Goal: Information Seeking & Learning: Find specific fact

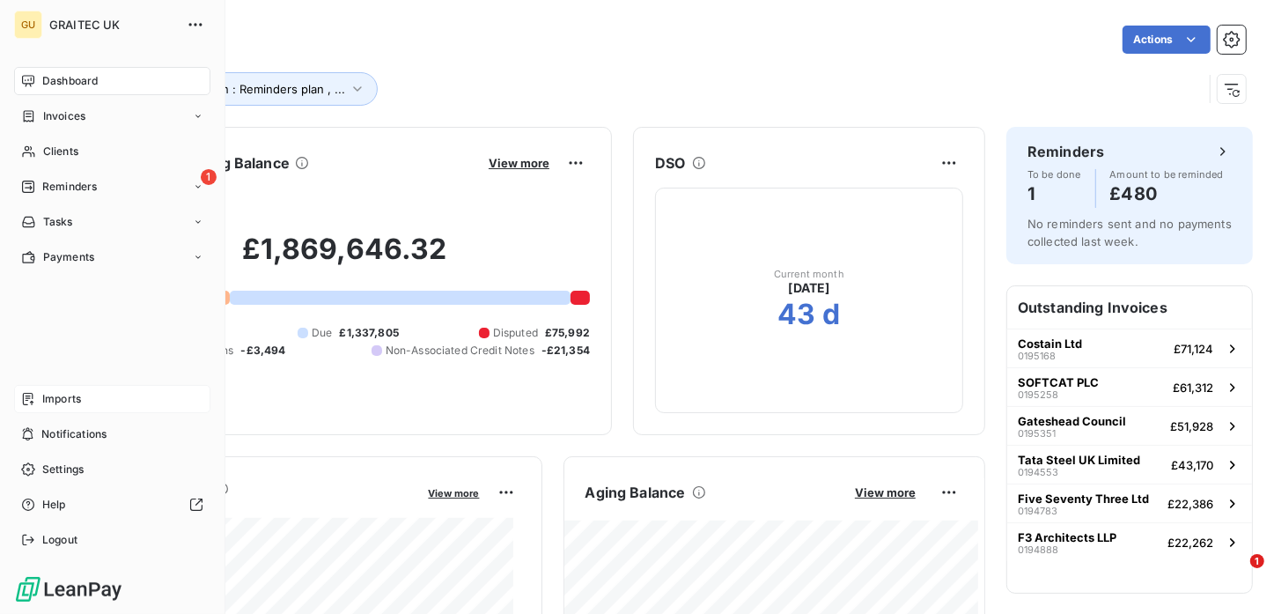
click at [75, 401] on span "Imports" at bounding box center [61, 399] width 39 height 16
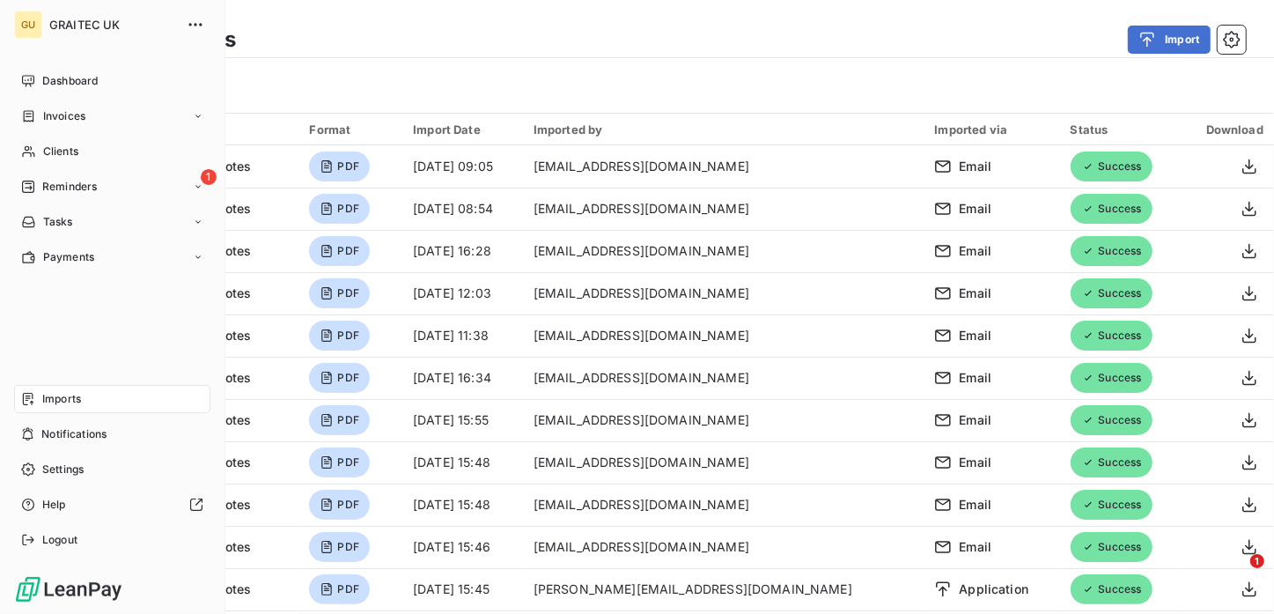
click at [58, 404] on span "Imports" at bounding box center [61, 399] width 39 height 16
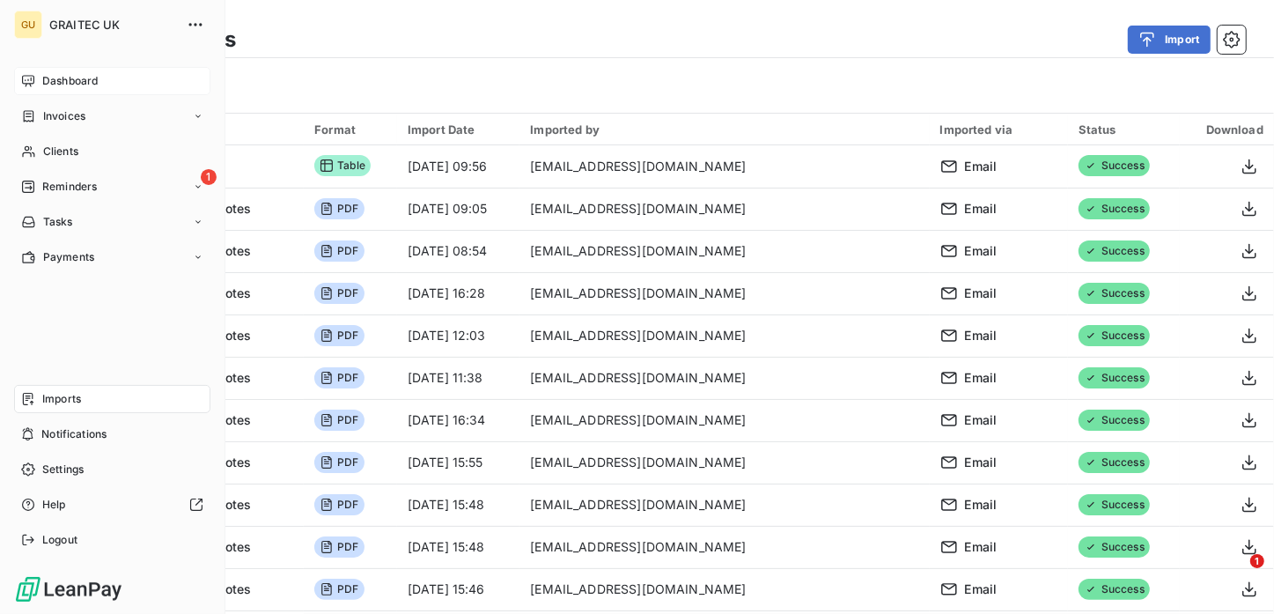
click at [73, 84] on span "Dashboard" at bounding box center [69, 81] width 55 height 16
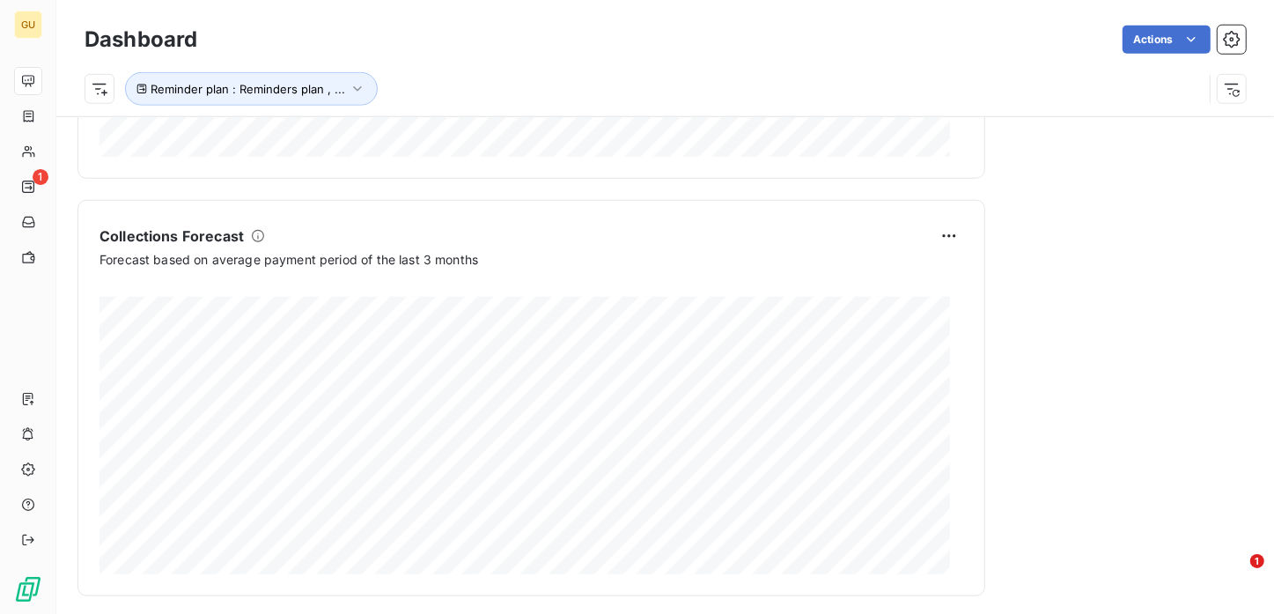
scroll to position [1101, 0]
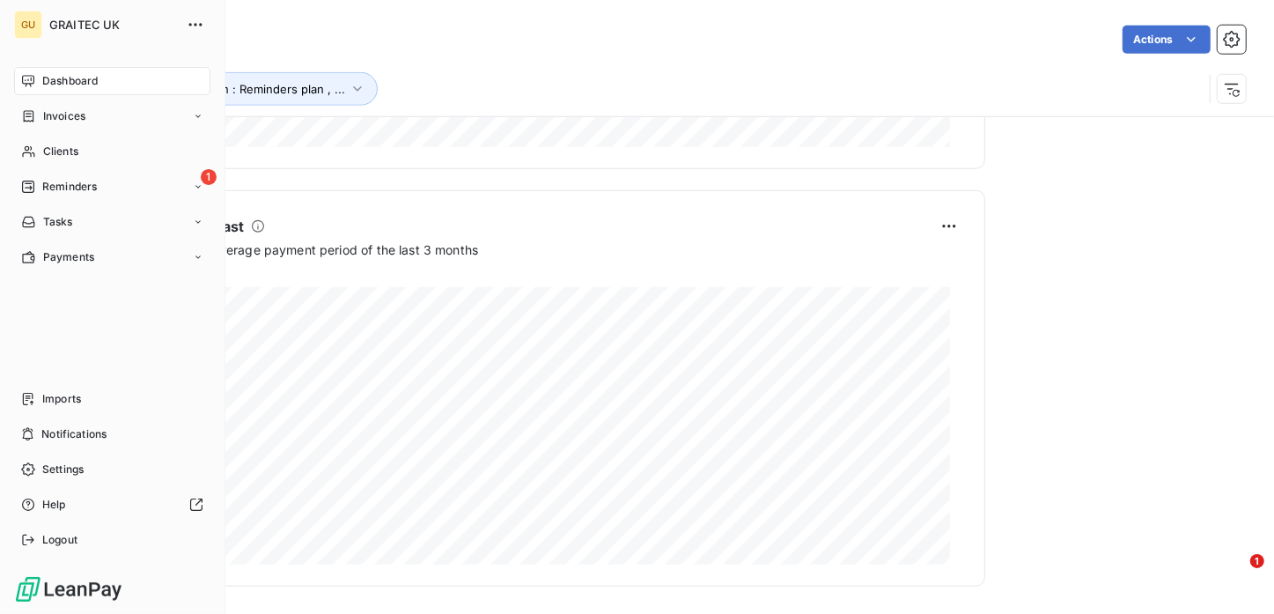
click at [51, 75] on span "Dashboard" at bounding box center [69, 81] width 55 height 16
click at [56, 152] on span "Clients" at bounding box center [60, 152] width 35 height 16
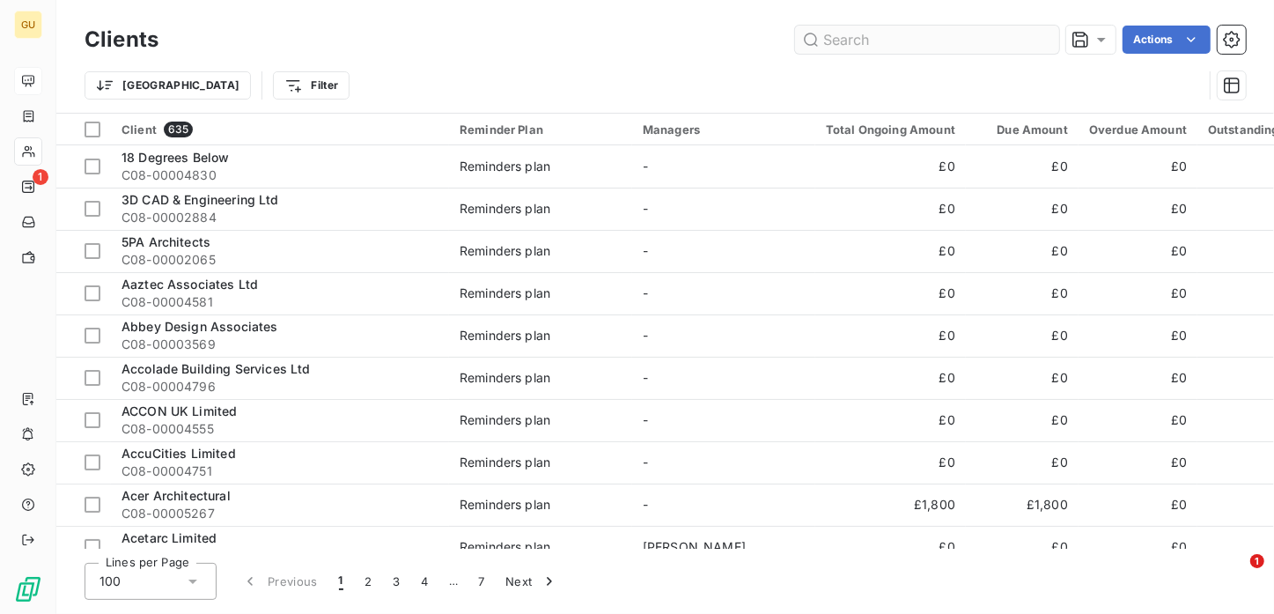
click at [819, 42] on input "text" at bounding box center [927, 40] width 264 height 28
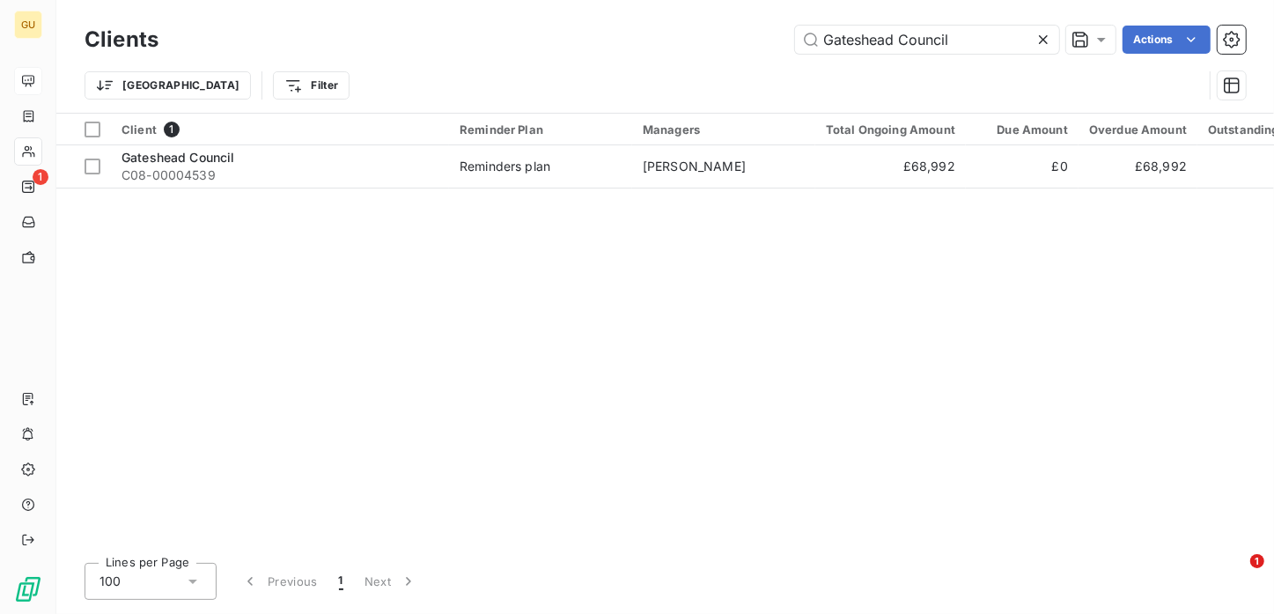
type input "Gateshead Council"
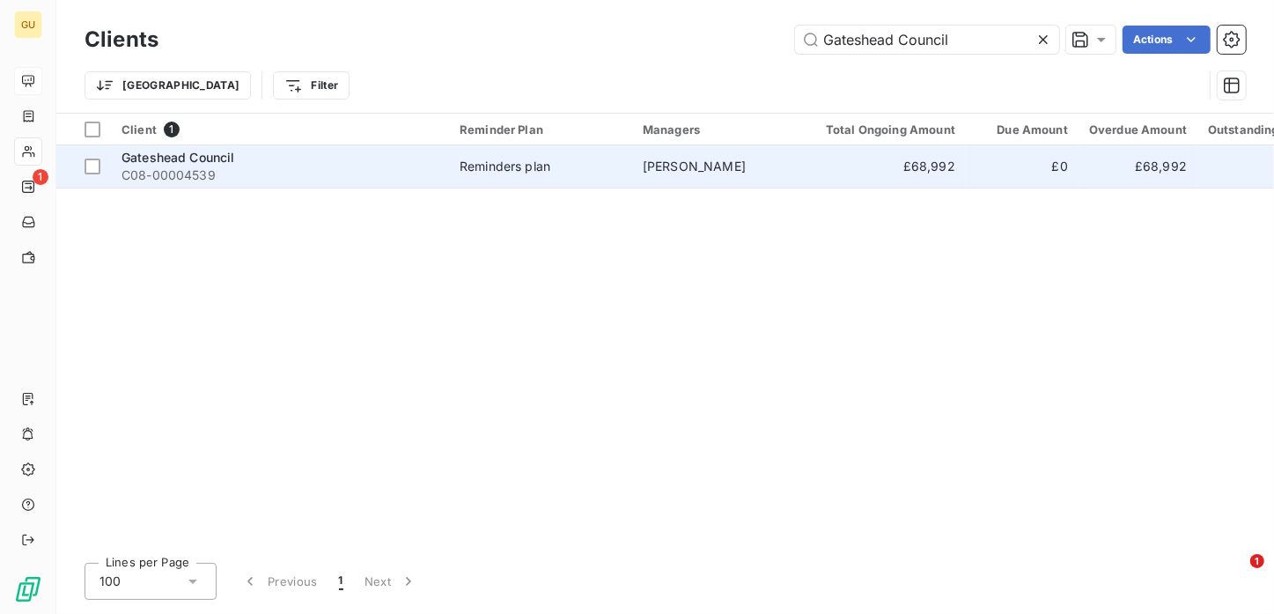
click at [224, 161] on span "Gateshead Council" at bounding box center [179, 157] width 114 height 15
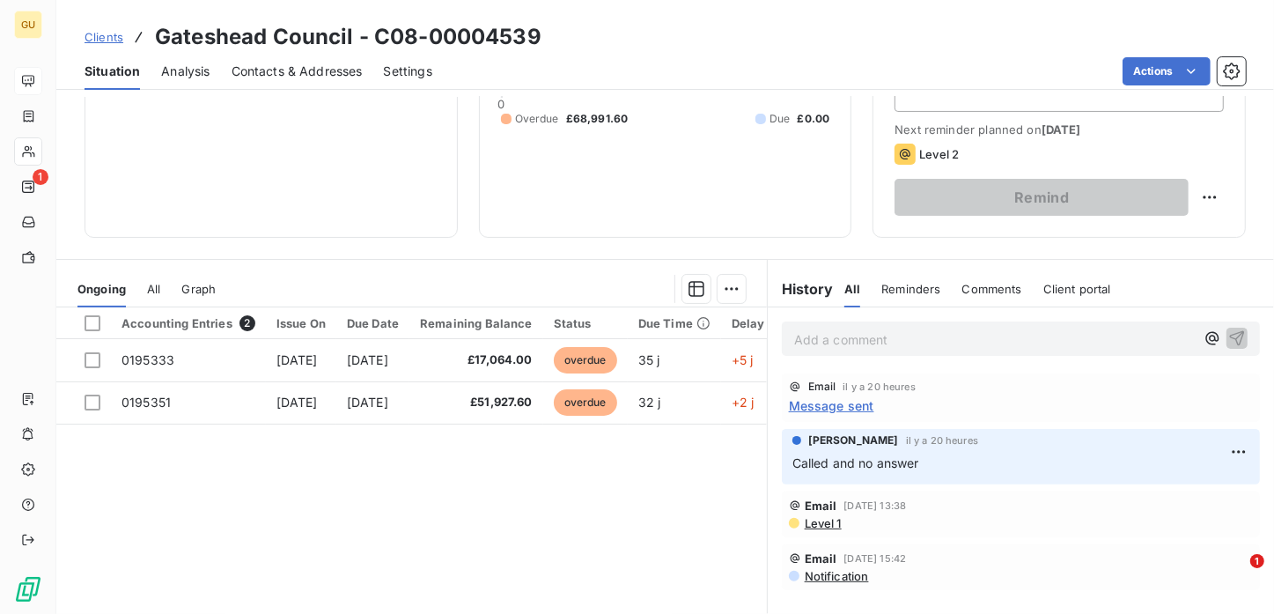
scroll to position [228, 0]
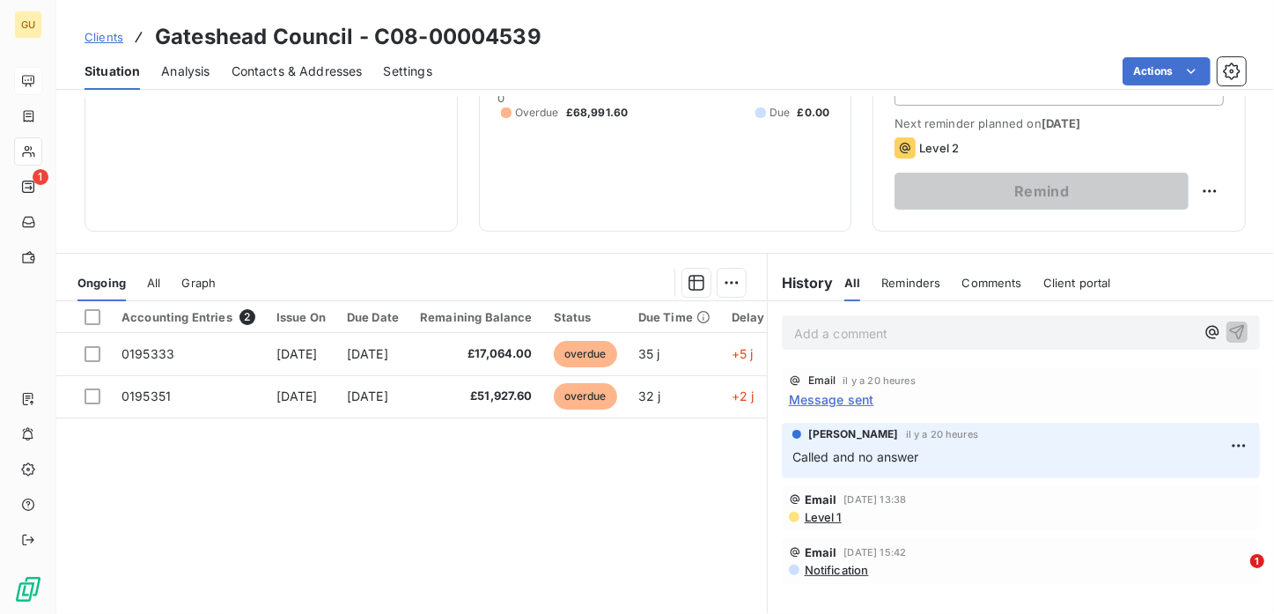
click at [821, 400] on span "Message sent" at bounding box center [831, 399] width 85 height 18
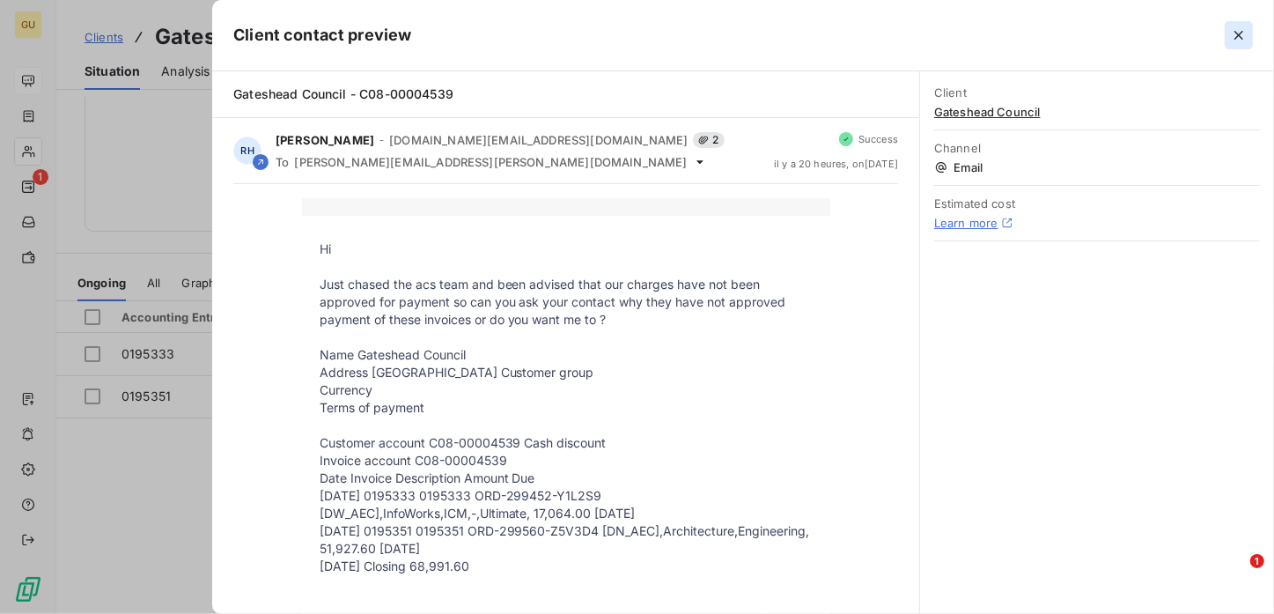
click at [1234, 40] on icon "button" at bounding box center [1239, 35] width 18 height 18
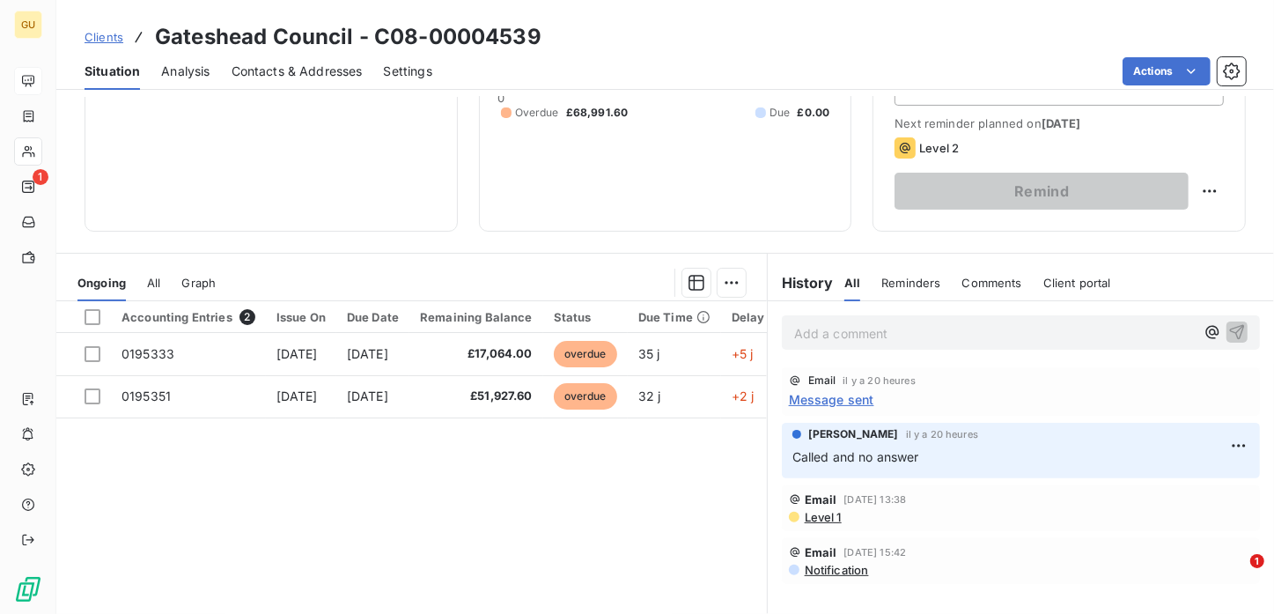
click at [806, 338] on p "Add a comment ﻿" at bounding box center [994, 333] width 401 height 22
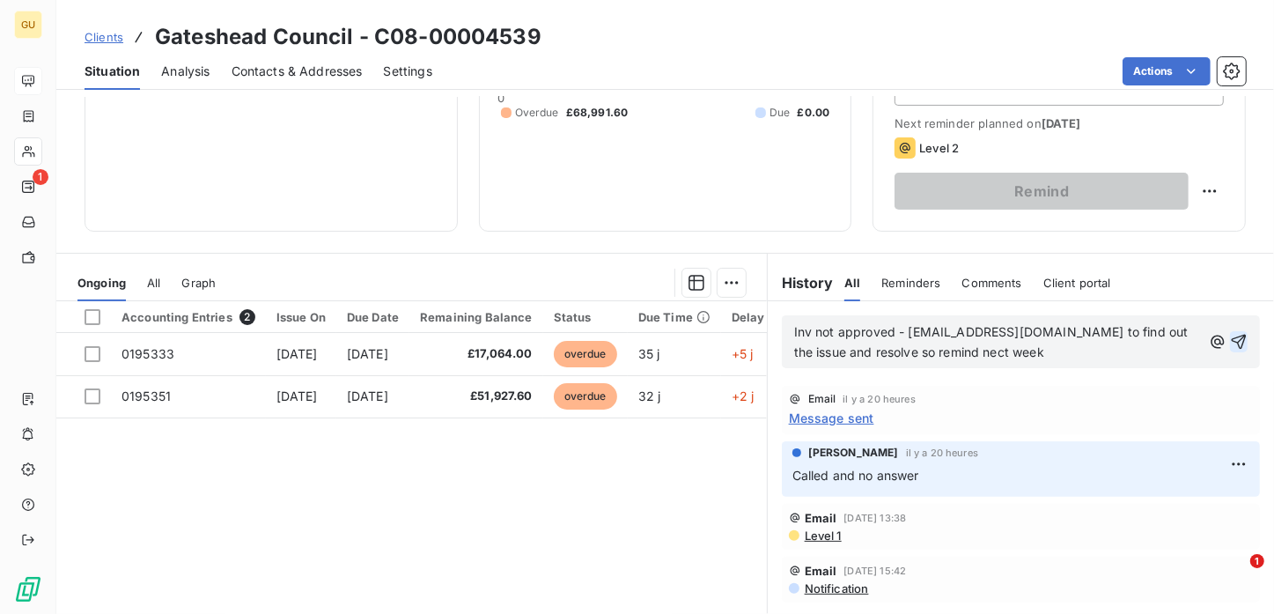
click at [1230, 333] on icon "button" at bounding box center [1239, 342] width 18 height 18
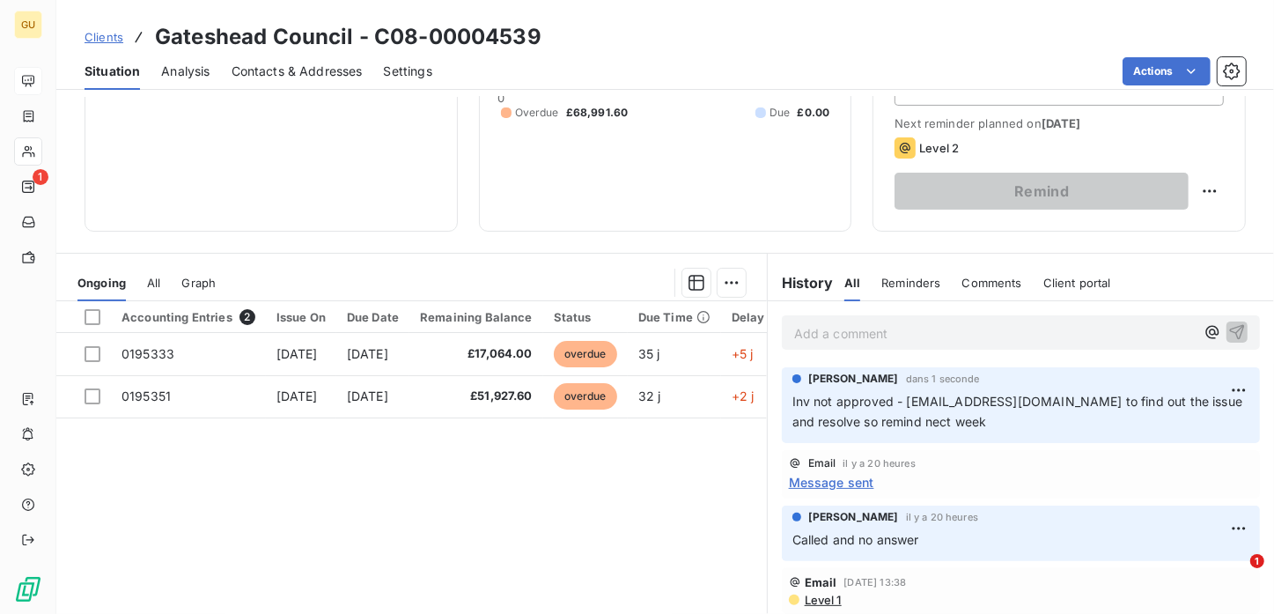
click at [104, 40] on span "Clients" at bounding box center [104, 37] width 39 height 14
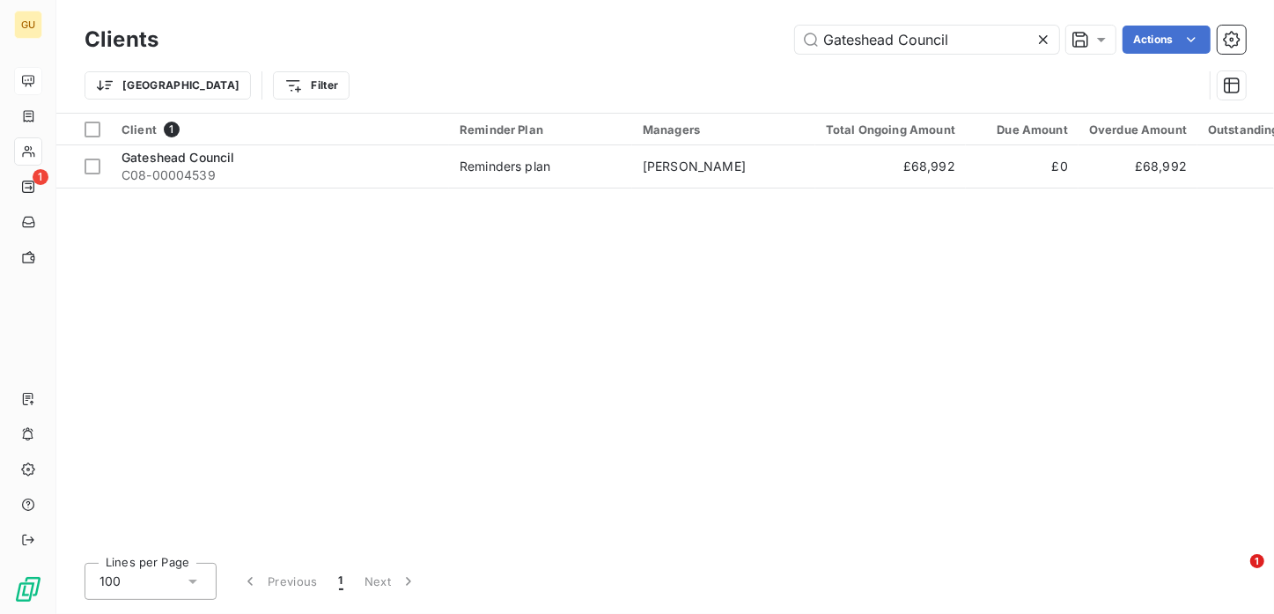
drag, startPoint x: 993, startPoint y: 36, endPoint x: 825, endPoint y: 21, distance: 168.8
click at [824, 21] on div "Clients Gateshead Council Actions" at bounding box center [665, 39] width 1161 height 37
type input "Costain Ltd"
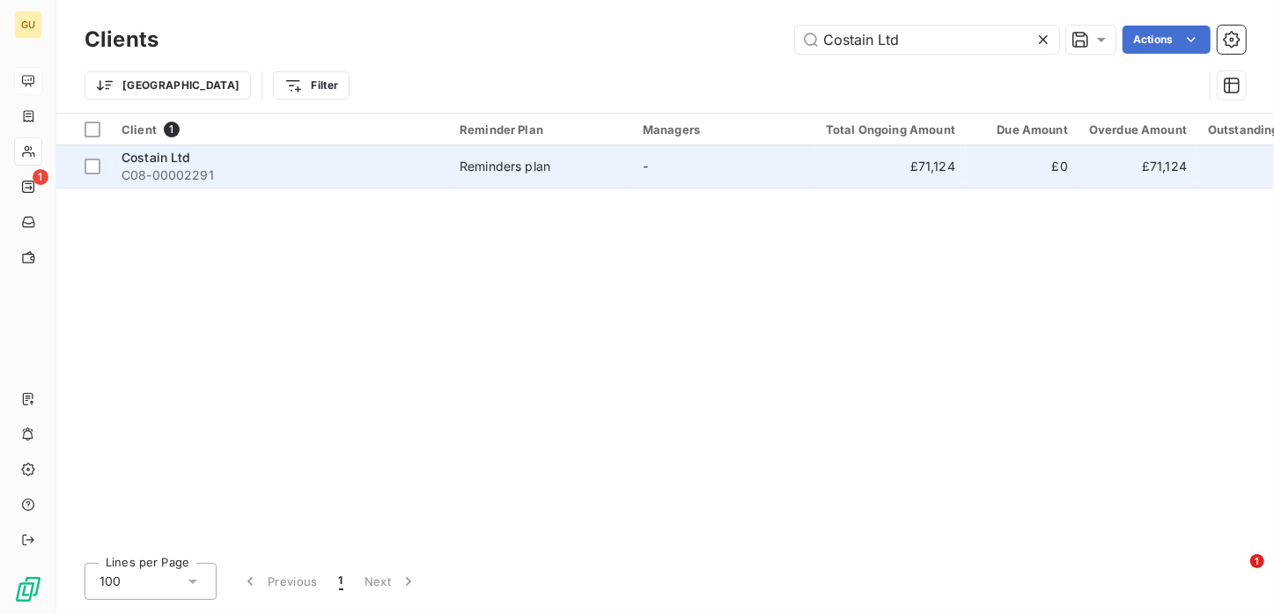
click at [167, 173] on span "C08-00002291" at bounding box center [280, 175] width 317 height 18
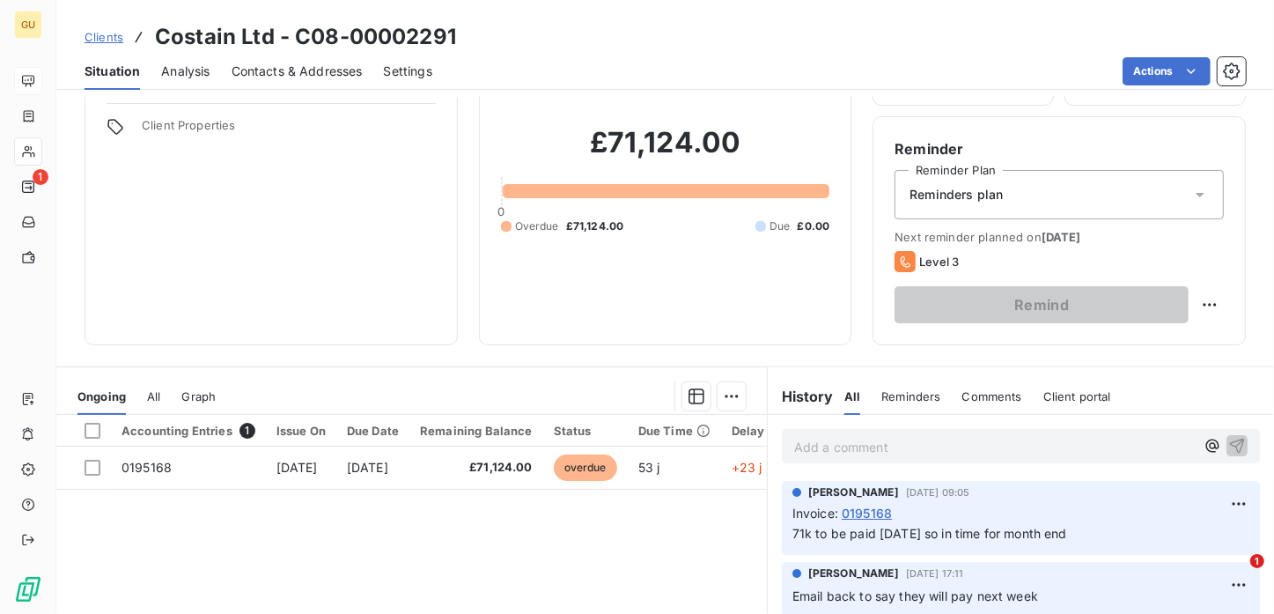
scroll to position [122, 0]
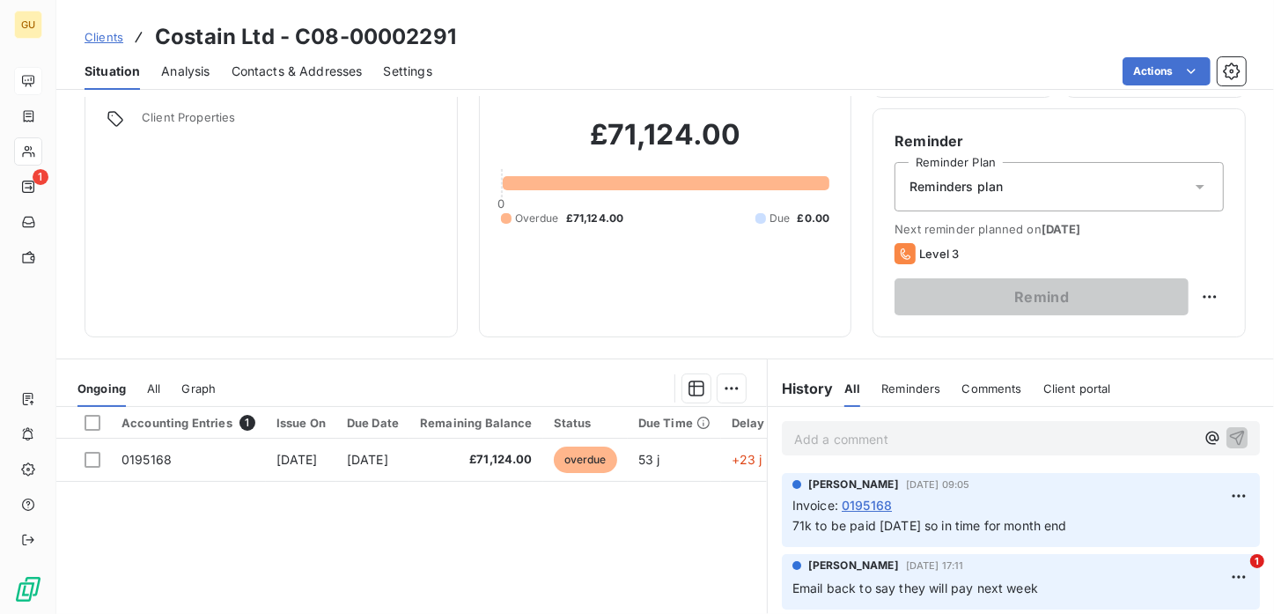
click at [106, 40] on span "Clients" at bounding box center [104, 37] width 39 height 14
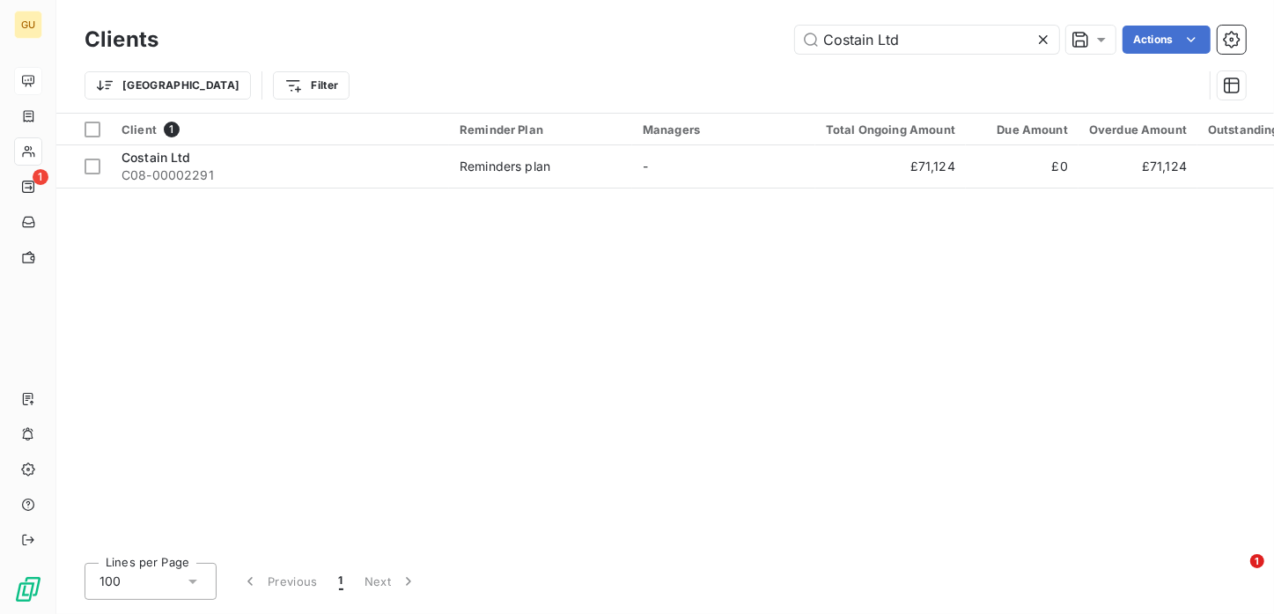
drag, startPoint x: 917, startPoint y: 44, endPoint x: 758, endPoint y: 43, distance: 158.5
click at [758, 43] on div "Costain Ltd Actions" at bounding box center [713, 40] width 1066 height 28
type input "SOFTCAT PLC"
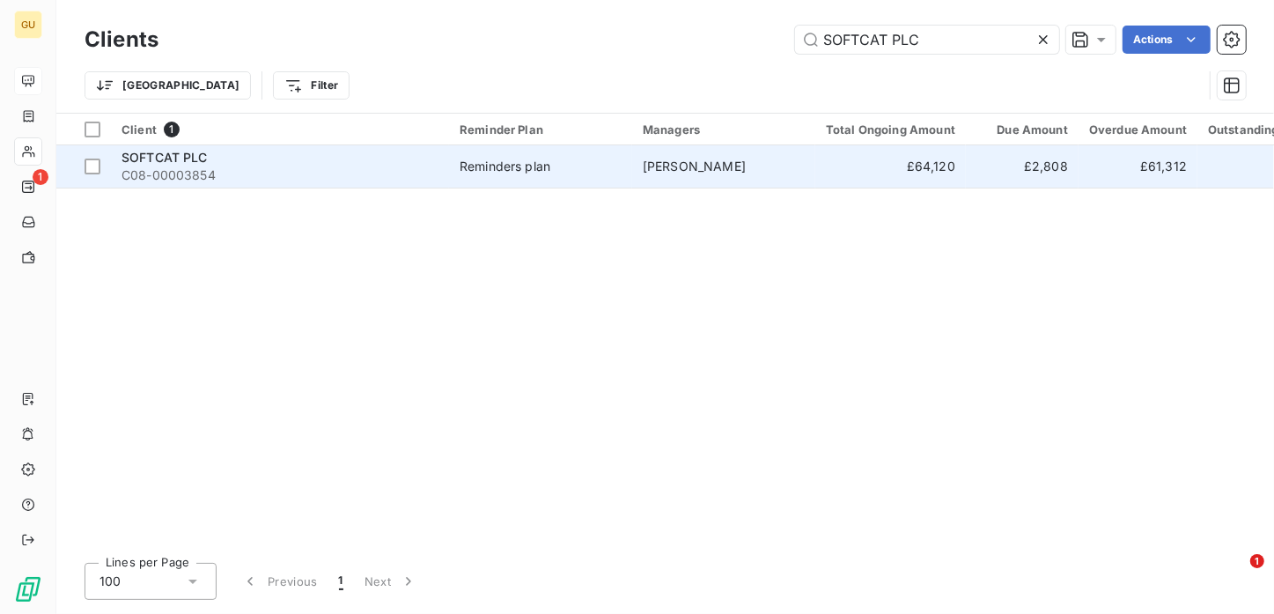
click at [210, 158] on div "SOFTCAT PLC" at bounding box center [280, 158] width 317 height 18
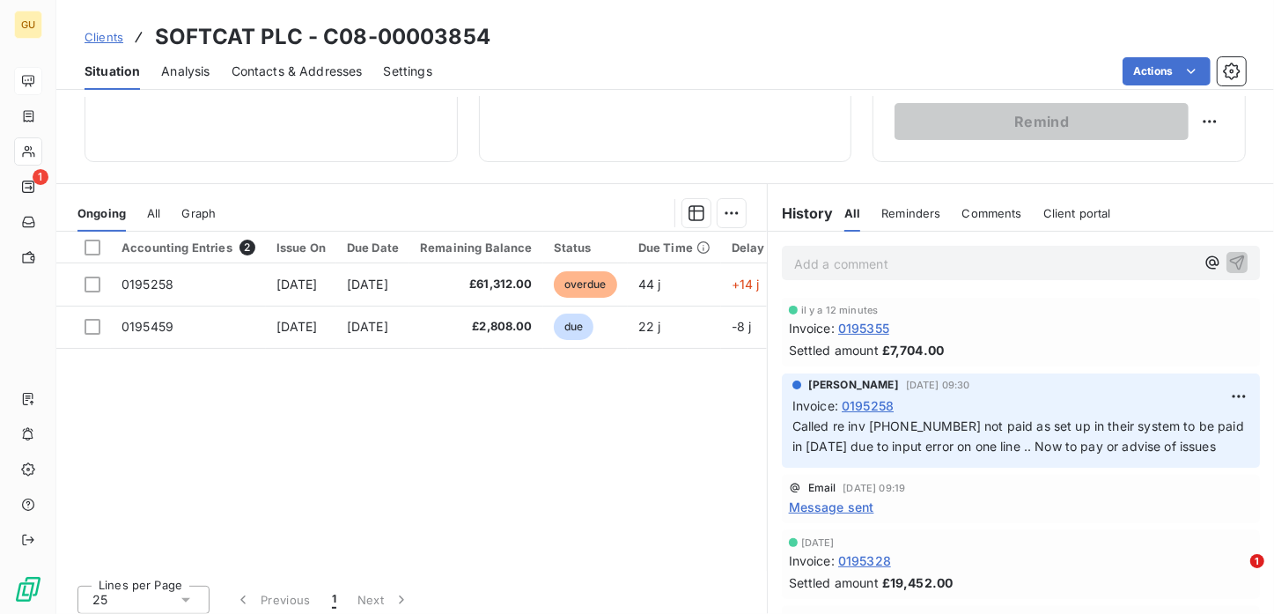
scroll to position [299, 0]
click at [105, 35] on span "Clients" at bounding box center [104, 37] width 39 height 14
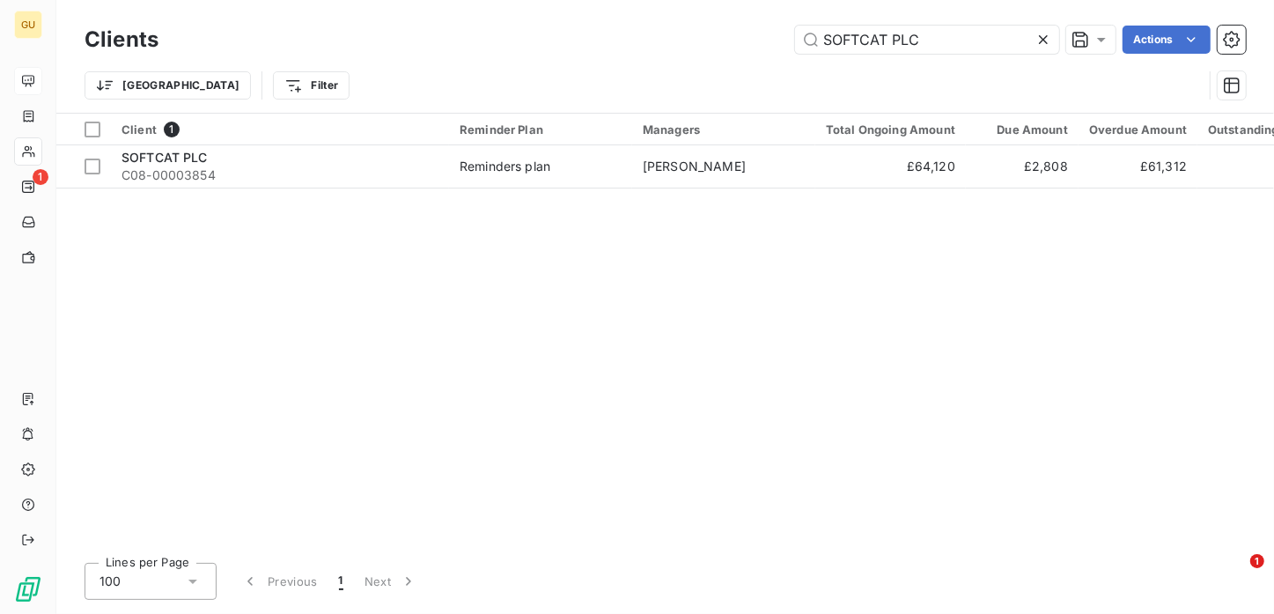
drag, startPoint x: 926, startPoint y: 37, endPoint x: 780, endPoint y: 37, distance: 146.2
click at [780, 37] on div "SOFTCAT PLC Actions" at bounding box center [713, 40] width 1066 height 28
type input "Tata Steel UK Limited"
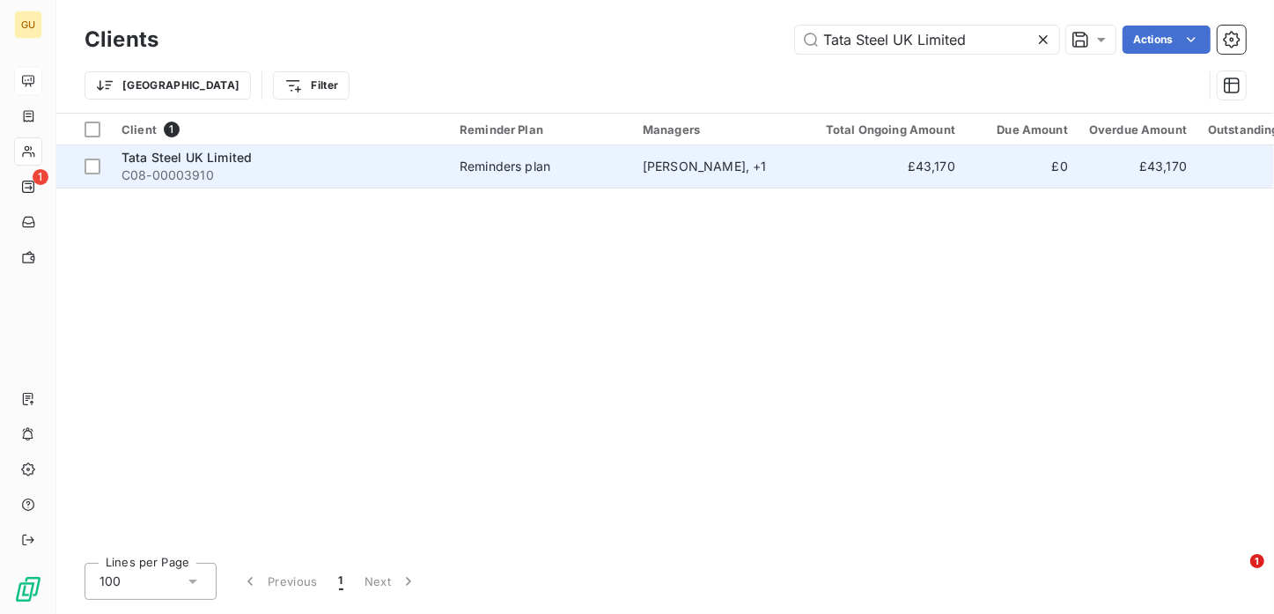
click at [225, 154] on span "Tata Steel UK Limited" at bounding box center [187, 157] width 130 height 15
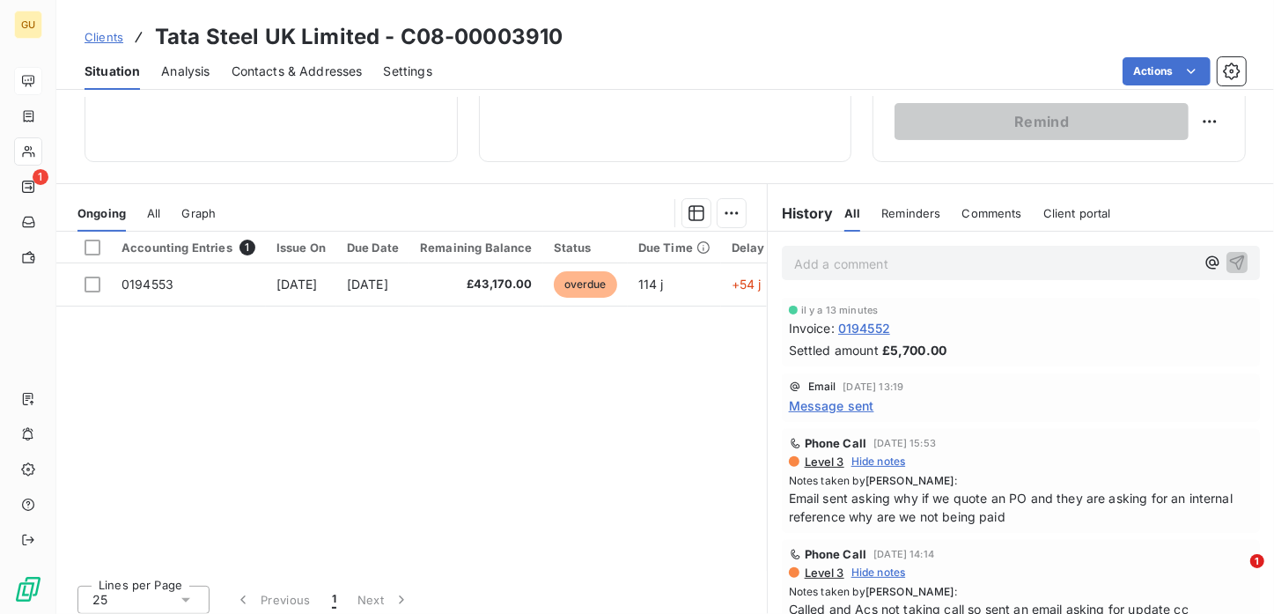
scroll to position [306, 0]
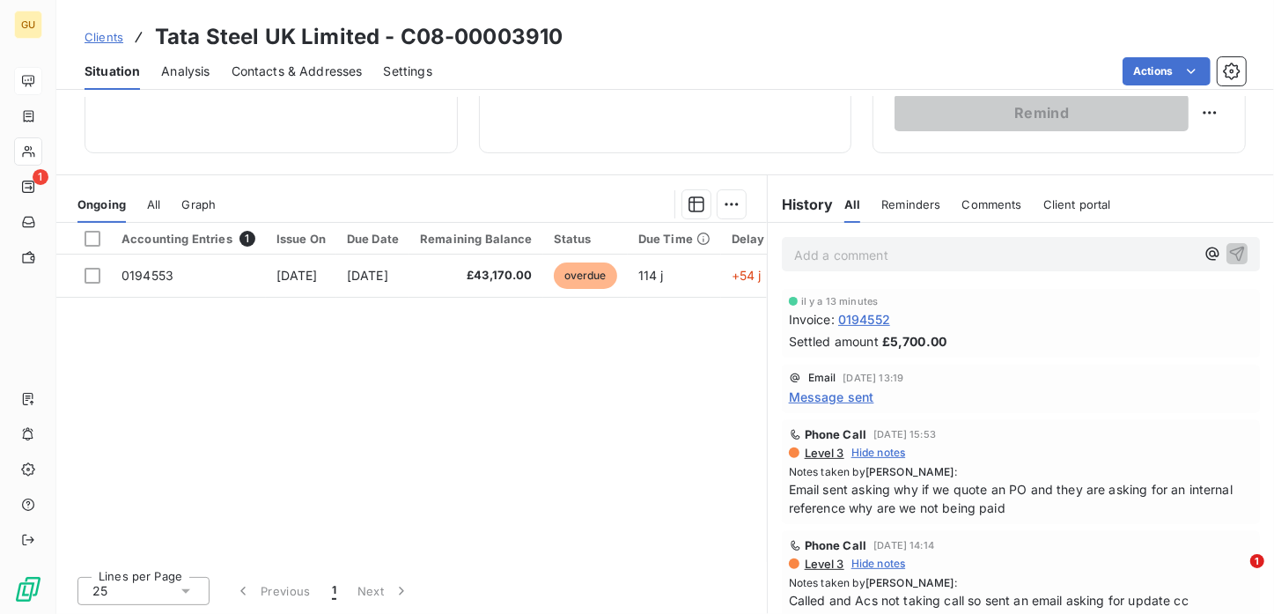
click at [163, 31] on h3 "Tata Steel UK Limited - C08-00003910" at bounding box center [359, 37] width 408 height 32
drag, startPoint x: 155, startPoint y: 38, endPoint x: 291, endPoint y: 38, distance: 135.6
click at [291, 38] on h3 "Tata Steel UK Limited - C08-00003910" at bounding box center [359, 37] width 408 height 32
copy h3 "Tata Steel UK"
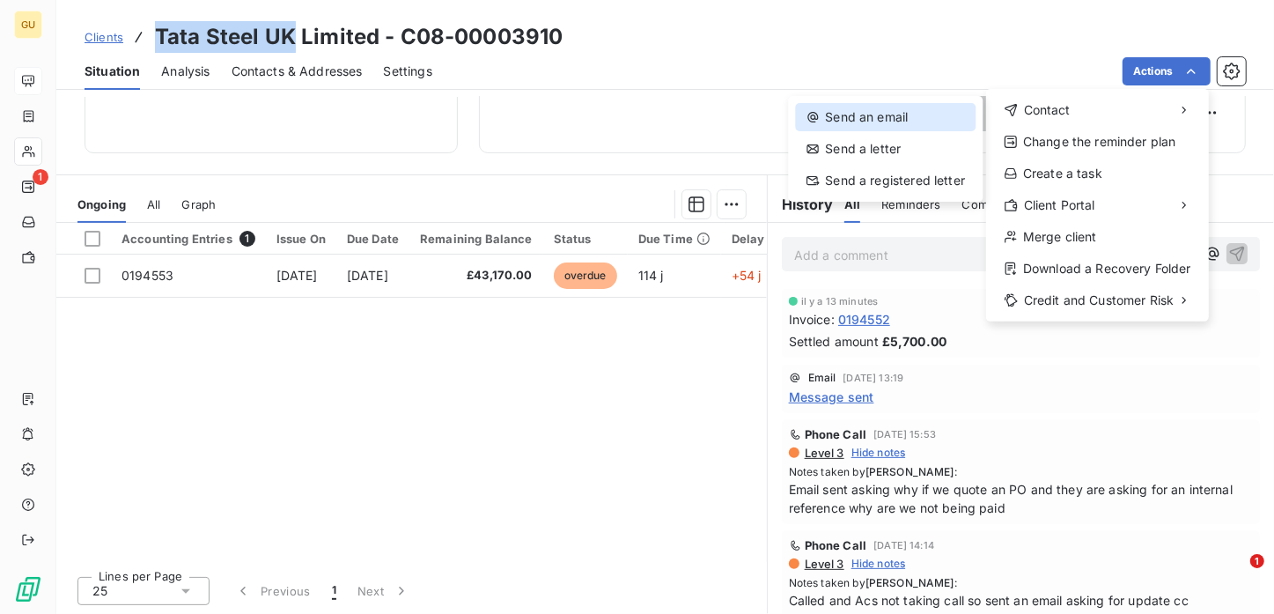
click at [865, 112] on div "Send an email" at bounding box center [885, 117] width 180 height 28
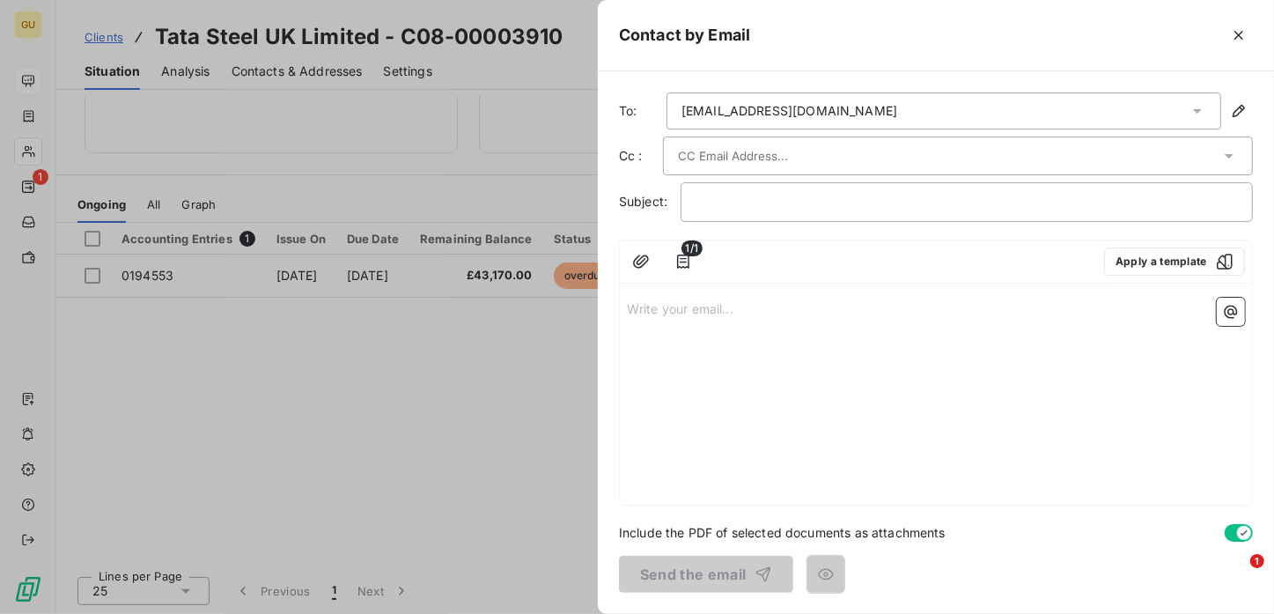
click at [755, 151] on input "text" at bounding box center [772, 156] width 189 height 26
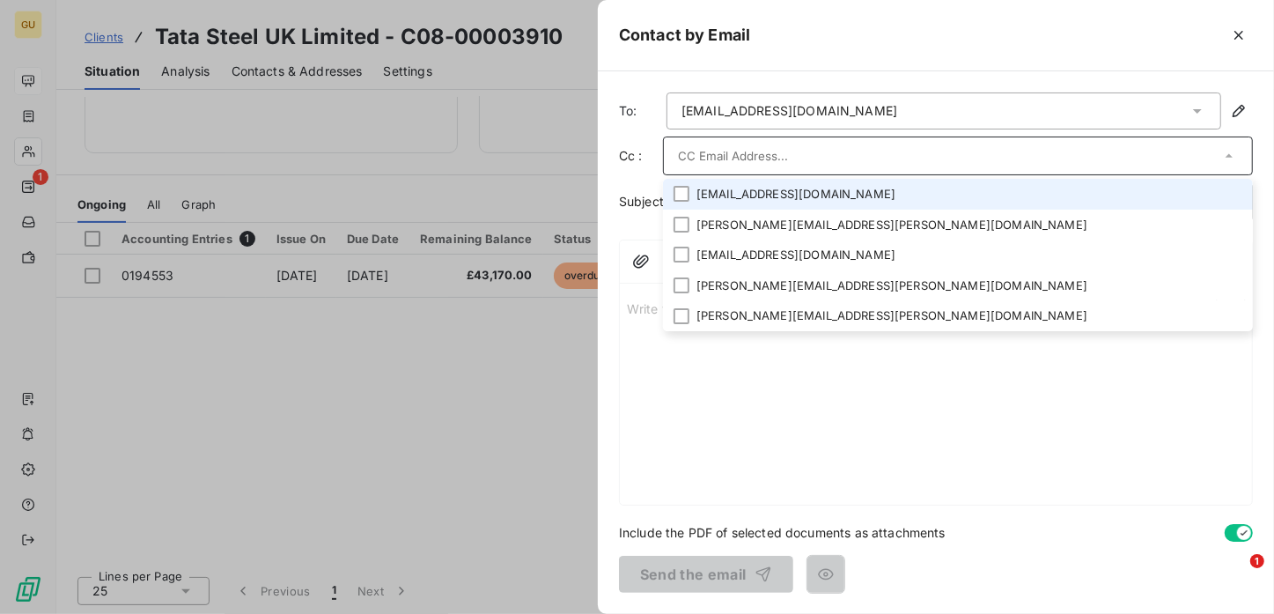
paste input "ATCE Purchase Accounting <ATCE.Purchase.Accounting@tatasteeleurope.com>"
type input "ATCE Purchase Accounting <ATCE.Purchase.Accounting@tatasteeleurope.com>"
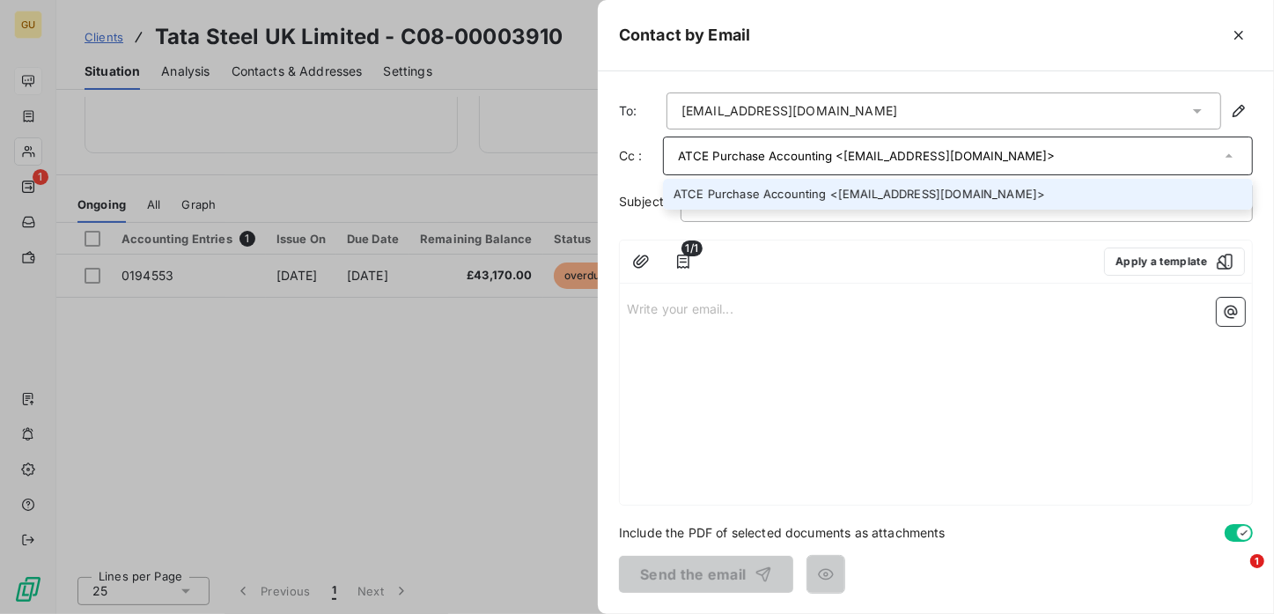
drag, startPoint x: 1166, startPoint y: 153, endPoint x: 666, endPoint y: 153, distance: 500.1
click at [666, 153] on div "ATCE Purchase Accounting <ATCE.Purchase.Accounting@tatasteeleurope.com>" at bounding box center [958, 155] width 590 height 39
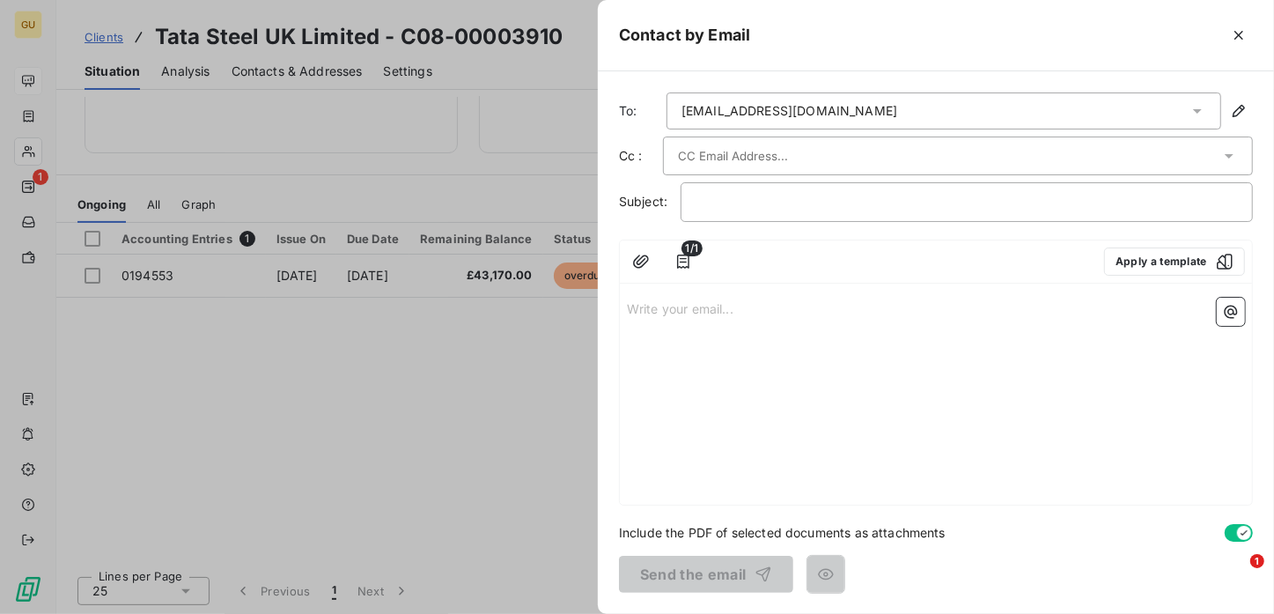
click at [932, 487] on div "Write your email... ﻿" at bounding box center [936, 398] width 632 height 214
click at [274, 333] on div at bounding box center [637, 307] width 1274 height 614
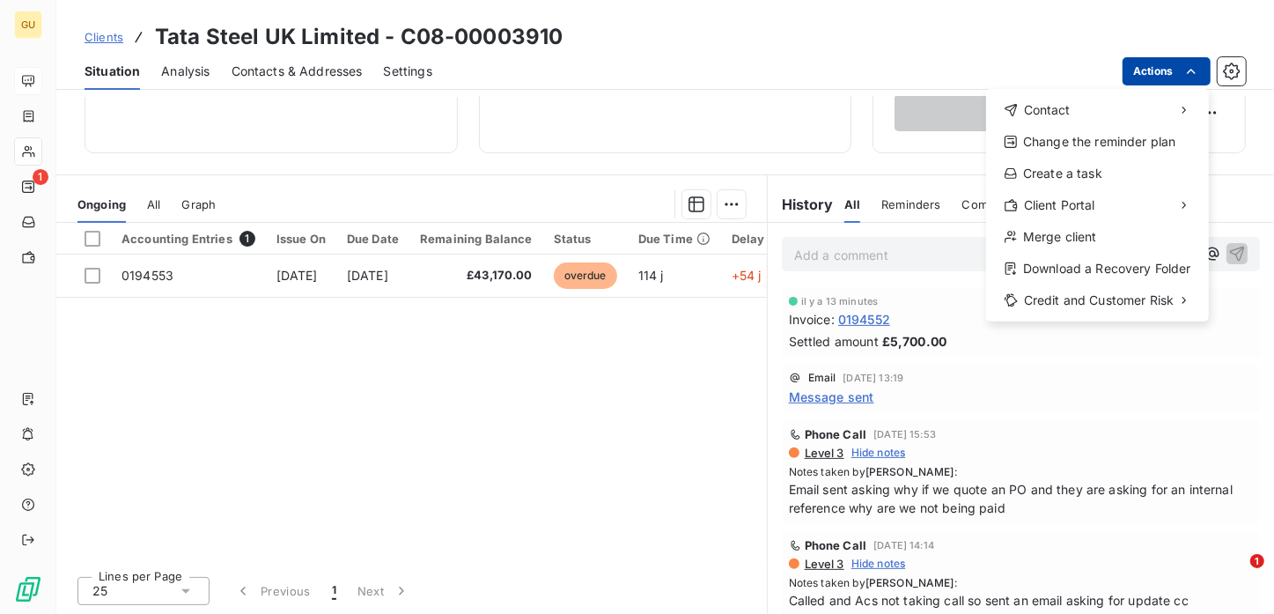
click at [1155, 70] on html "GU 1 Clients Tata Steel UK Limited - C08-00003910 Situation Analysis Contacts &…" at bounding box center [637, 307] width 1274 height 614
click at [1061, 173] on div "Create a task" at bounding box center [1097, 173] width 209 height 28
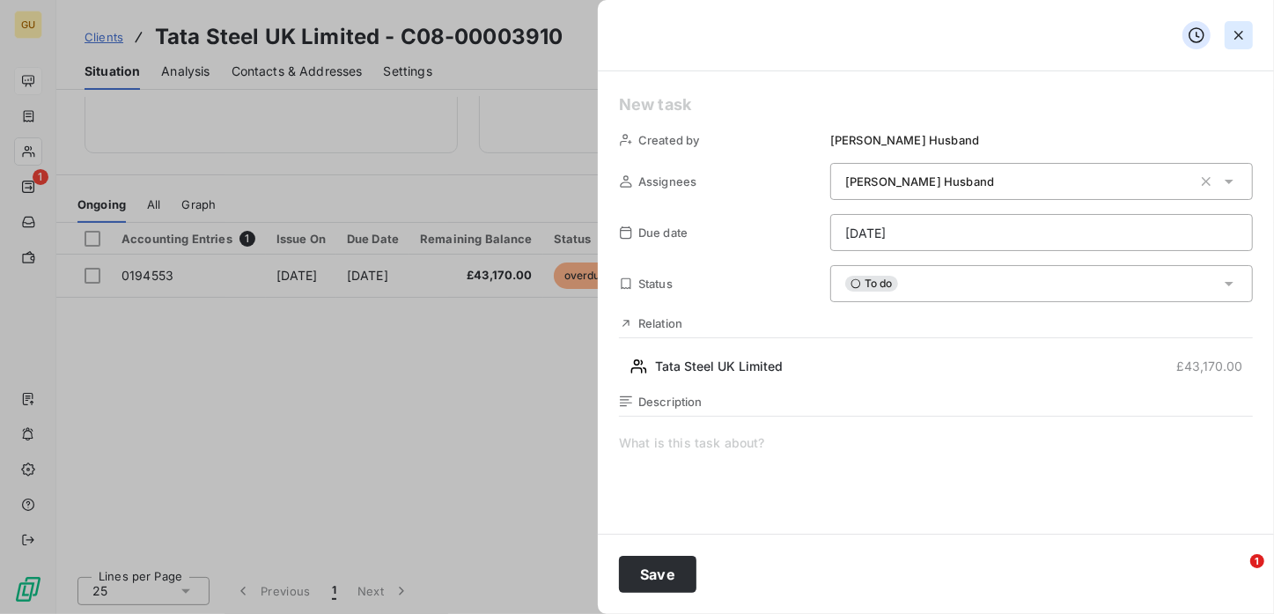
click at [1243, 34] on icon "button" at bounding box center [1239, 35] width 18 height 18
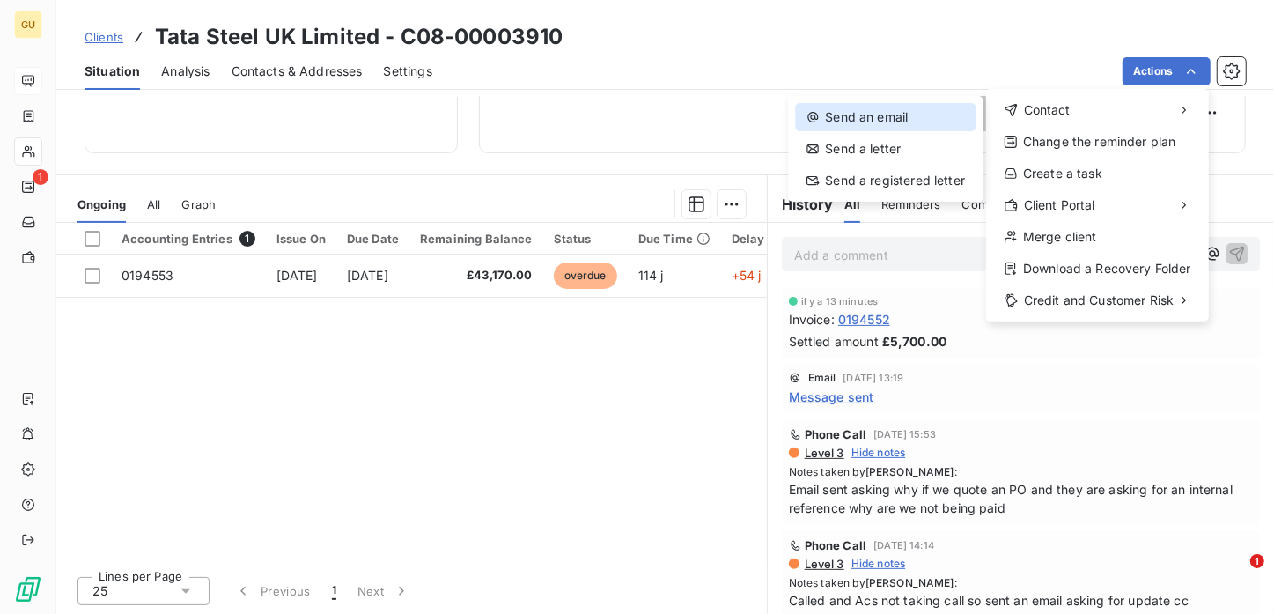
click at [852, 127] on div "Send an email" at bounding box center [885, 117] width 180 height 28
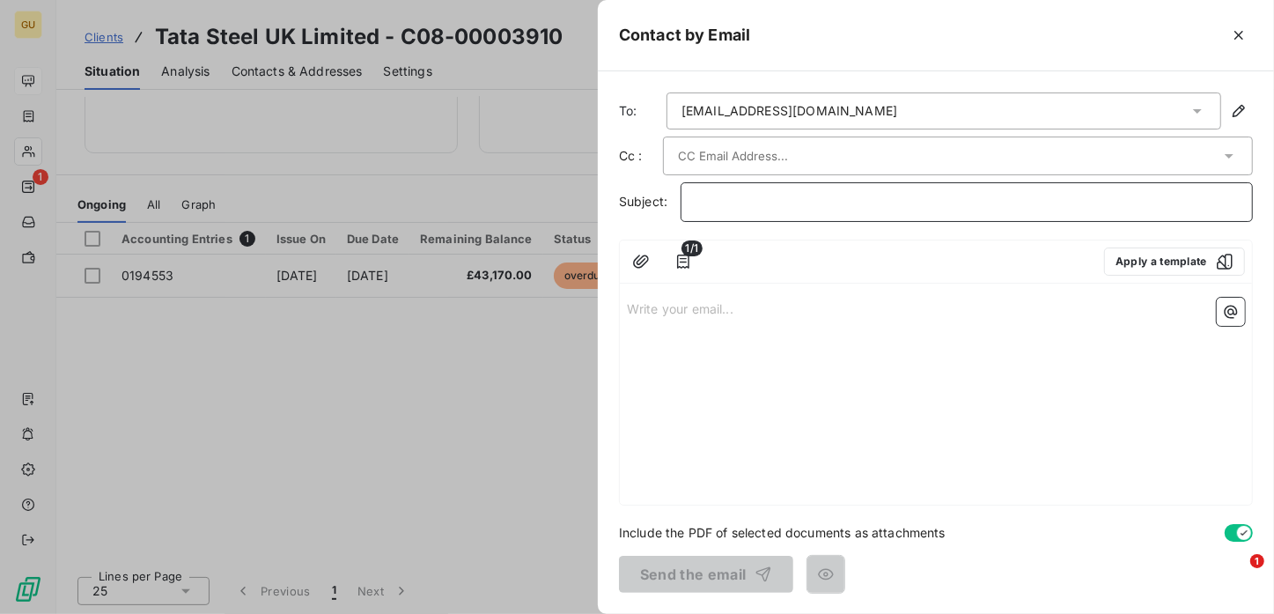
click at [709, 205] on p "﻿" at bounding box center [967, 202] width 542 height 20
click at [851, 201] on p "Tata Steel UK Limited" at bounding box center [967, 202] width 542 height 20
click at [631, 347] on div "Write your email... ﻿" at bounding box center [936, 398] width 632 height 214
click at [648, 313] on p "Write your email... ﻿" at bounding box center [936, 308] width 618 height 20
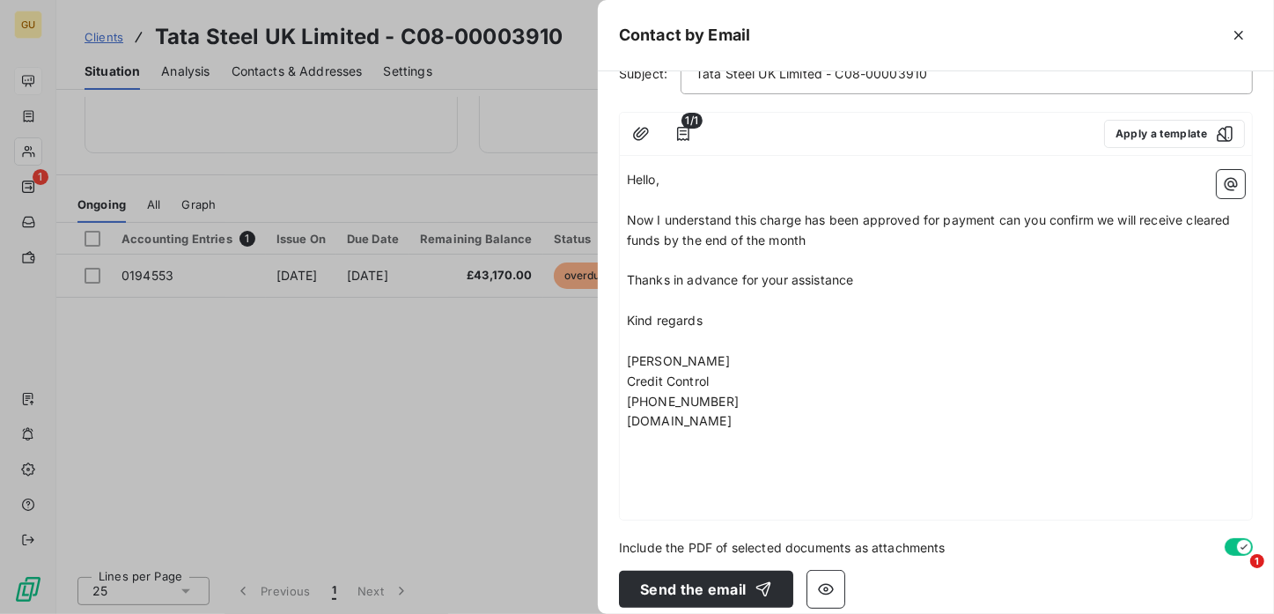
scroll to position [132, 0]
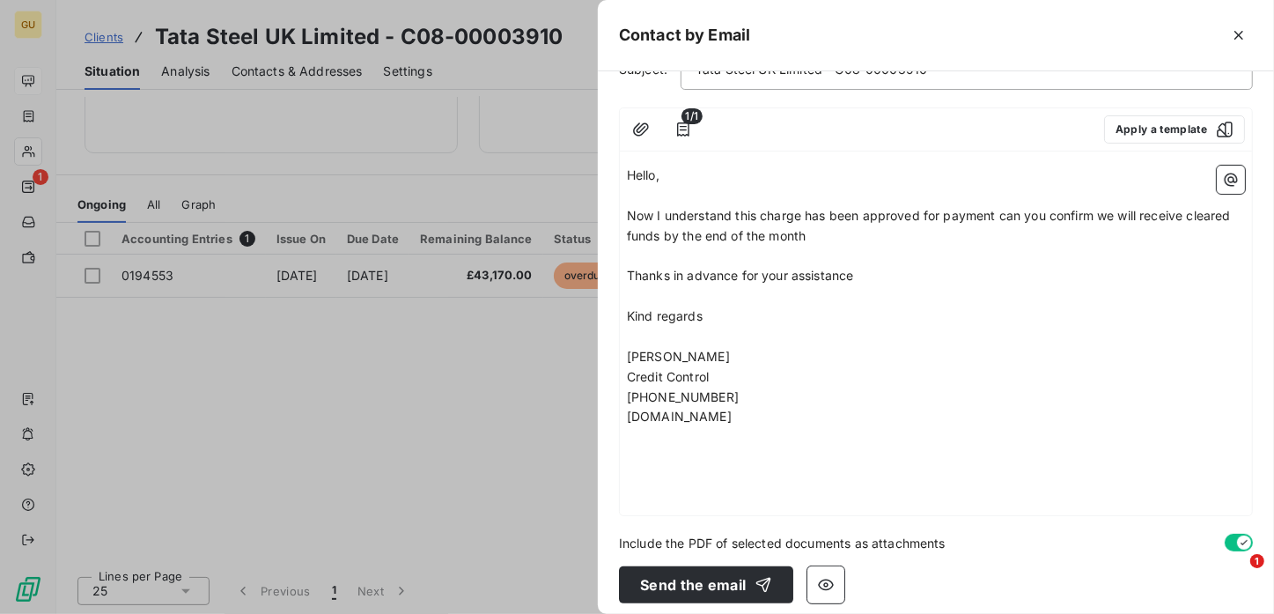
drag, startPoint x: 997, startPoint y: 217, endPoint x: 993, endPoint y: 243, distance: 26.6
click at [997, 217] on span "Now I understand this charge has been approved for payment can you confirm we w…" at bounding box center [931, 225] width 608 height 35
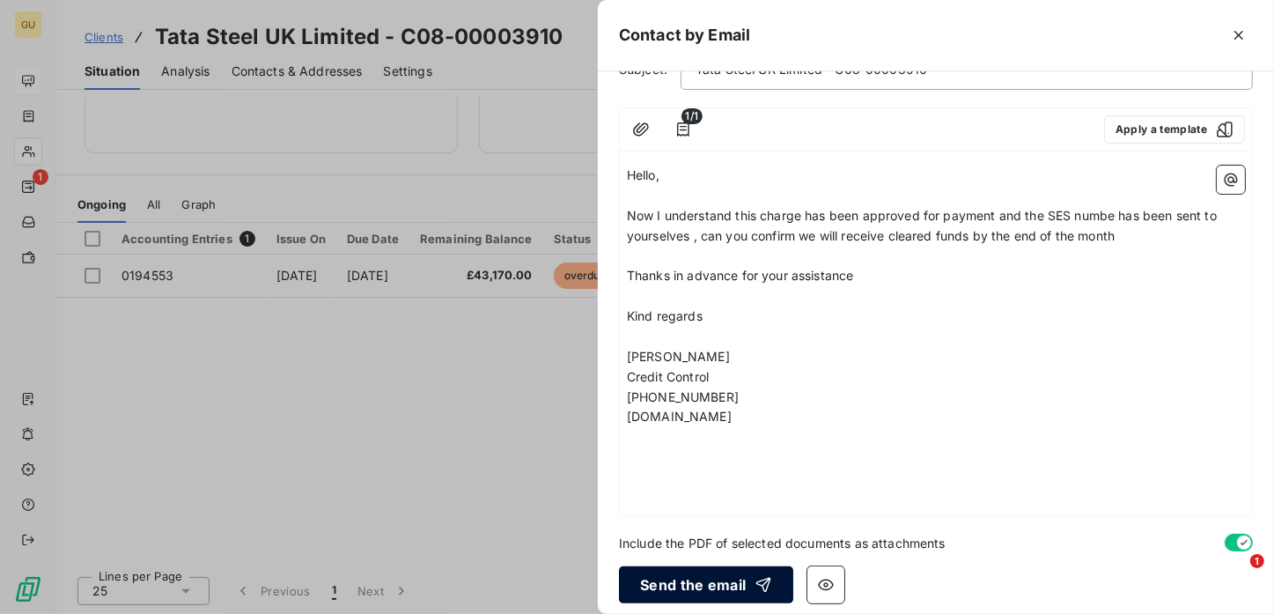
click at [690, 578] on button "Send the email" at bounding box center [706, 584] width 174 height 37
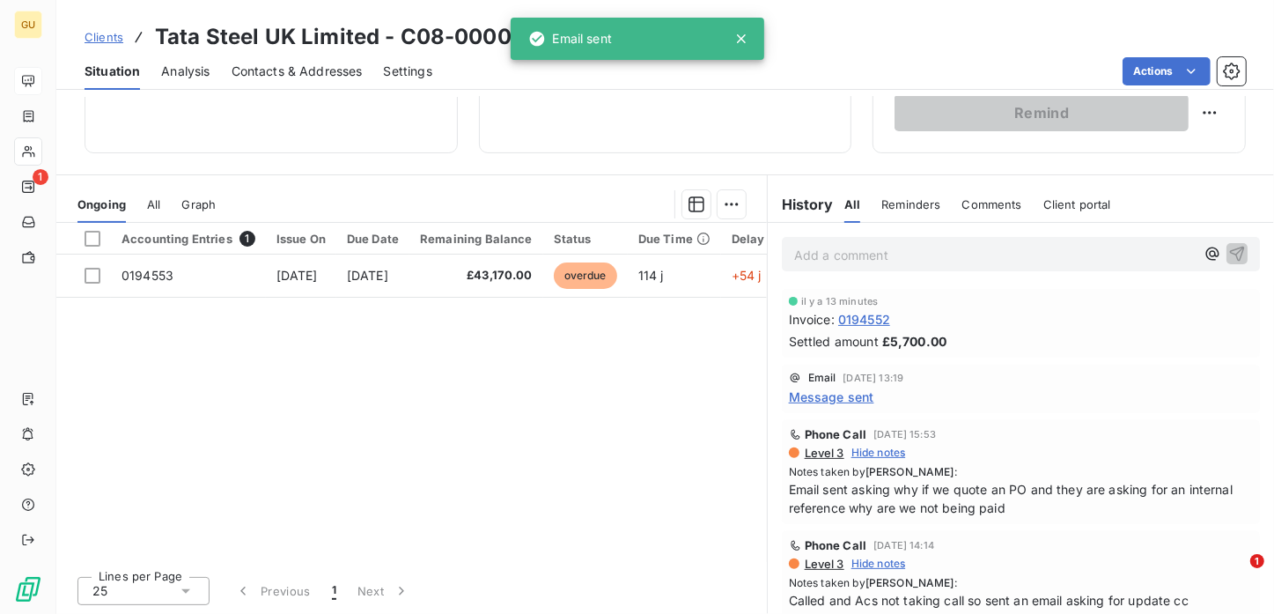
click at [118, 40] on span "Clients" at bounding box center [104, 37] width 39 height 14
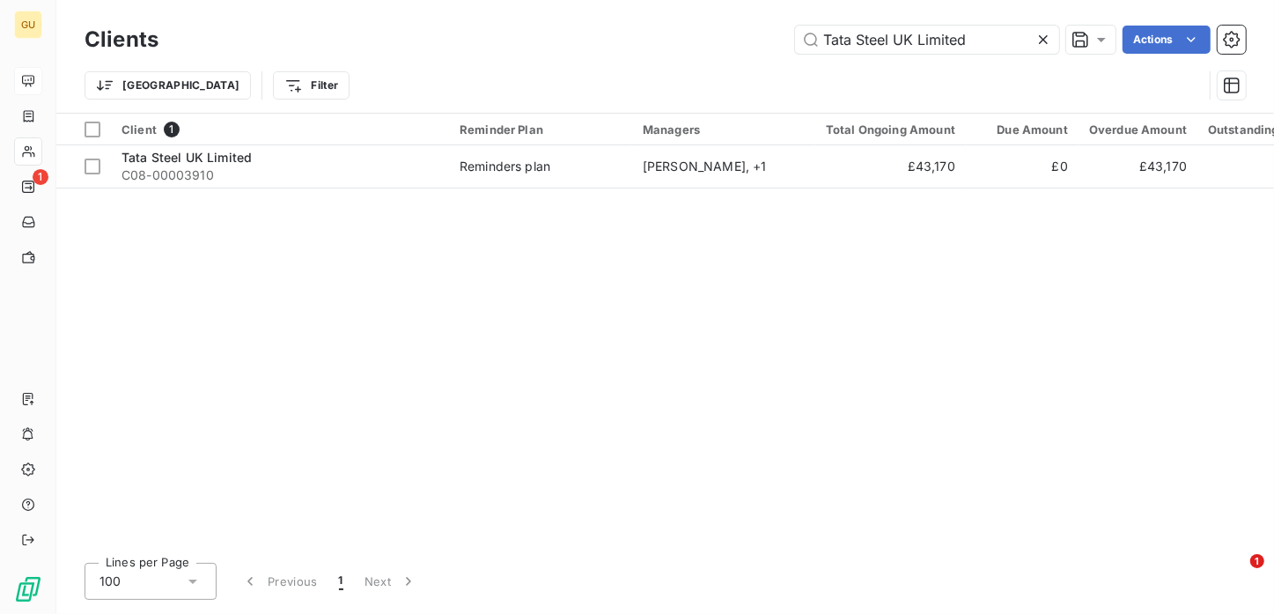
drag, startPoint x: 956, startPoint y: 44, endPoint x: 744, endPoint y: 42, distance: 212.2
click at [744, 42] on div "Tata Steel UK Limited Actions" at bounding box center [713, 40] width 1066 height 28
click at [987, 44] on input "Tata Steel UK Limited" at bounding box center [927, 40] width 264 height 28
drag, startPoint x: 961, startPoint y: 45, endPoint x: 791, endPoint y: 48, distance: 170.0
click at [791, 48] on div "Tata Steel UK Limited Actions" at bounding box center [713, 40] width 1066 height 28
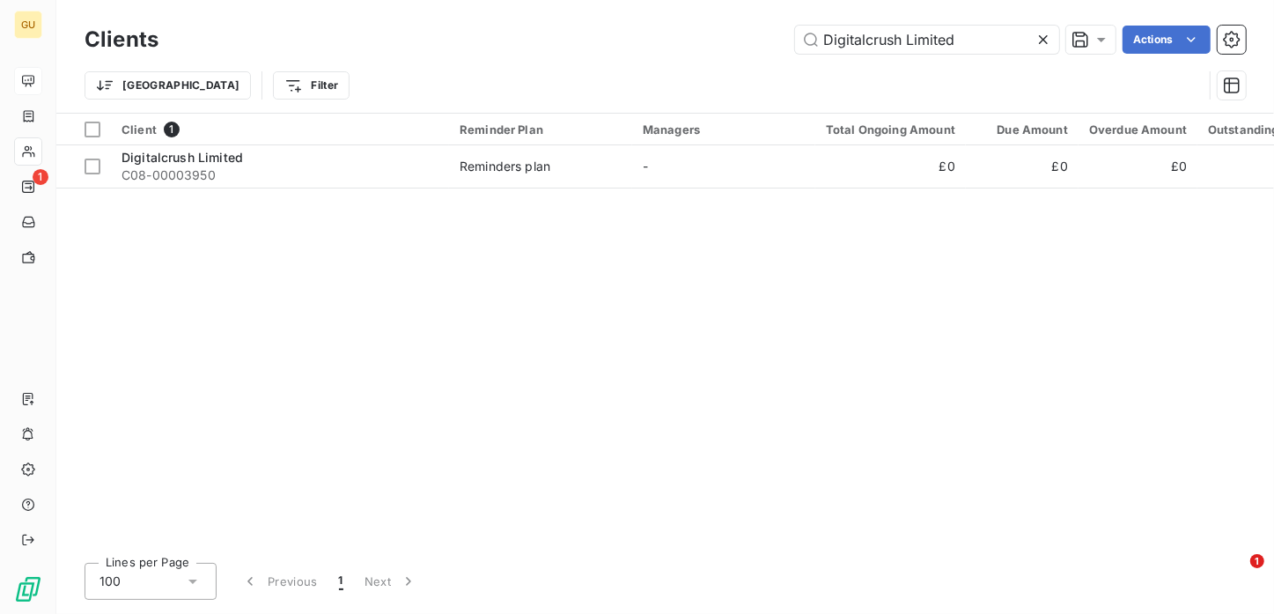
type input "Digitalcrush Limited"
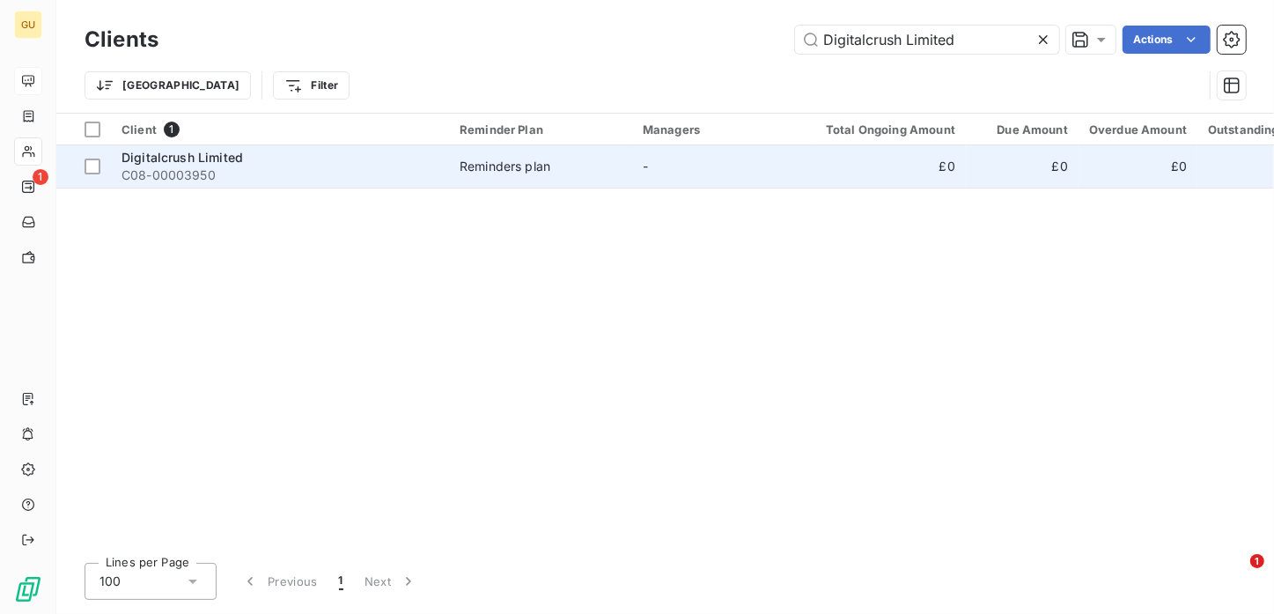
click at [215, 166] on span "C08-00003950" at bounding box center [280, 175] width 317 height 18
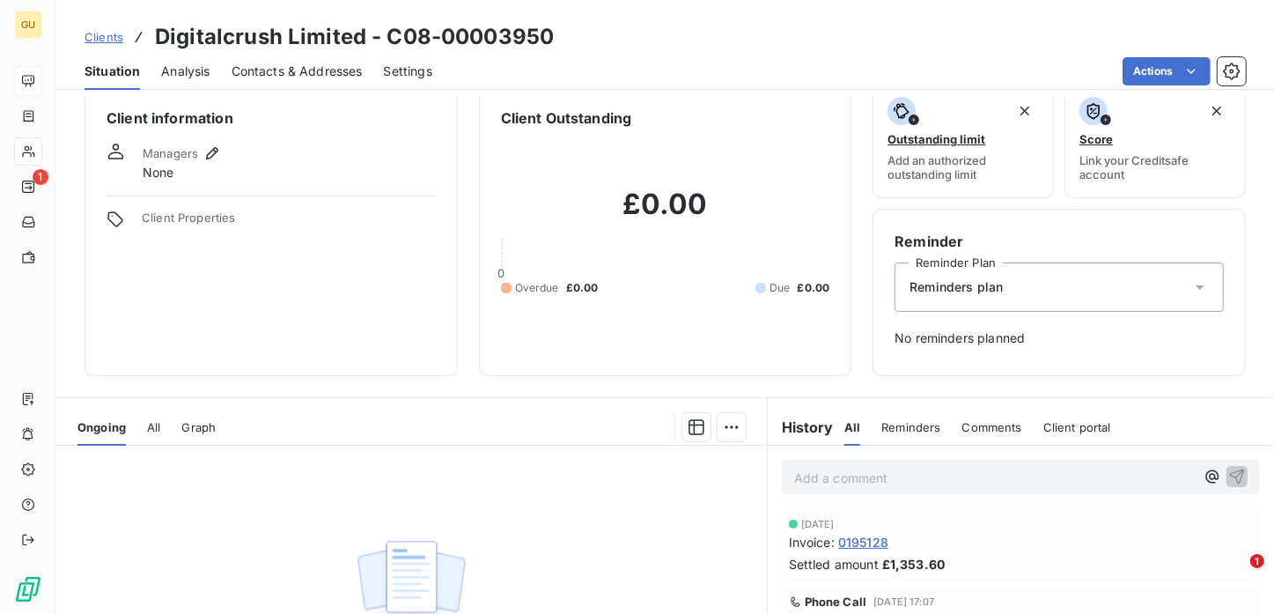
scroll to position [19, 0]
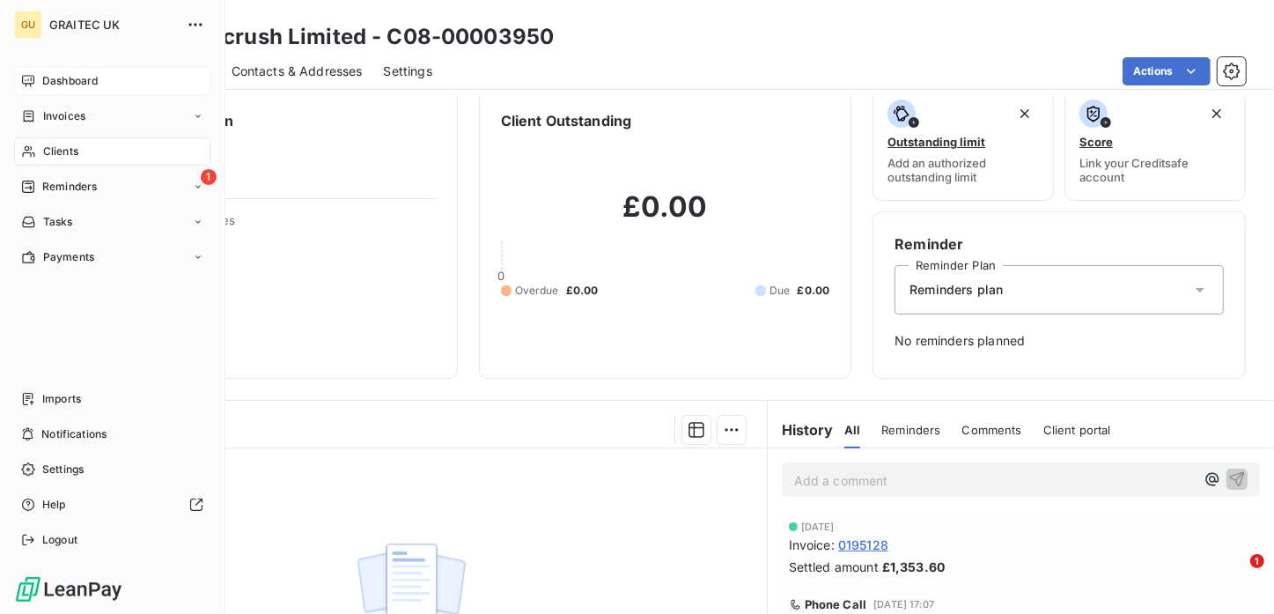
click at [48, 147] on span "Clients" at bounding box center [60, 152] width 35 height 16
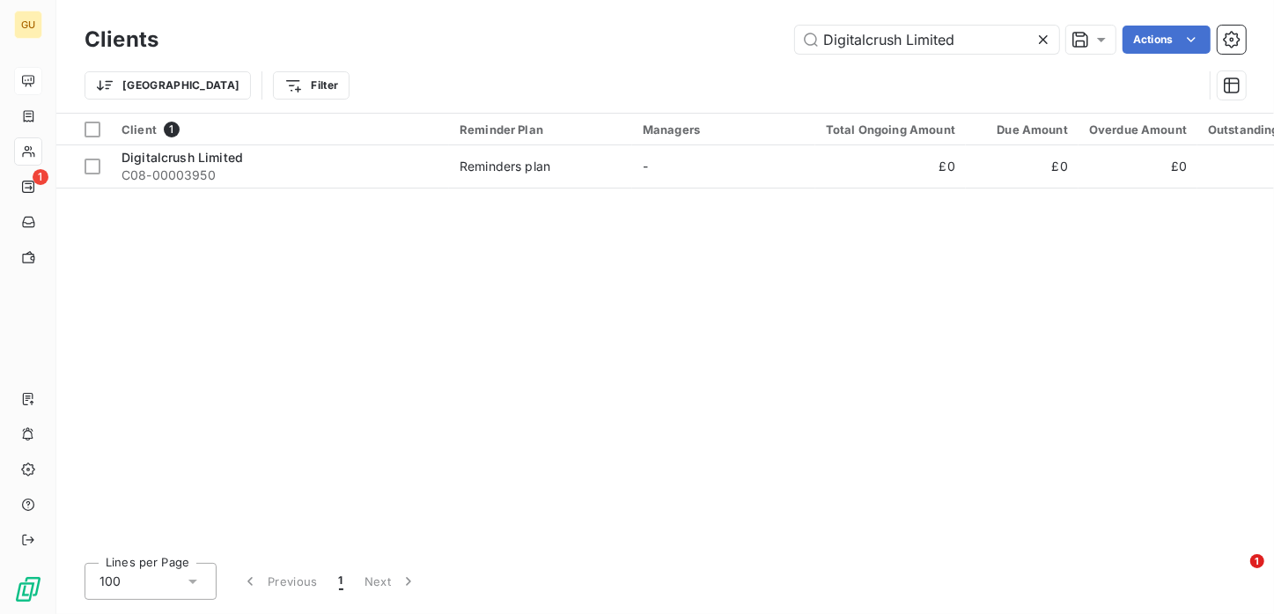
drag, startPoint x: 991, startPoint y: 33, endPoint x: 767, endPoint y: 44, distance: 224.8
click at [753, 34] on div "Digitalcrush Limited Actions" at bounding box center [713, 40] width 1066 height 28
type input "[PERSON_NAME] Ltd"
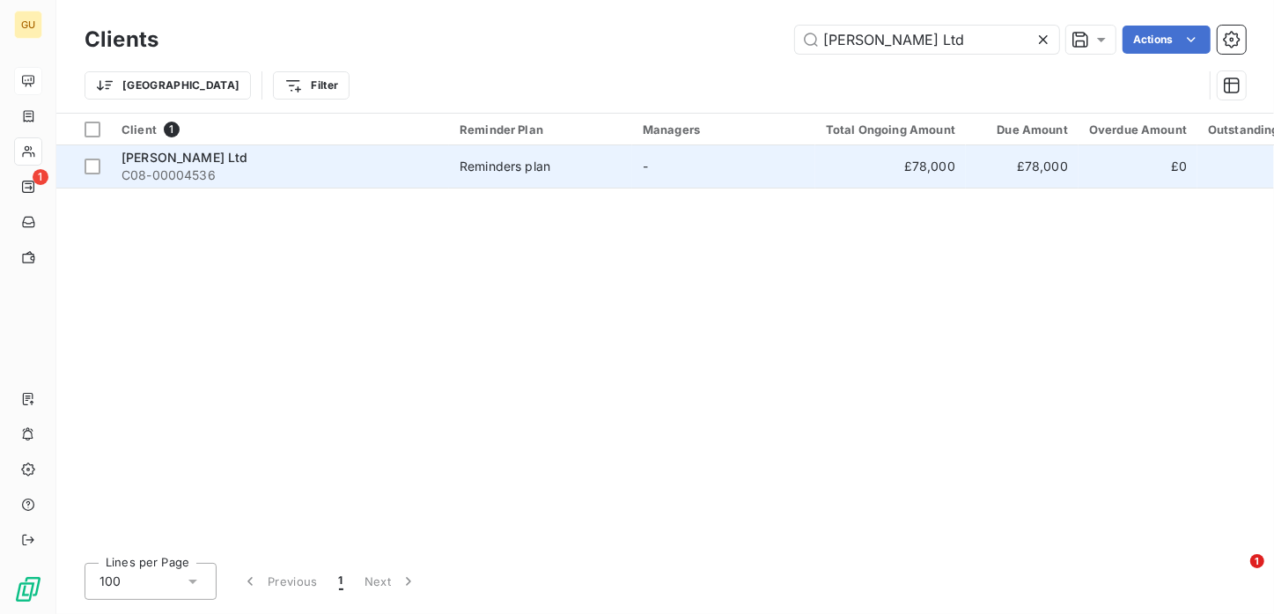
click at [154, 163] on span "[PERSON_NAME] Ltd" at bounding box center [185, 157] width 127 height 15
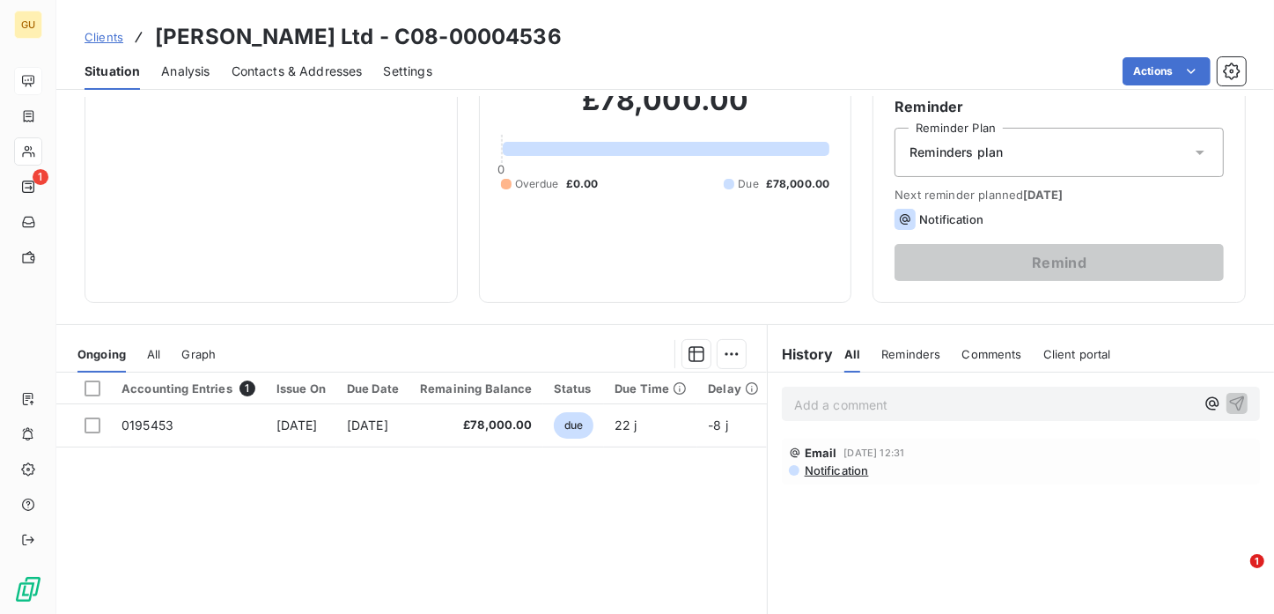
scroll to position [158, 0]
click at [863, 393] on p "Add a comment ﻿" at bounding box center [994, 404] width 401 height 22
click at [1228, 400] on icon "button" at bounding box center [1237, 402] width 18 height 18
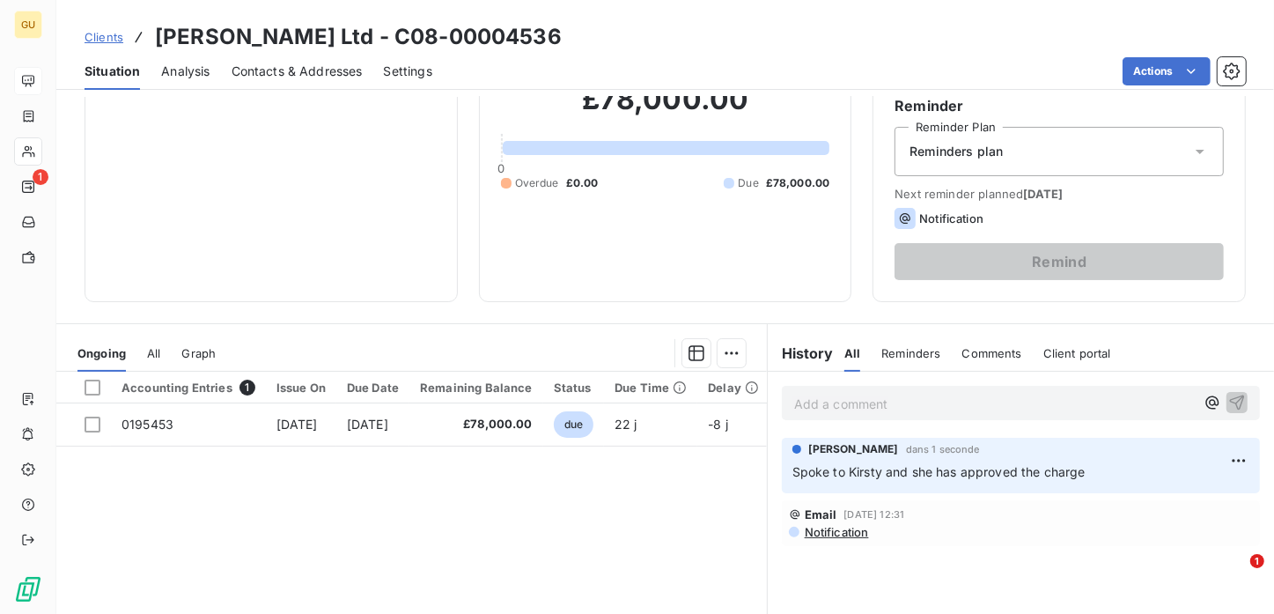
click at [110, 43] on link "Clients" at bounding box center [104, 37] width 39 height 18
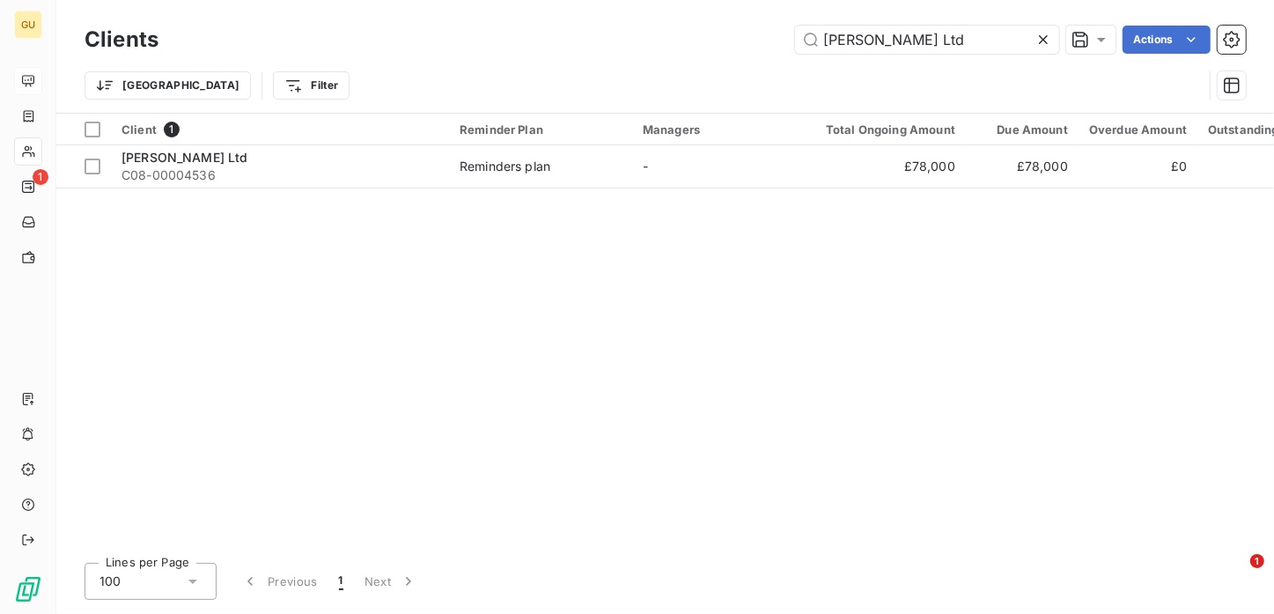
drag, startPoint x: 901, startPoint y: 41, endPoint x: 784, endPoint y: 39, distance: 117.1
click at [784, 39] on div "Cundall Ltd Actions" at bounding box center [713, 40] width 1066 height 28
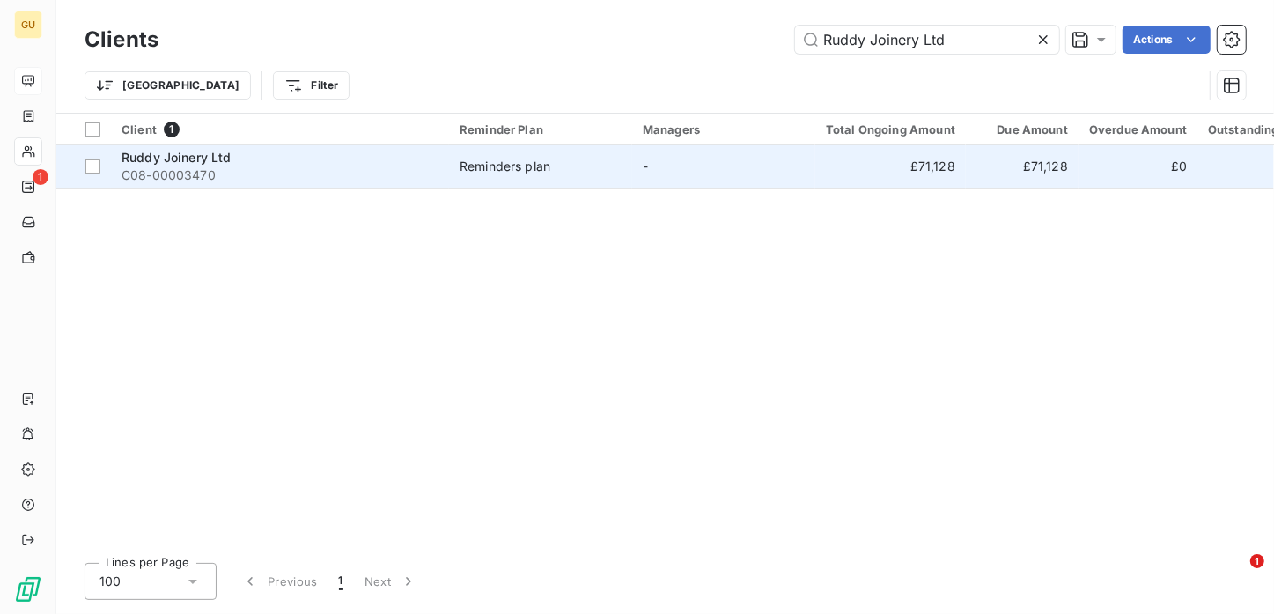
type input "Ruddy Joinery Ltd"
click at [180, 166] on span "C08-00003470" at bounding box center [280, 175] width 317 height 18
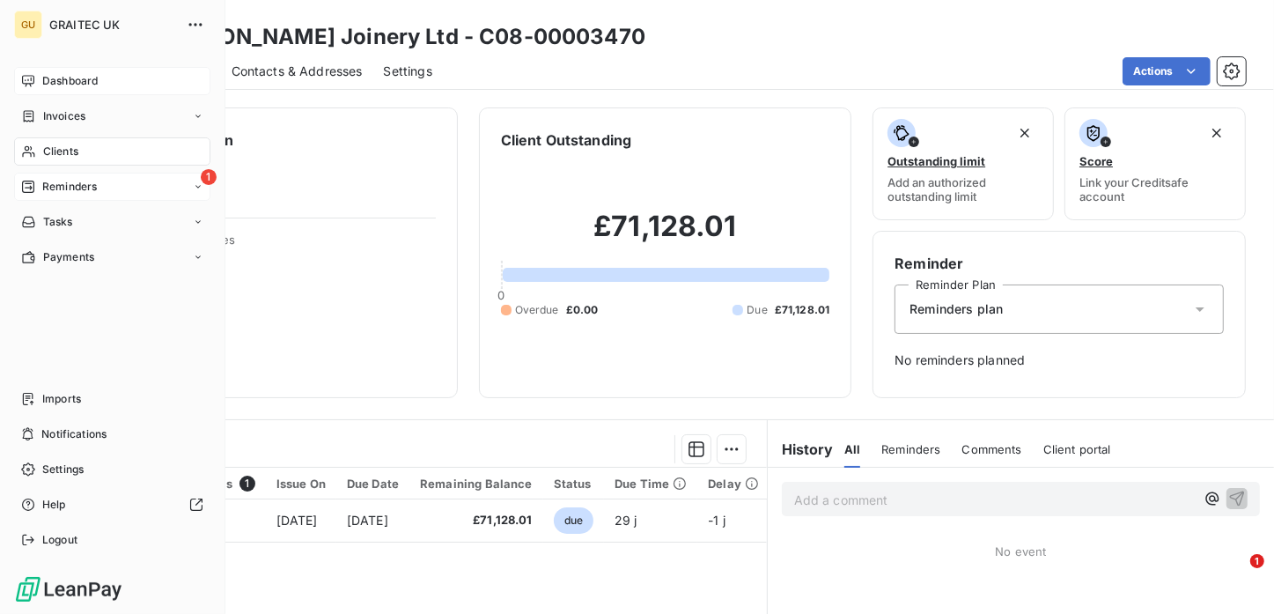
click at [79, 188] on span "Reminders" at bounding box center [69, 187] width 55 height 16
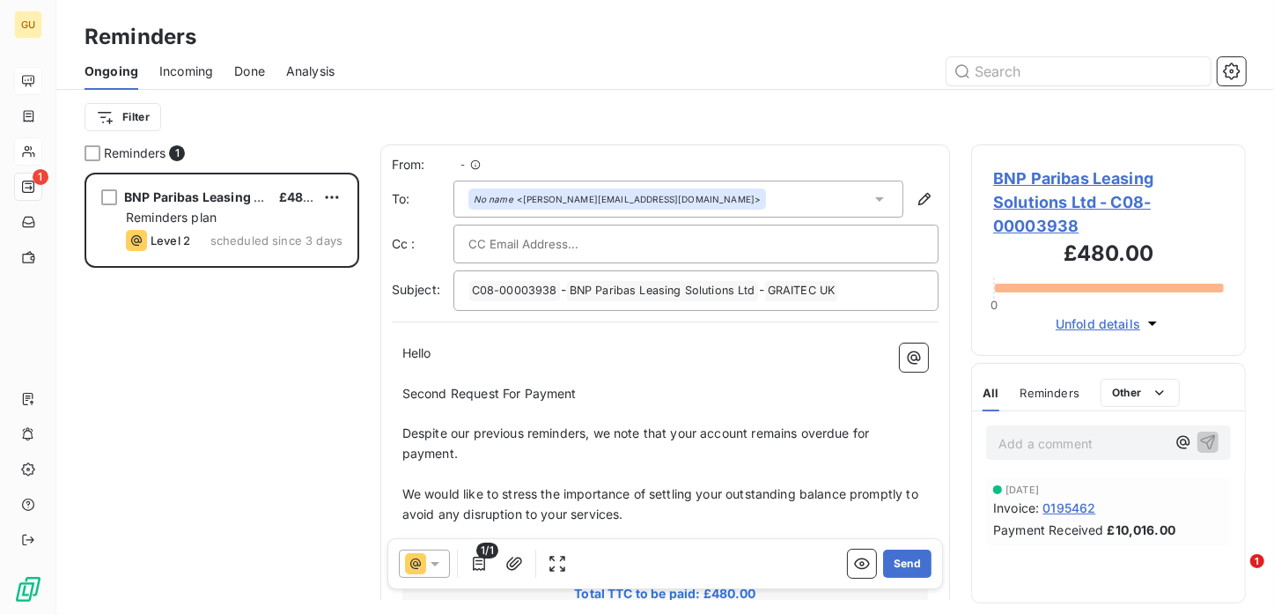
scroll to position [428, 261]
click at [197, 66] on span "Incoming" at bounding box center [186, 72] width 54 height 18
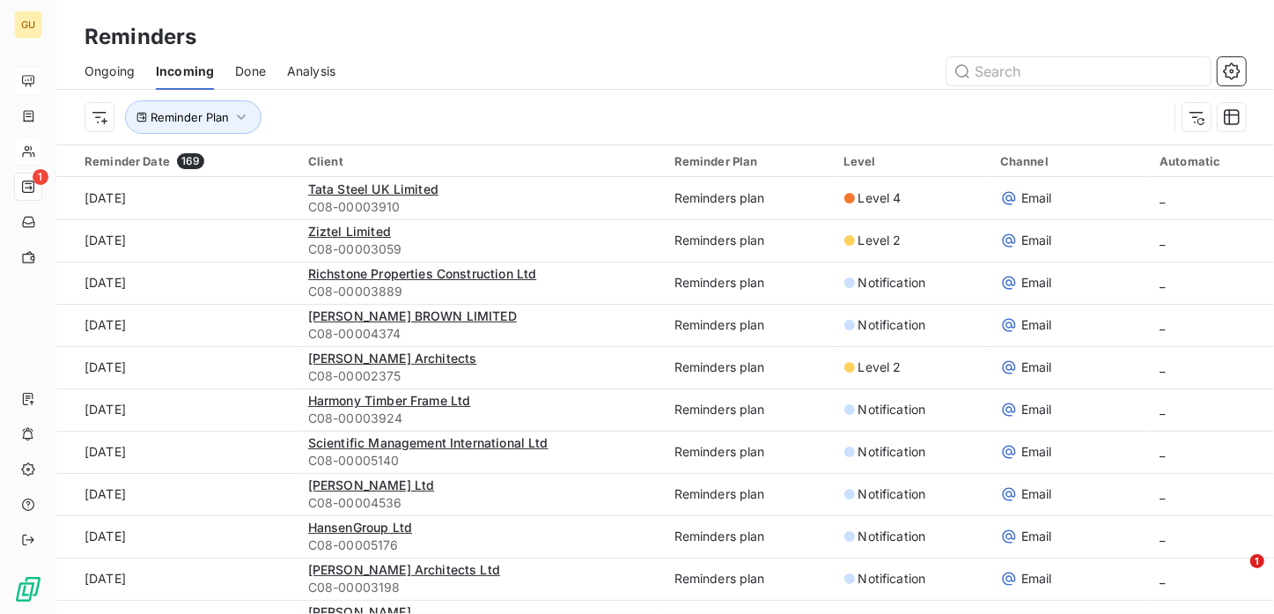
click at [235, 70] on span "Done" at bounding box center [250, 72] width 31 height 18
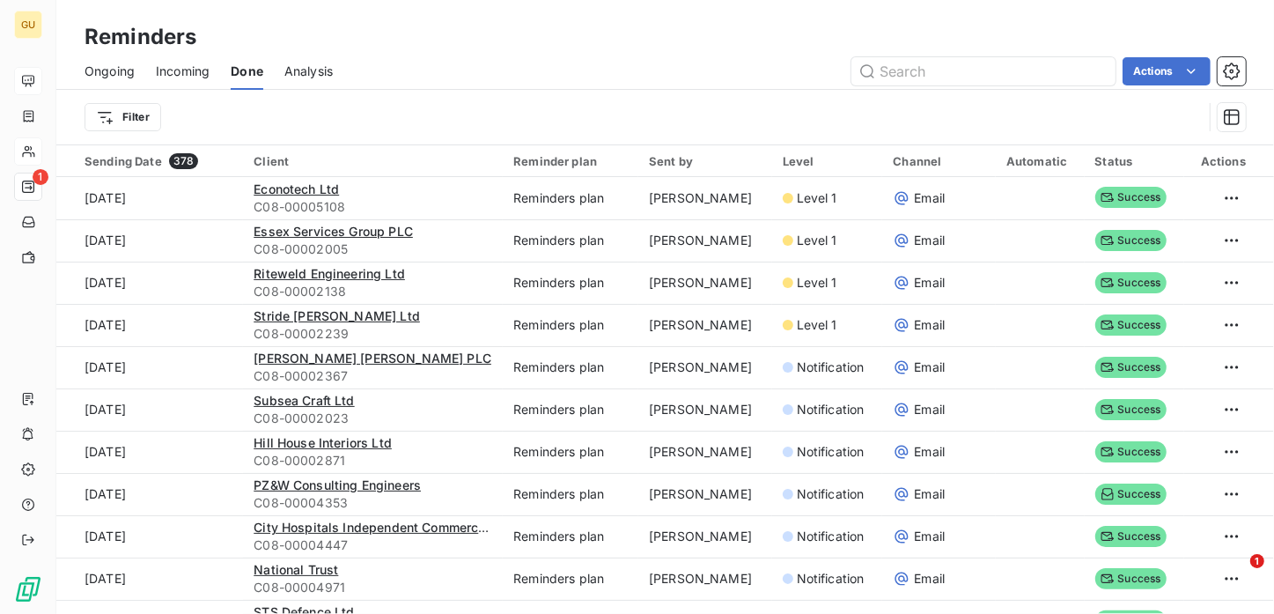
click at [306, 70] on span "Analysis" at bounding box center [308, 72] width 48 height 18
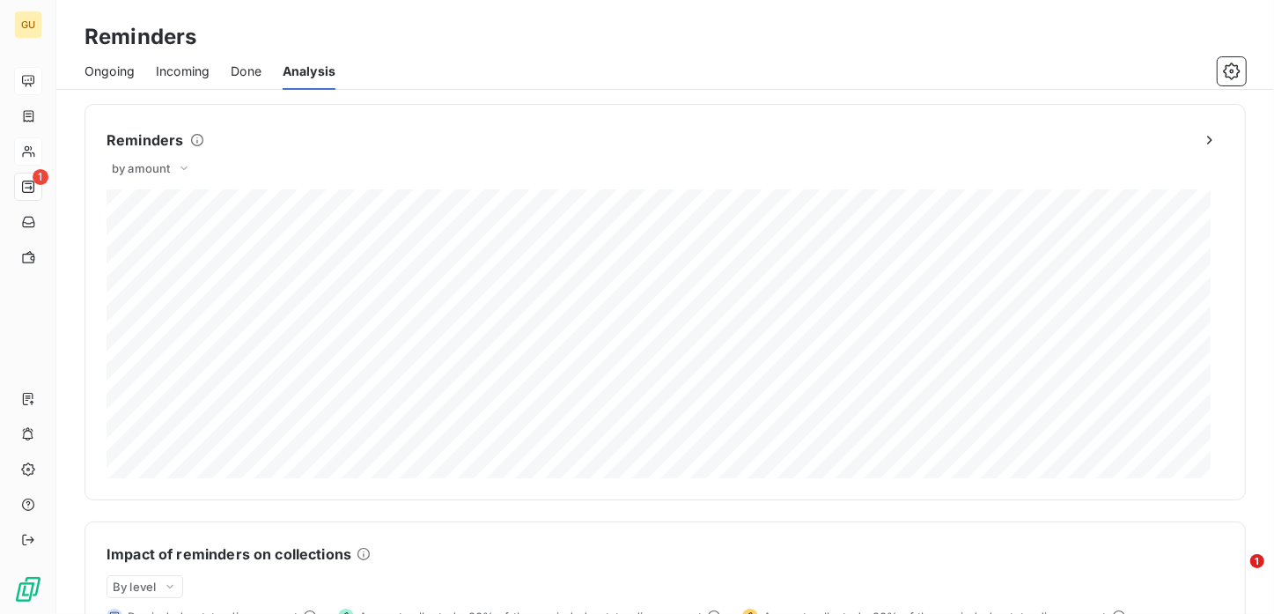
click at [239, 69] on span "Done" at bounding box center [246, 72] width 31 height 18
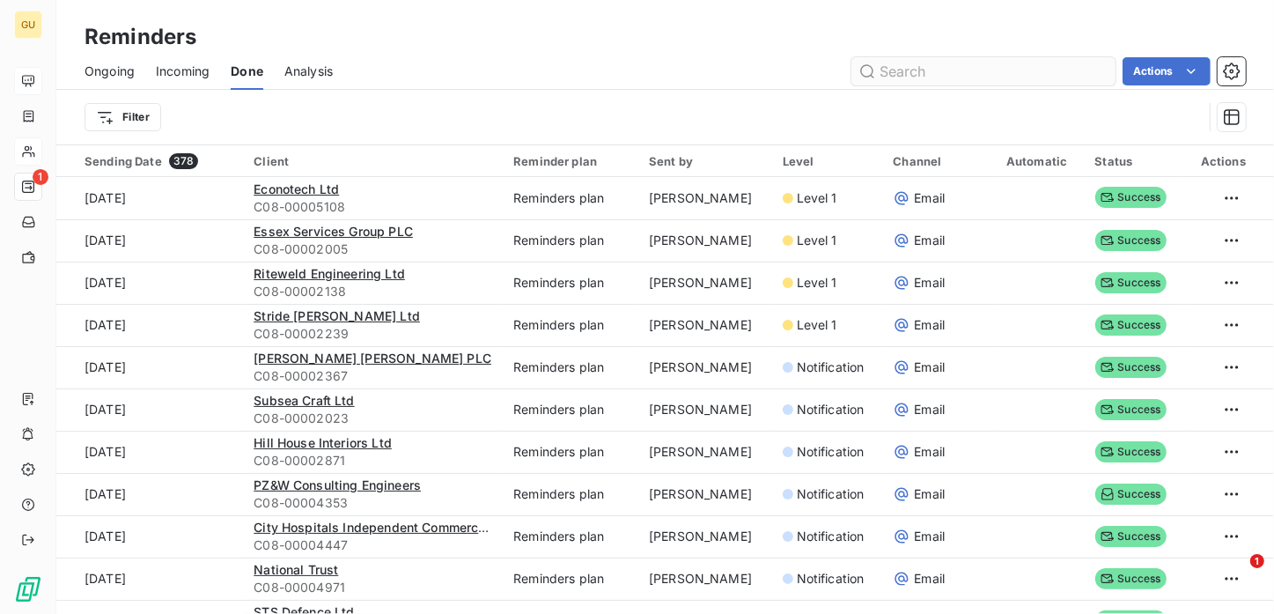
click at [917, 66] on input "text" at bounding box center [983, 71] width 264 height 28
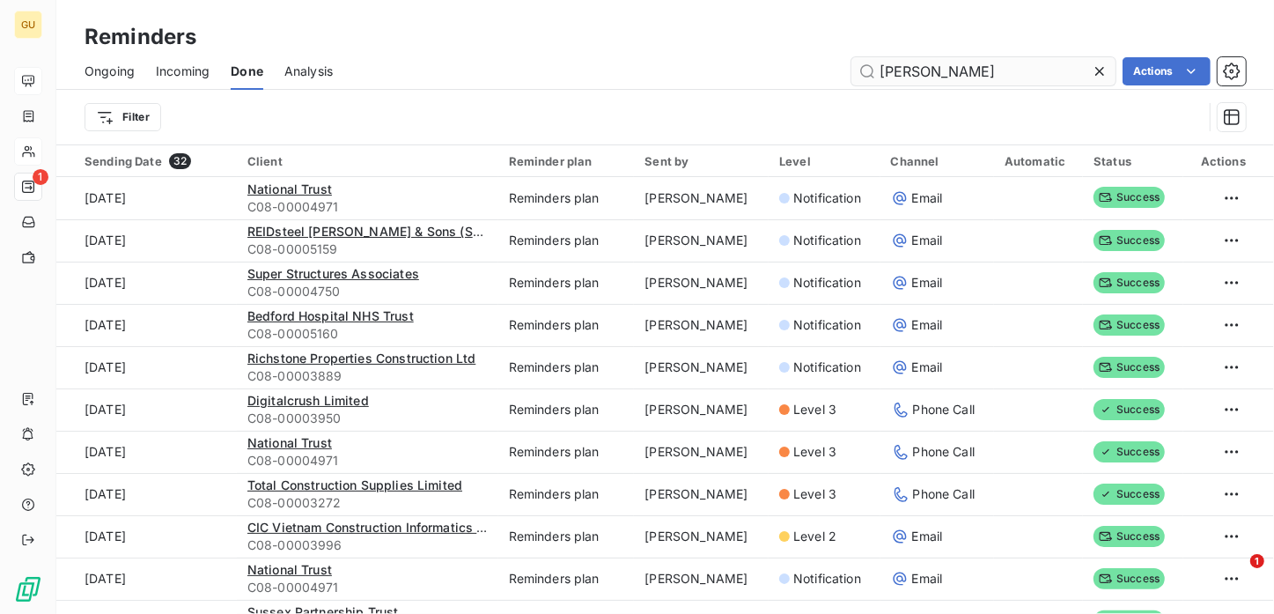
type input "Rudd"
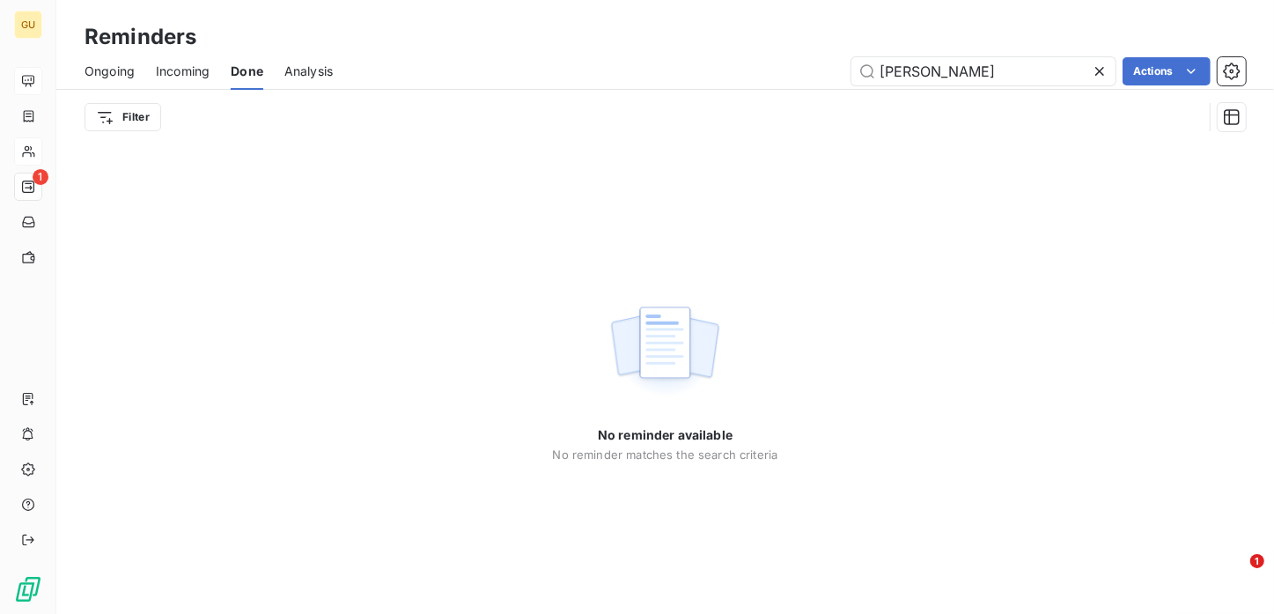
click at [203, 69] on span "Incoming" at bounding box center [183, 72] width 54 height 18
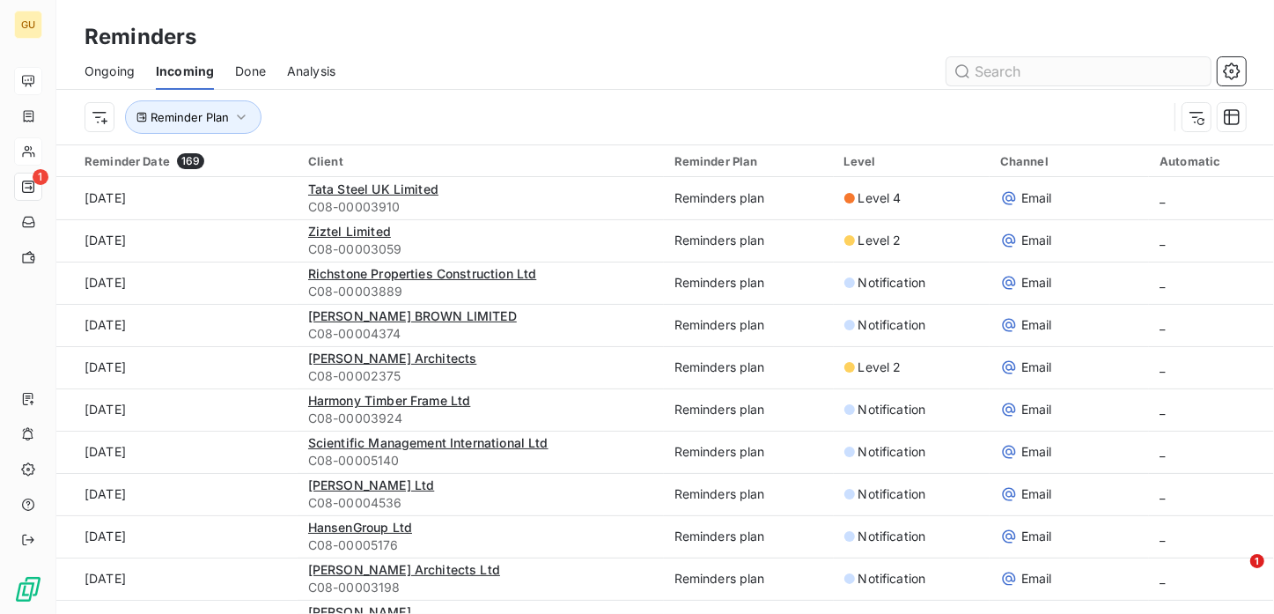
click at [1018, 74] on input "text" at bounding box center [1079, 71] width 264 height 28
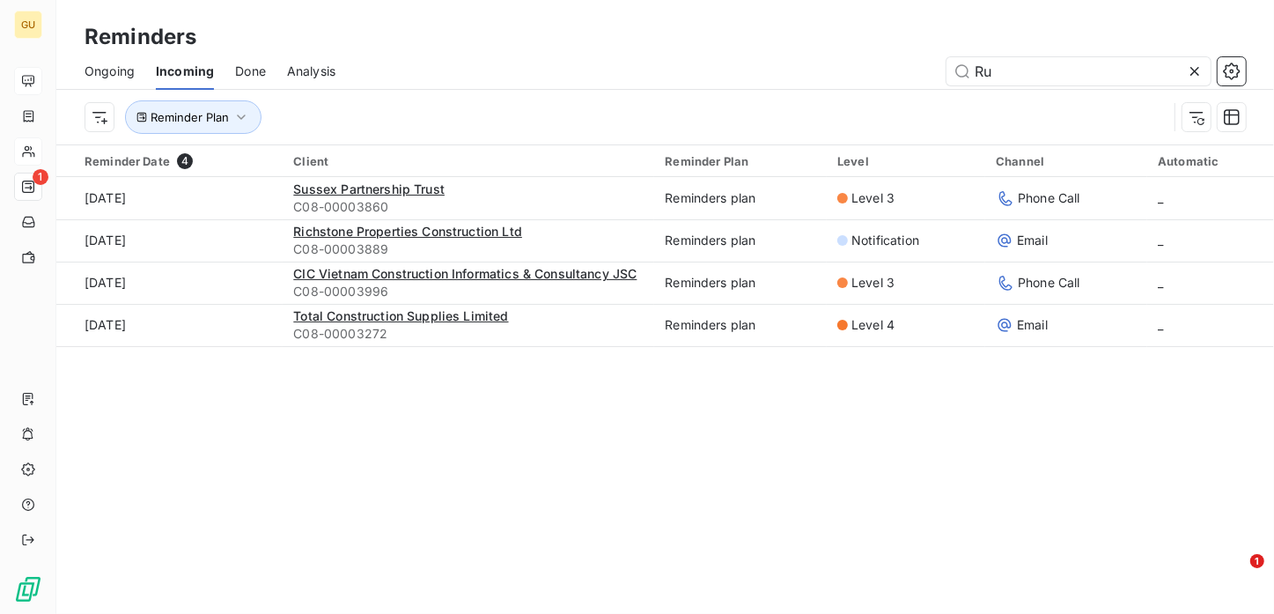
type input "R"
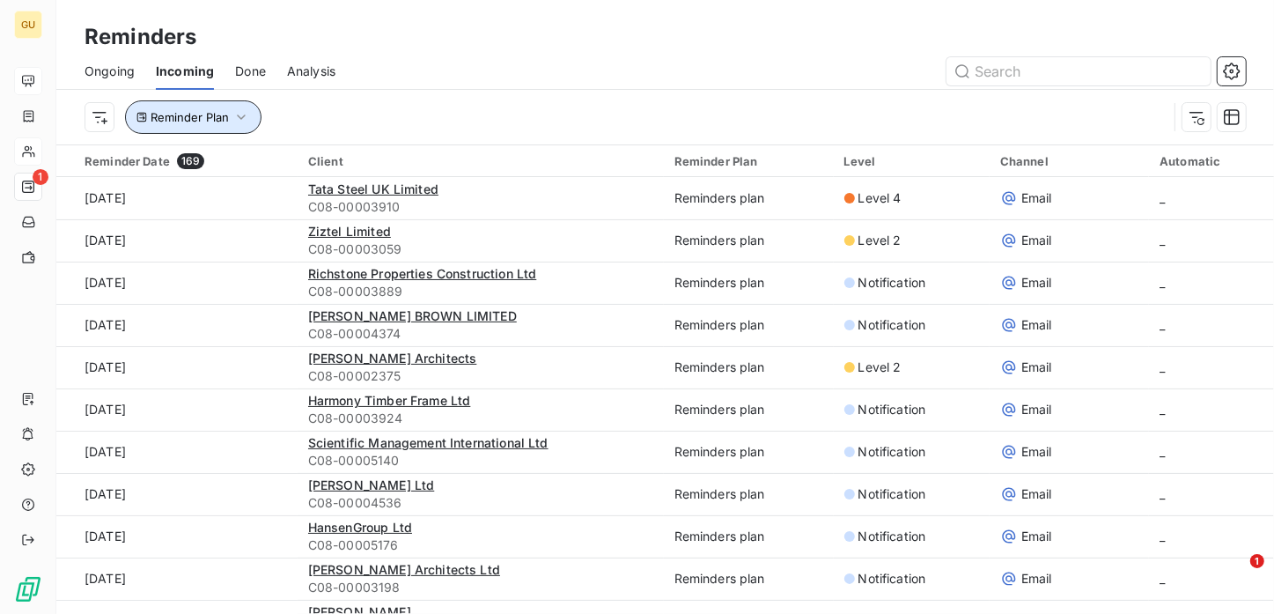
click at [248, 114] on icon "button" at bounding box center [241, 117] width 18 height 18
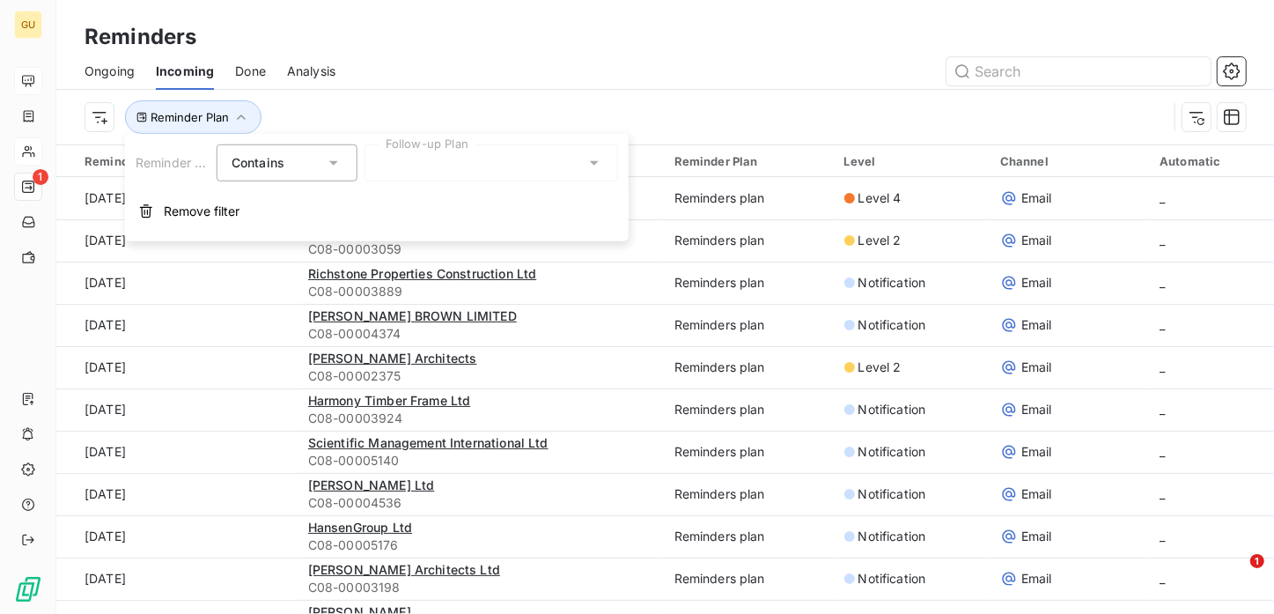
click at [490, 166] on div at bounding box center [492, 162] width 254 height 37
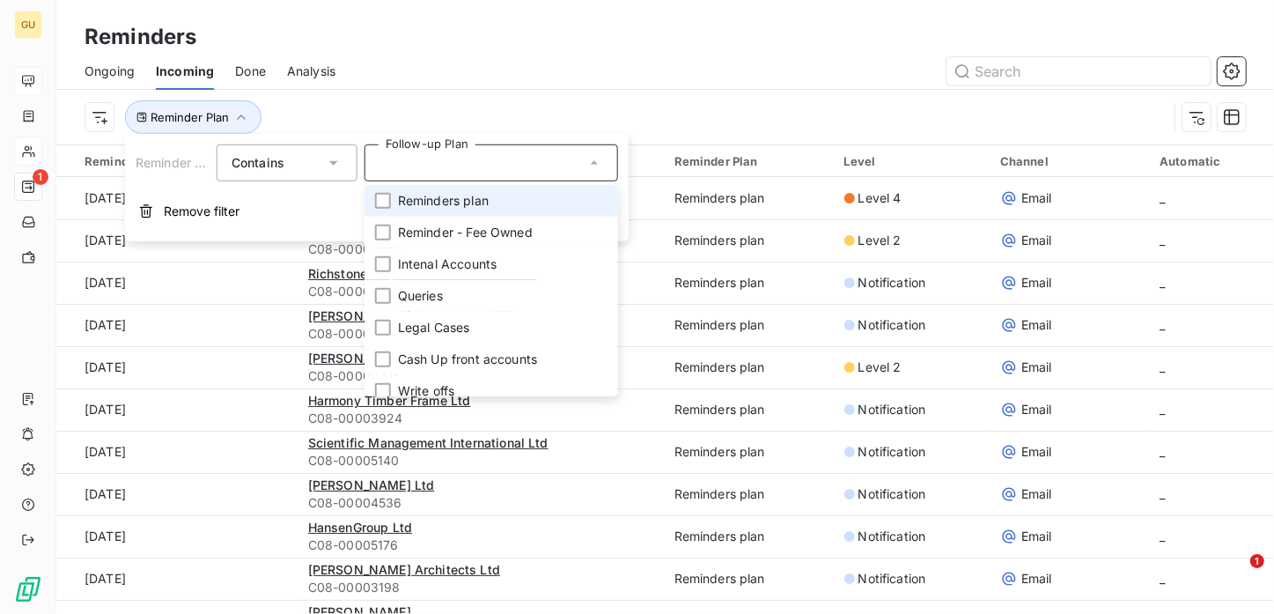
click at [445, 198] on span "Reminders plan" at bounding box center [443, 201] width 91 height 18
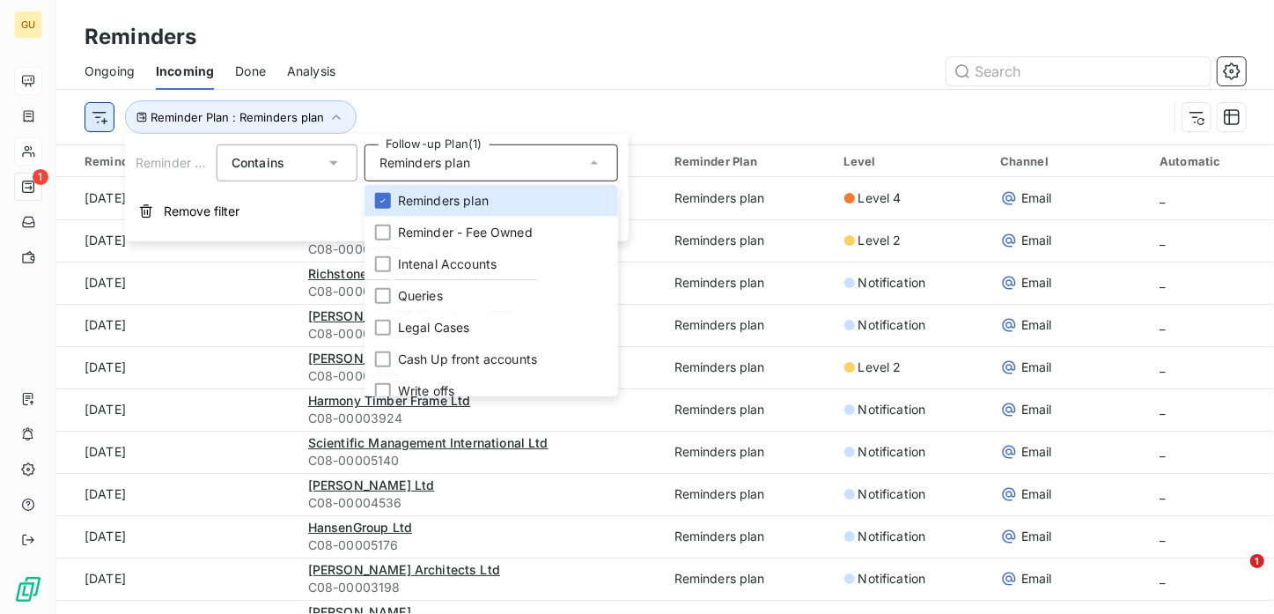
click at [101, 126] on html "GU 1 Reminders Ongoing Incoming Done Analysis Reminder Plan : Reminders plan Re…" at bounding box center [637, 307] width 1274 height 614
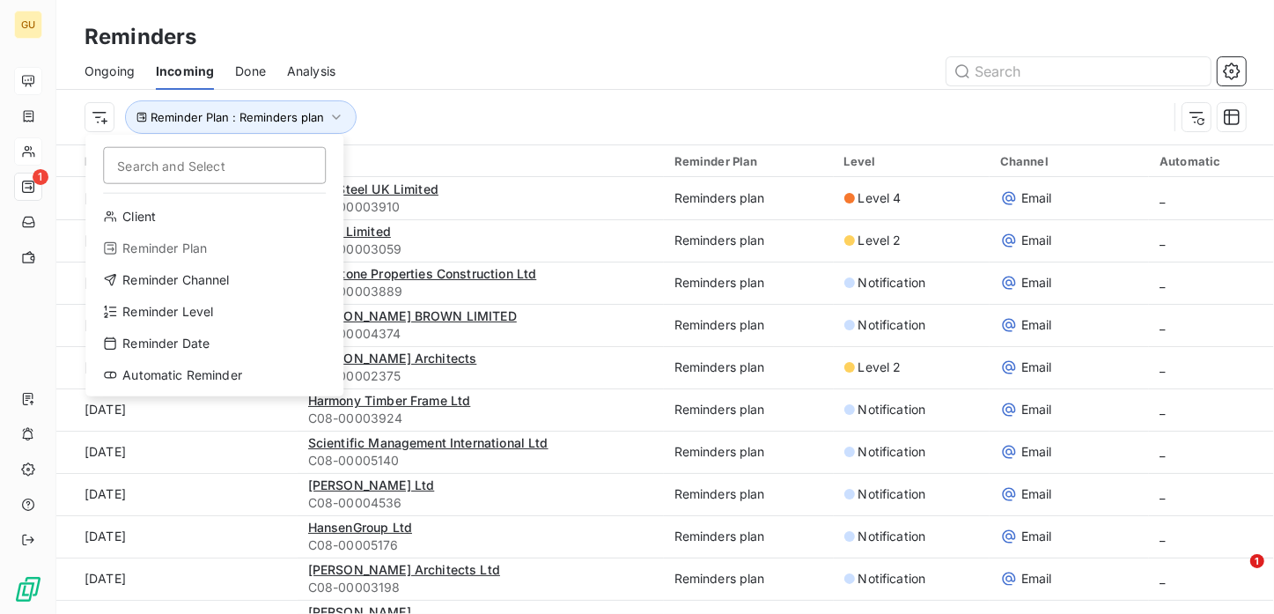
click at [139, 158] on input "Search and Select" at bounding box center [214, 165] width 223 height 37
click at [96, 118] on html "GU 1 Reminders Ongoing Incoming Done Analysis Search and Select Client Reminder…" at bounding box center [637, 307] width 1274 height 614
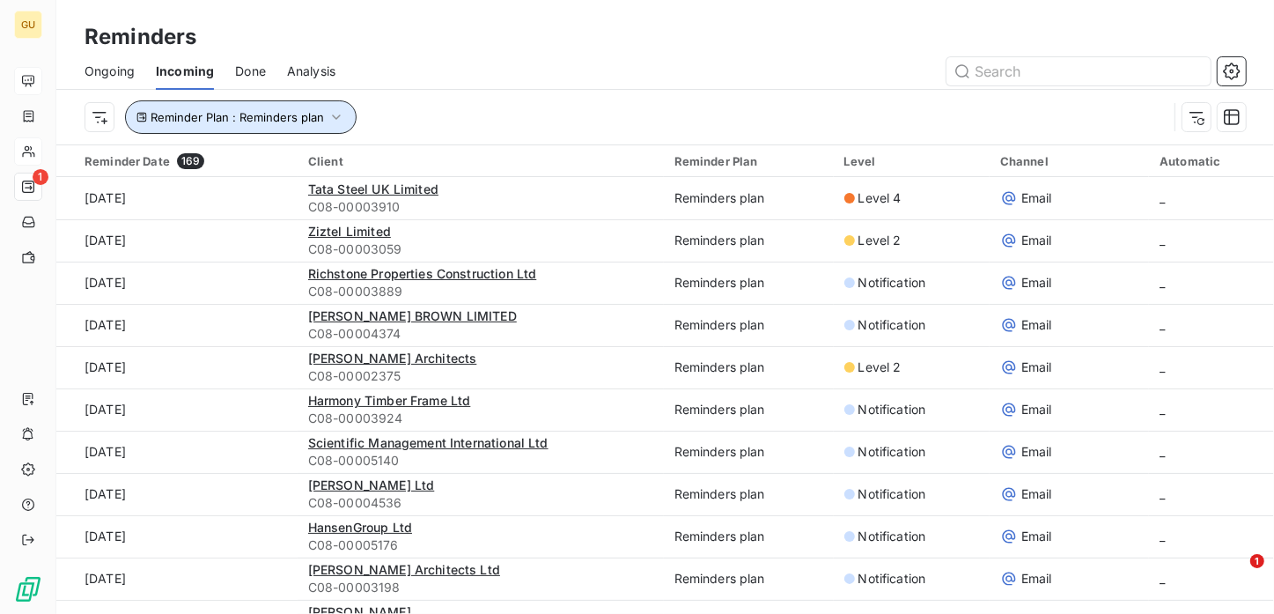
click at [328, 111] on icon "button" at bounding box center [337, 117] width 18 height 18
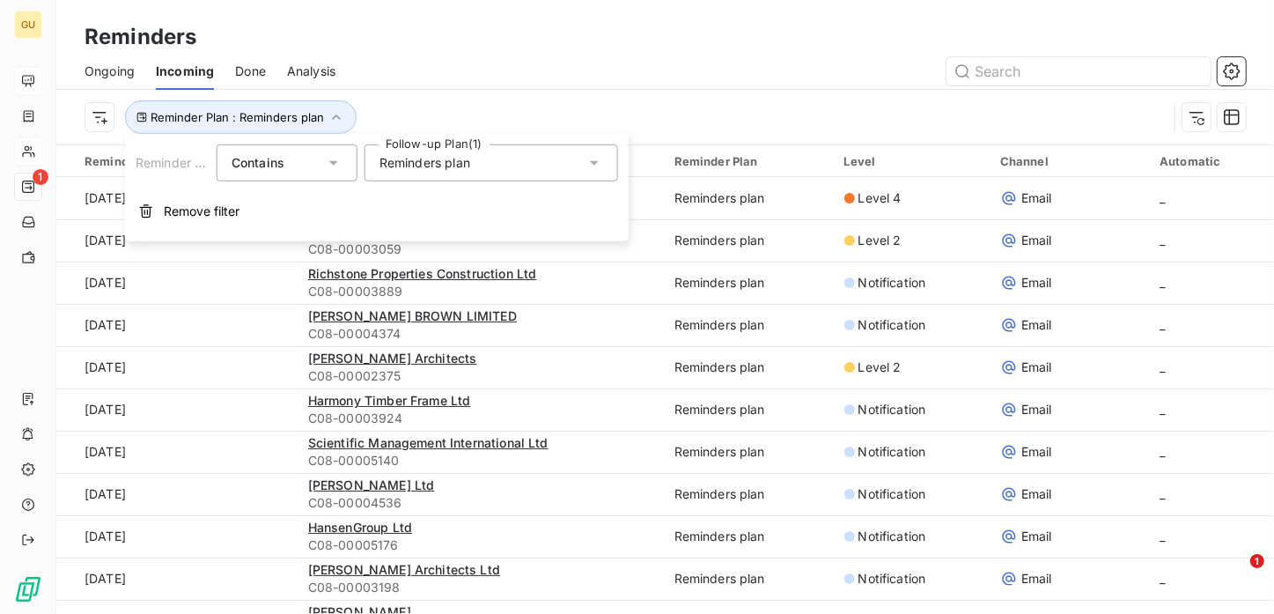
click at [400, 159] on span "Reminders plan" at bounding box center [424, 163] width 91 height 18
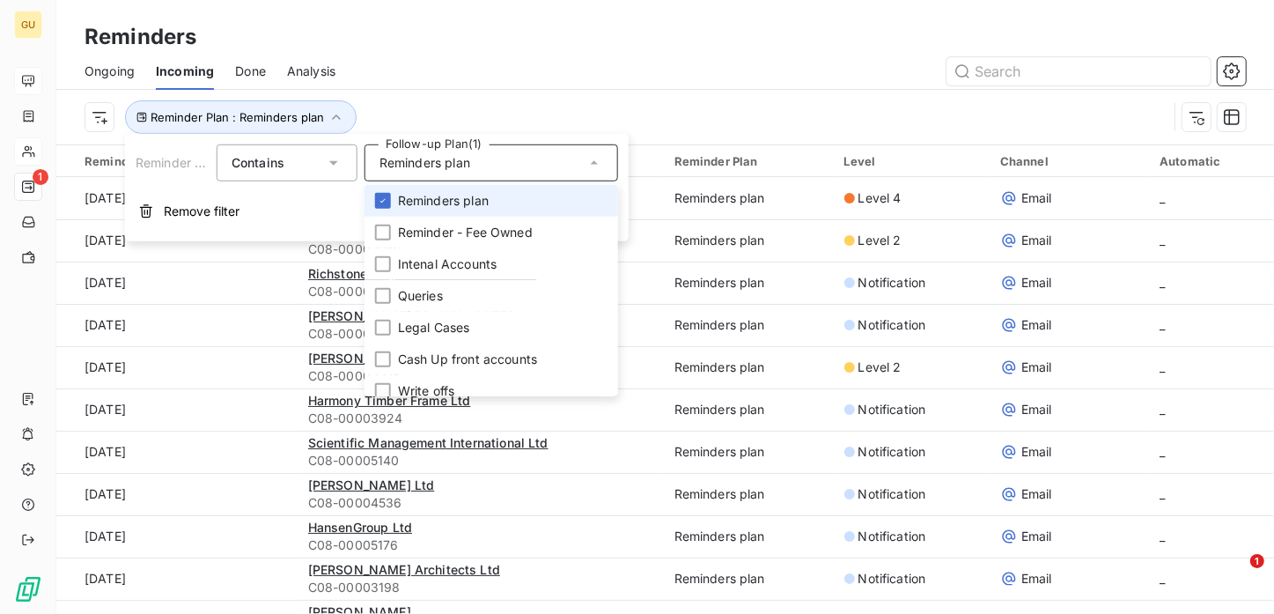
click at [329, 156] on icon at bounding box center [334, 163] width 18 height 18
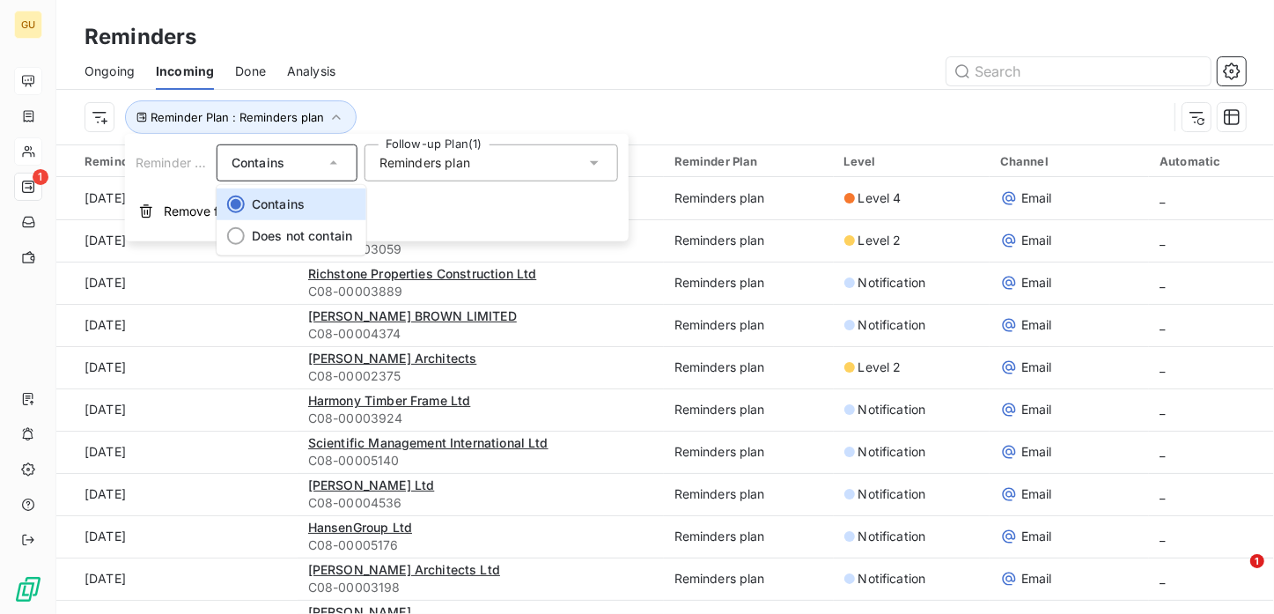
click at [168, 164] on span "Reminder Plan" at bounding box center [178, 162] width 85 height 15
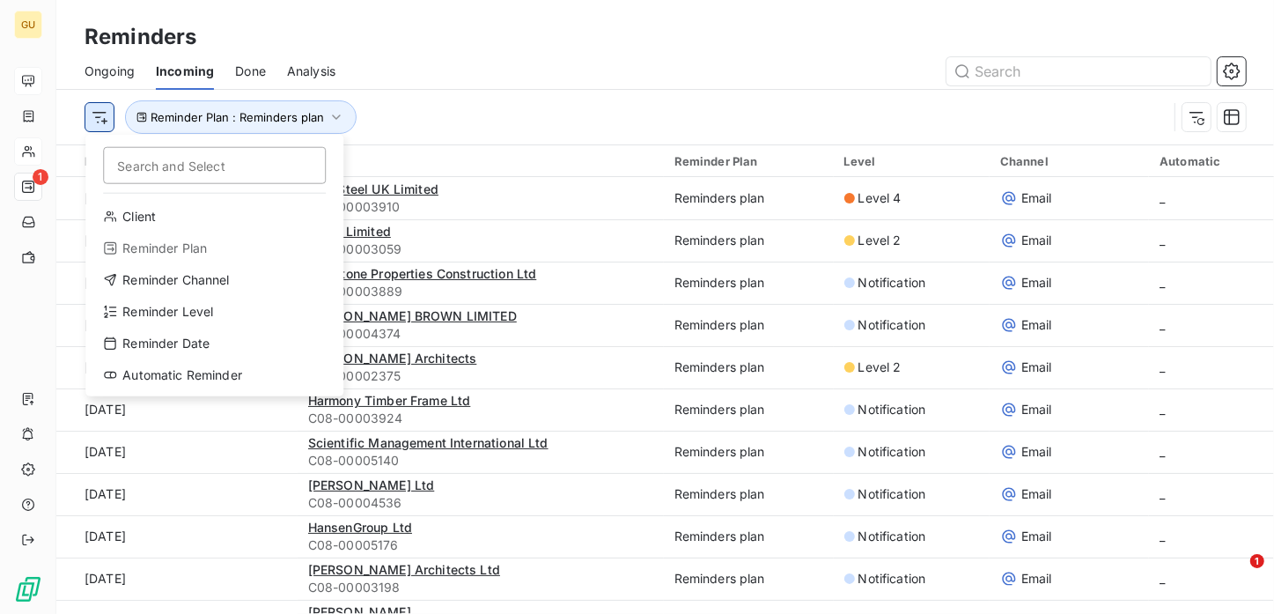
click at [104, 120] on html "GU 1 Reminders Ongoing Incoming Done Analysis Search and Select Client Reminder…" at bounding box center [637, 307] width 1274 height 614
click at [269, 119] on html "GU 1 Reminders Ongoing Incoming Done Analysis Search and Select Client Reminder…" at bounding box center [637, 307] width 1274 height 614
click at [94, 120] on html "GU 1 Reminders Ongoing Incoming Done Analysis Search and Select Client Reminder…" at bounding box center [637, 307] width 1274 height 614
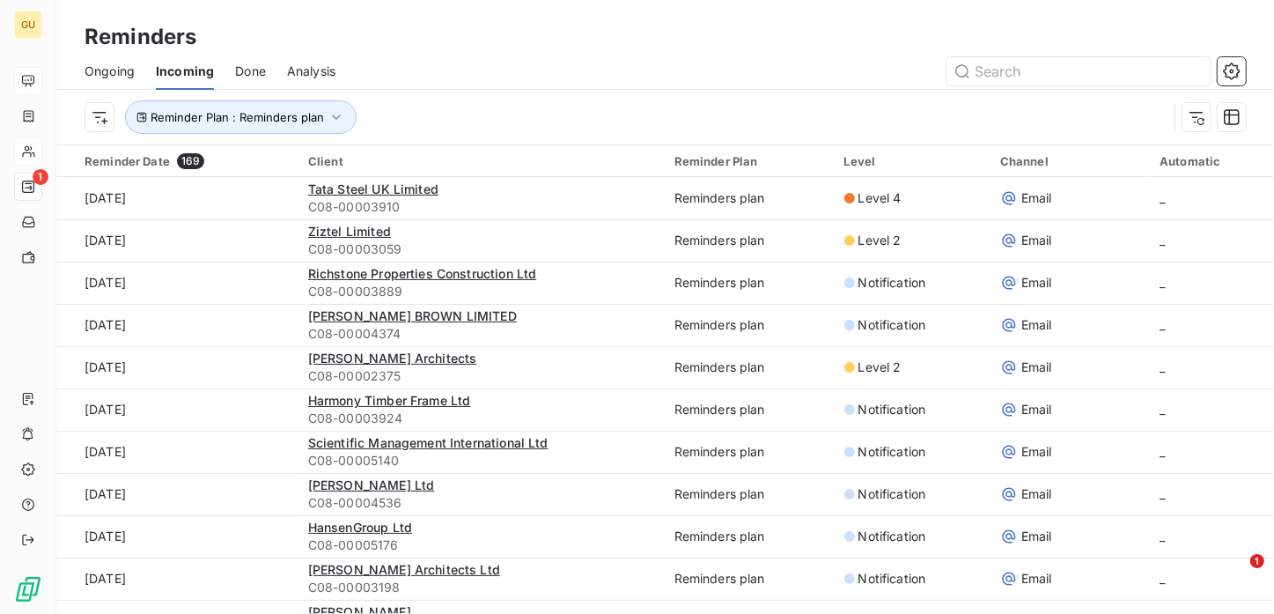
click at [321, 113] on html "GU 1 Reminders Ongoing Incoming Done Analysis Reminder Plan : Reminders plan Re…" at bounding box center [637, 307] width 1274 height 614
click at [329, 114] on icon "button" at bounding box center [337, 117] width 18 height 18
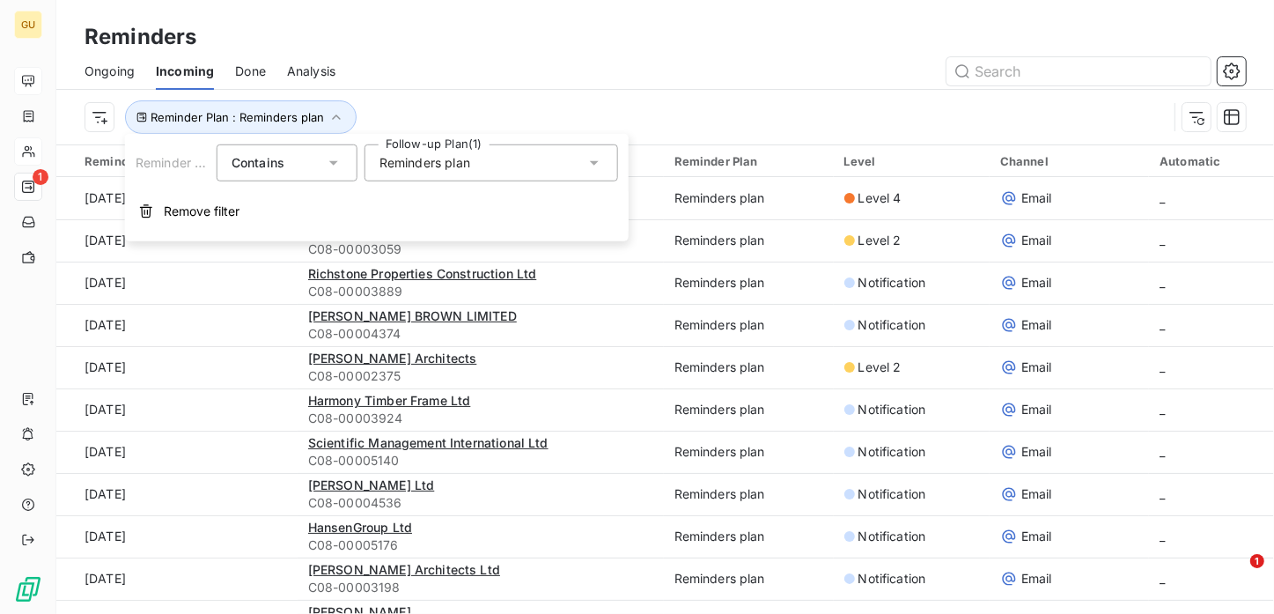
click at [591, 164] on icon at bounding box center [595, 163] width 18 height 18
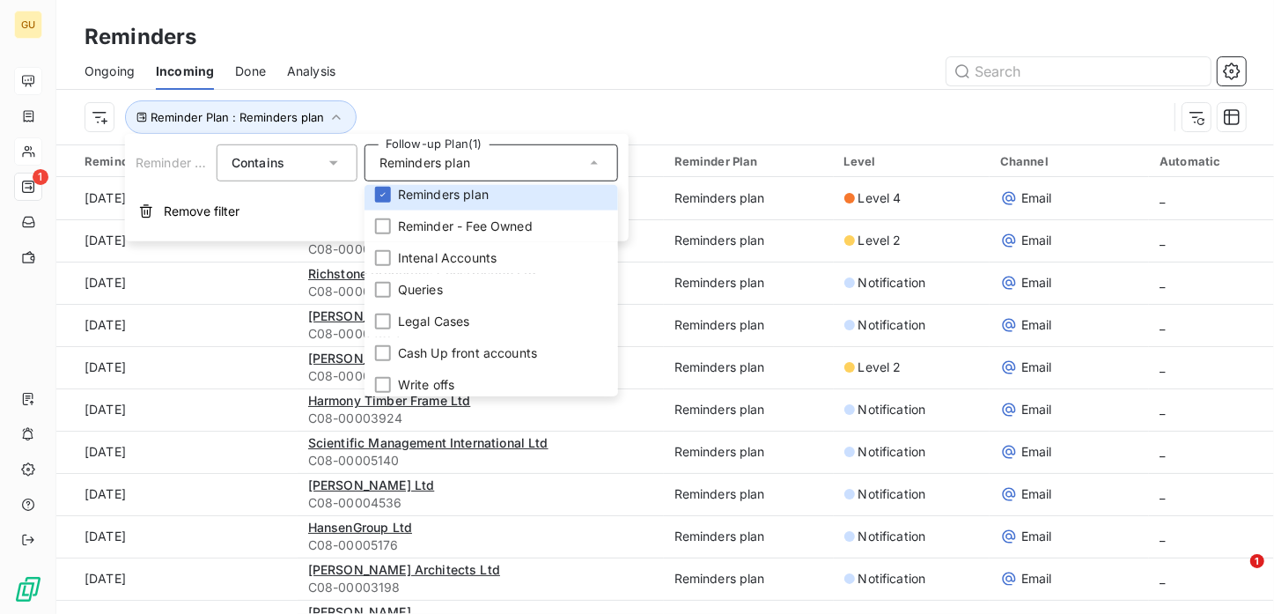
scroll to position [10, 0]
click at [294, 164] on div "Contains is" at bounding box center [278, 163] width 93 height 25
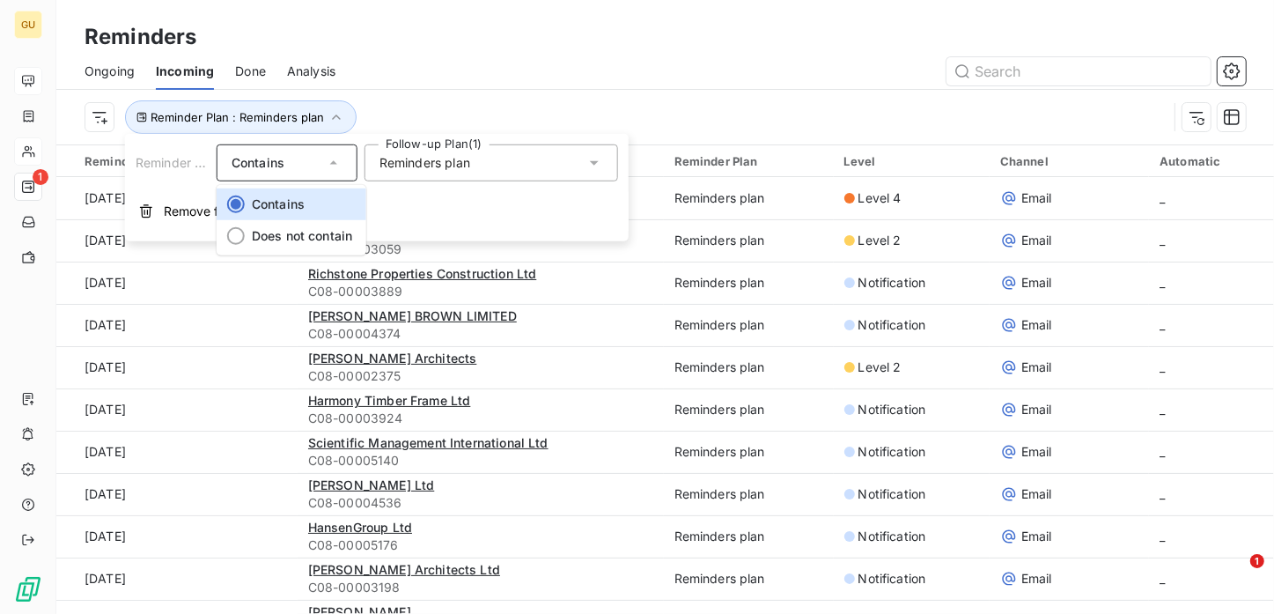
click at [160, 156] on span "Reminder Plan" at bounding box center [178, 162] width 85 height 15
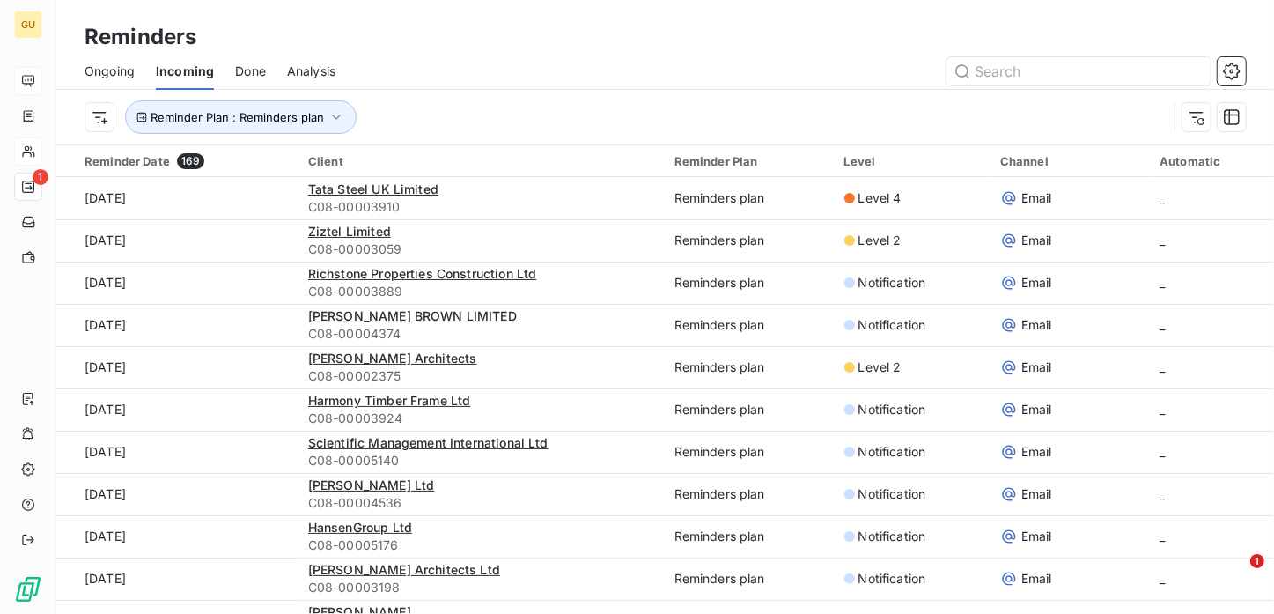
click at [102, 160] on div "Reminder Date 169" at bounding box center [186, 161] width 203 height 16
click at [99, 116] on html "GU 1 Reminders Ongoing Incoming Done Analysis Reminder Plan : Reminders plan Re…" at bounding box center [637, 307] width 1274 height 614
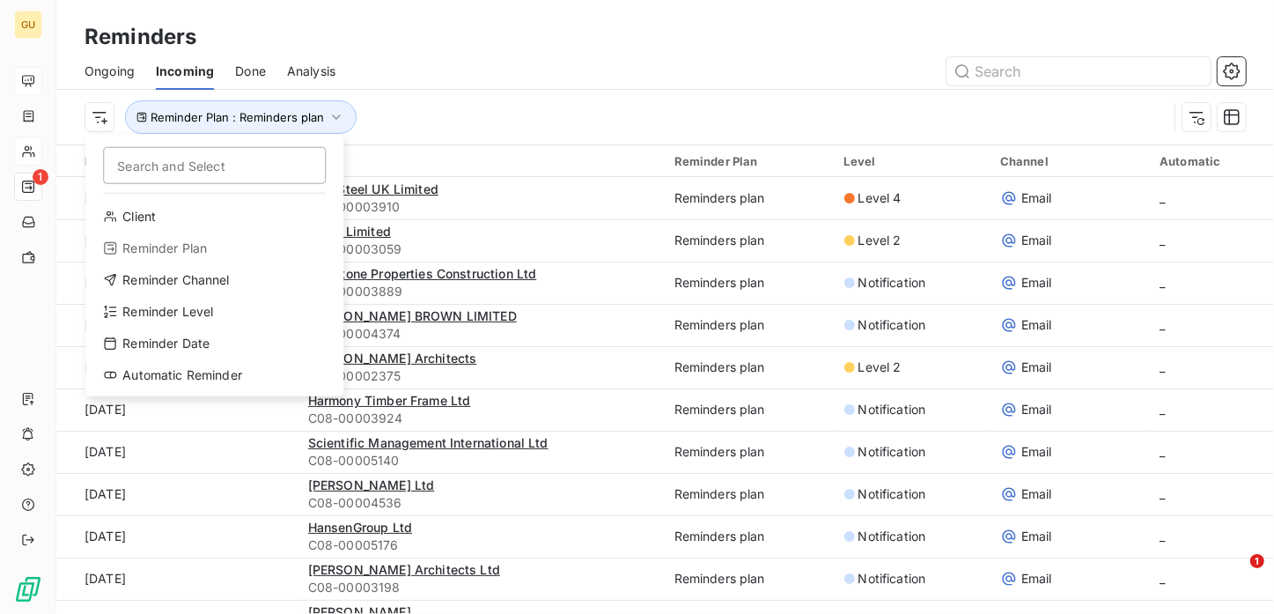
type input "r"
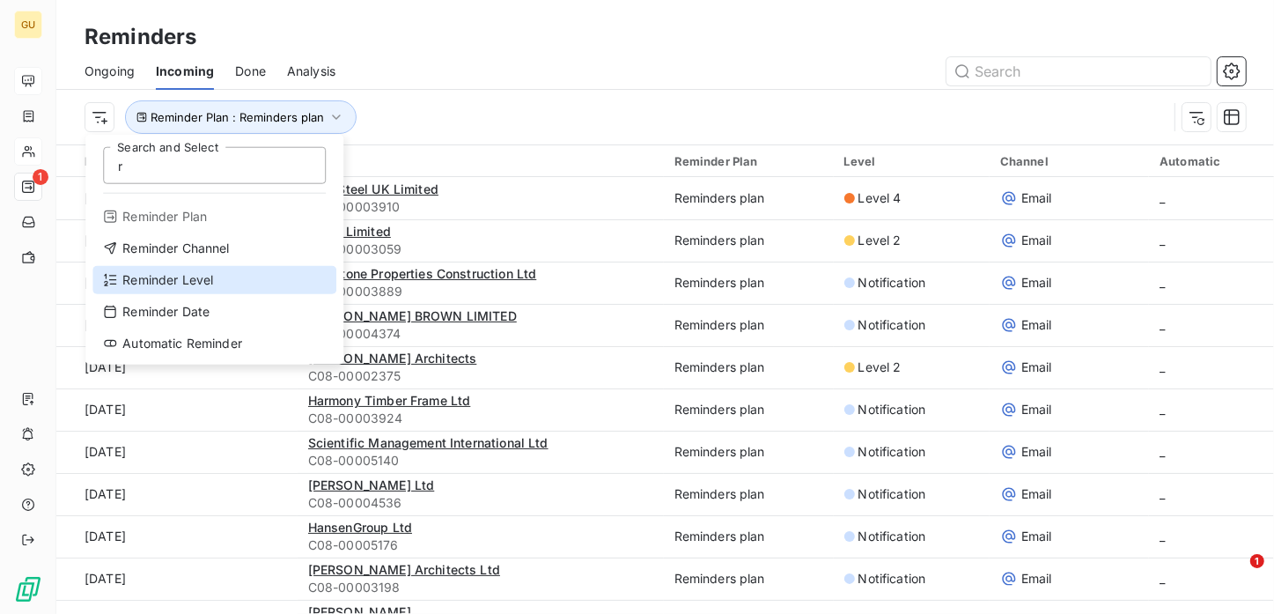
click at [156, 278] on div "Reminder Level" at bounding box center [214, 280] width 244 height 28
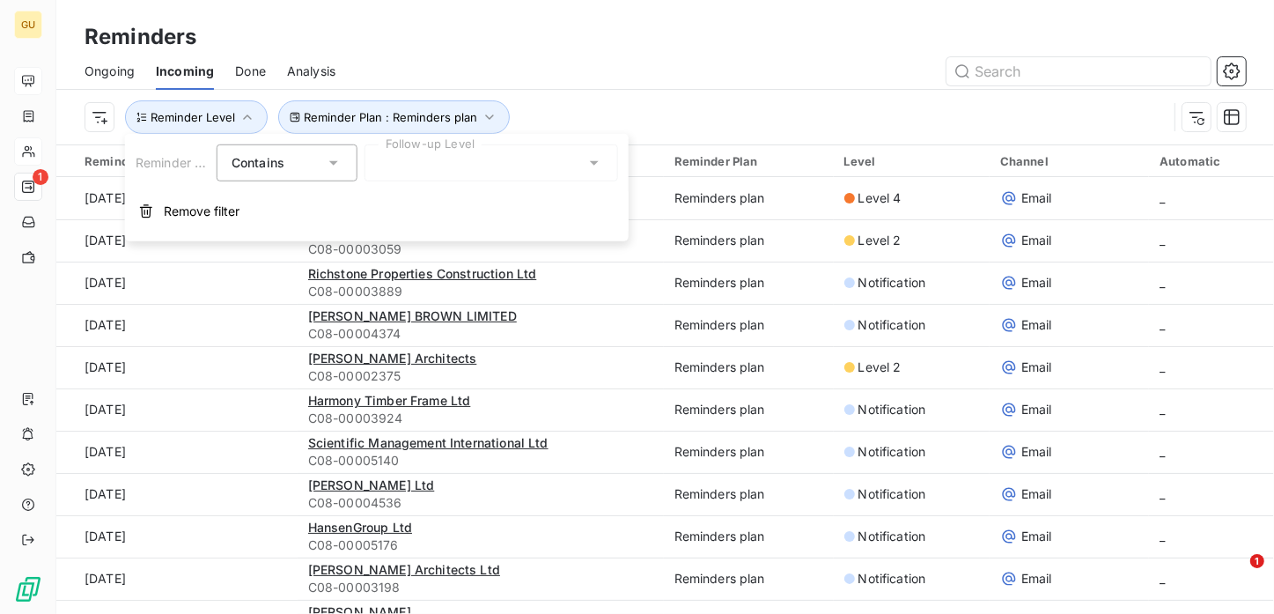
click at [291, 158] on div "Contains is" at bounding box center [278, 163] width 93 height 25
click at [287, 199] on span "Contains" at bounding box center [278, 203] width 53 height 15
click at [482, 162] on div at bounding box center [492, 162] width 254 height 37
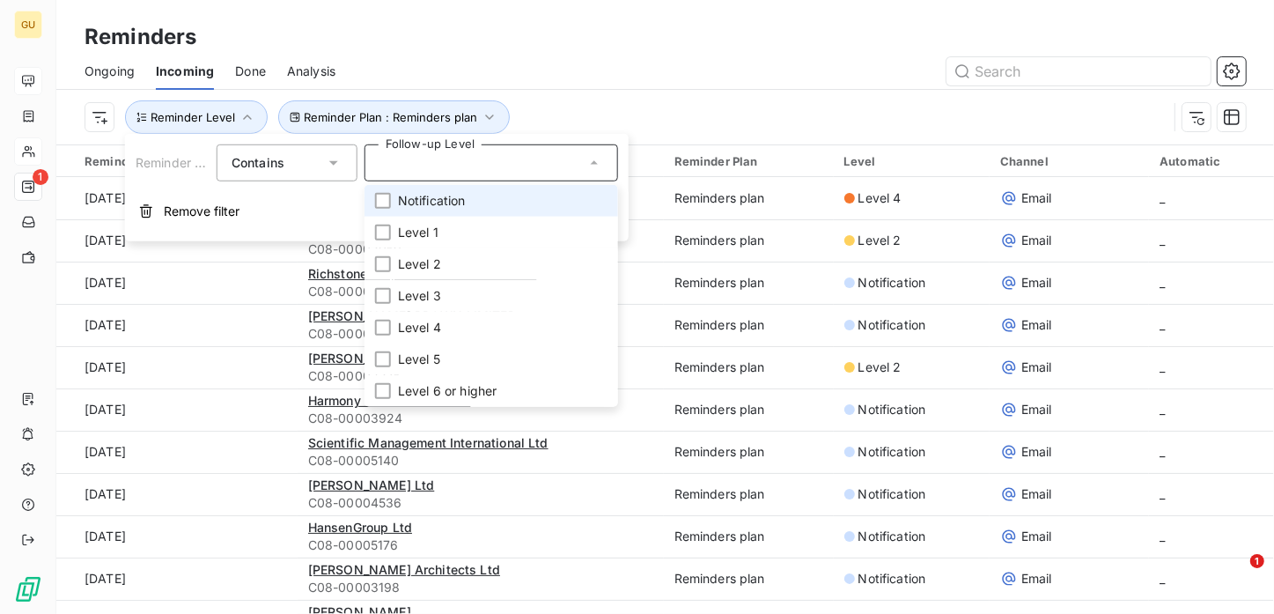
click at [431, 195] on span "Notification" at bounding box center [432, 201] width 68 height 18
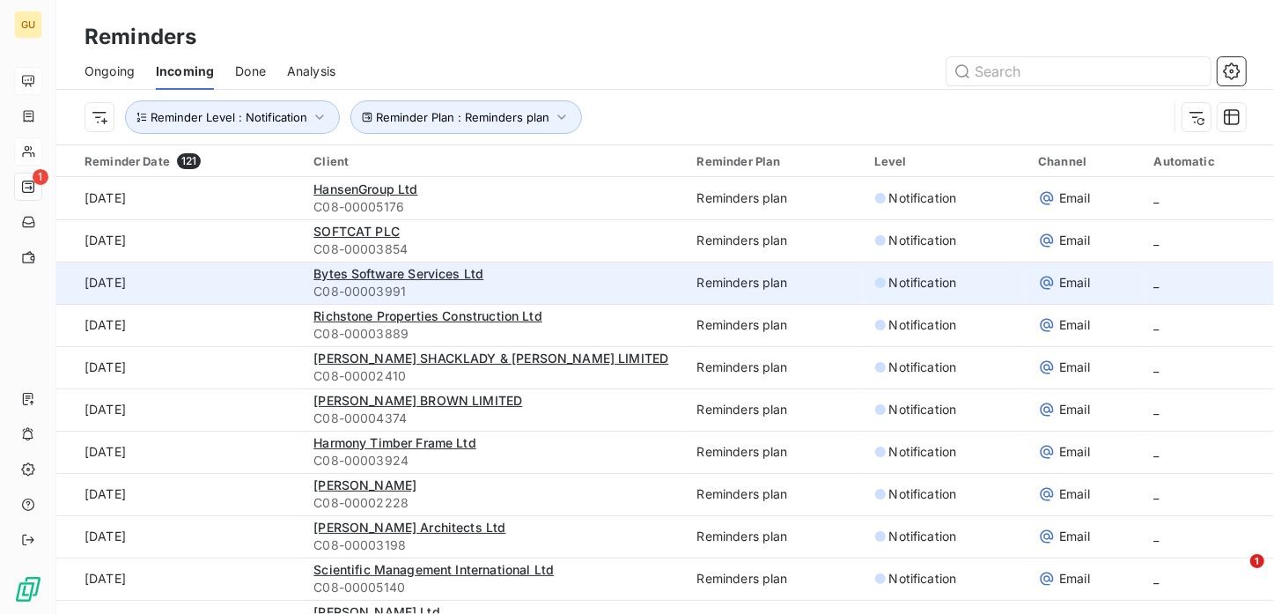
click at [1203, 286] on td "_" at bounding box center [1209, 283] width 130 height 42
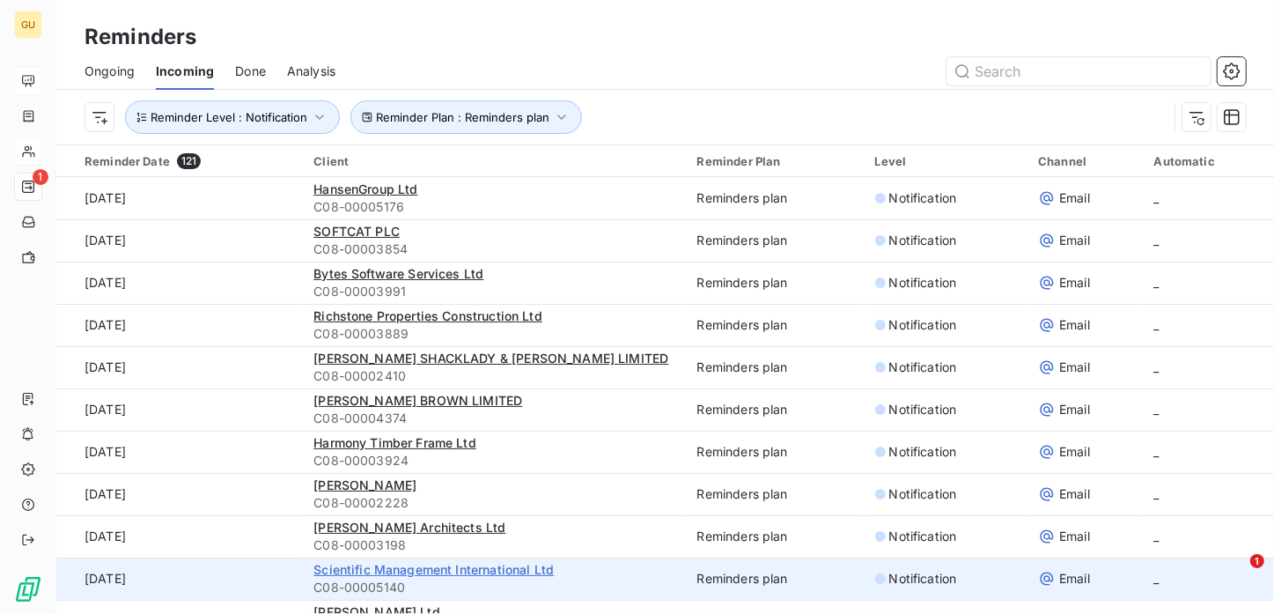
click at [385, 564] on span "Scientific Management International Ltd" at bounding box center [433, 569] width 240 height 15
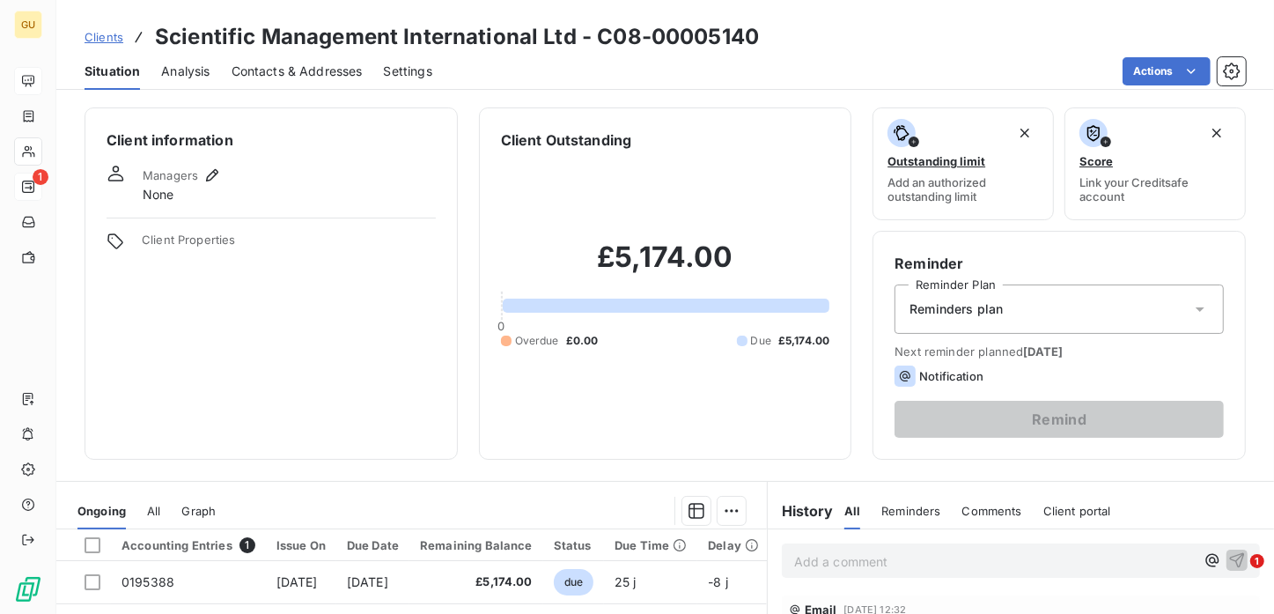
click at [263, 70] on span "Contacts & Addresses" at bounding box center [297, 72] width 131 height 18
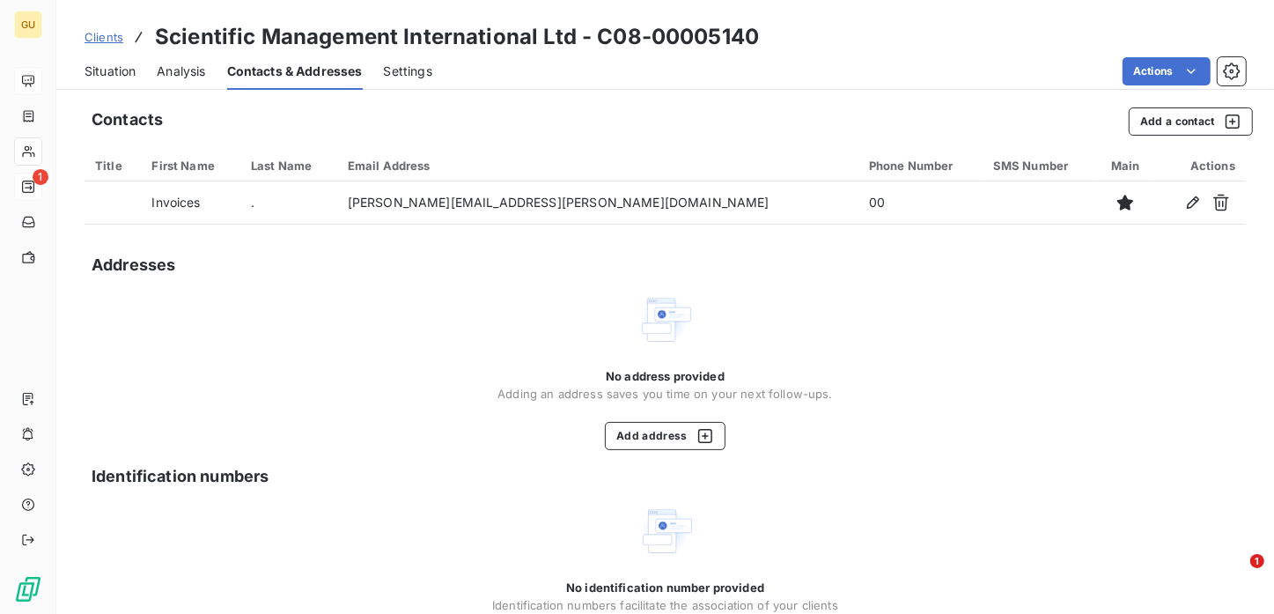
click at [110, 69] on span "Situation" at bounding box center [110, 72] width 51 height 18
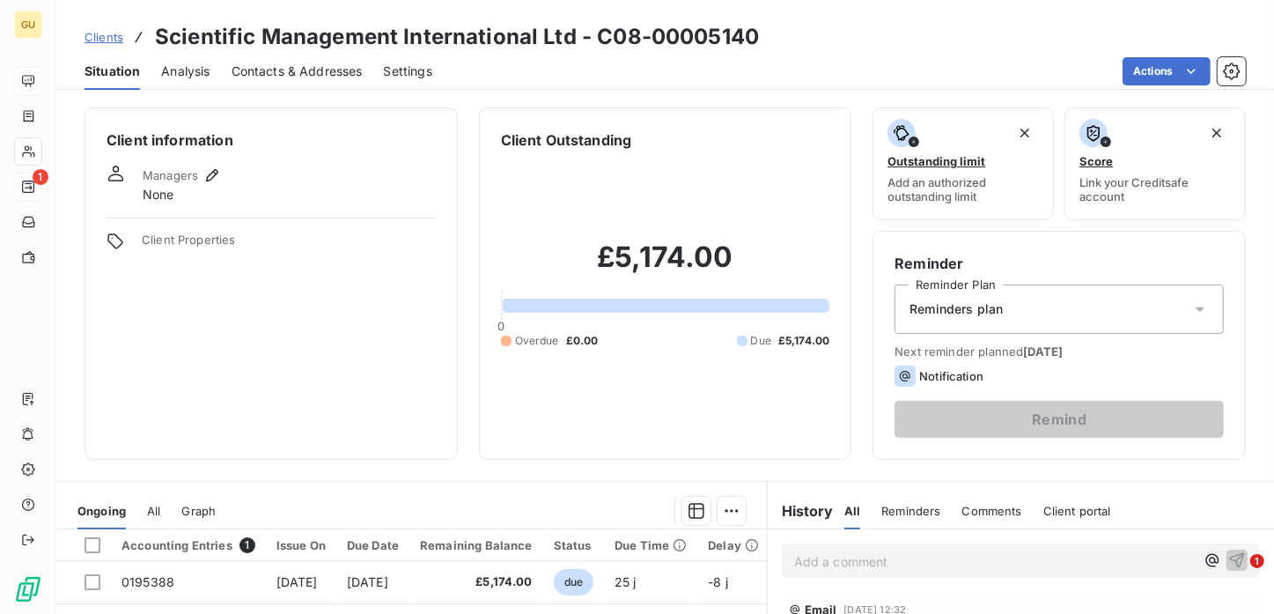
click at [949, 365] on div "Notification" at bounding box center [939, 375] width 89 height 21
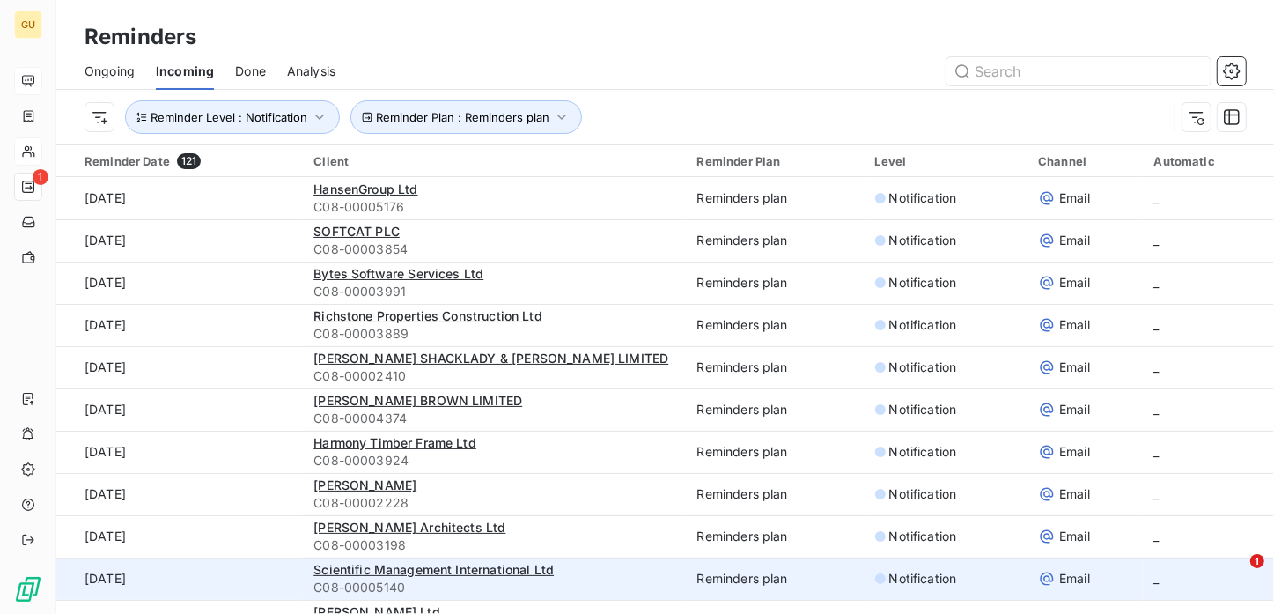
click at [1154, 578] on span "_" at bounding box center [1156, 578] width 5 height 15
drag, startPoint x: 1141, startPoint y: 575, endPoint x: 1132, endPoint y: 578, distance: 9.2
click at [1144, 578] on td "_" at bounding box center [1209, 578] width 130 height 42
click at [418, 562] on span "Scientific Management International Ltd" at bounding box center [433, 569] width 240 height 15
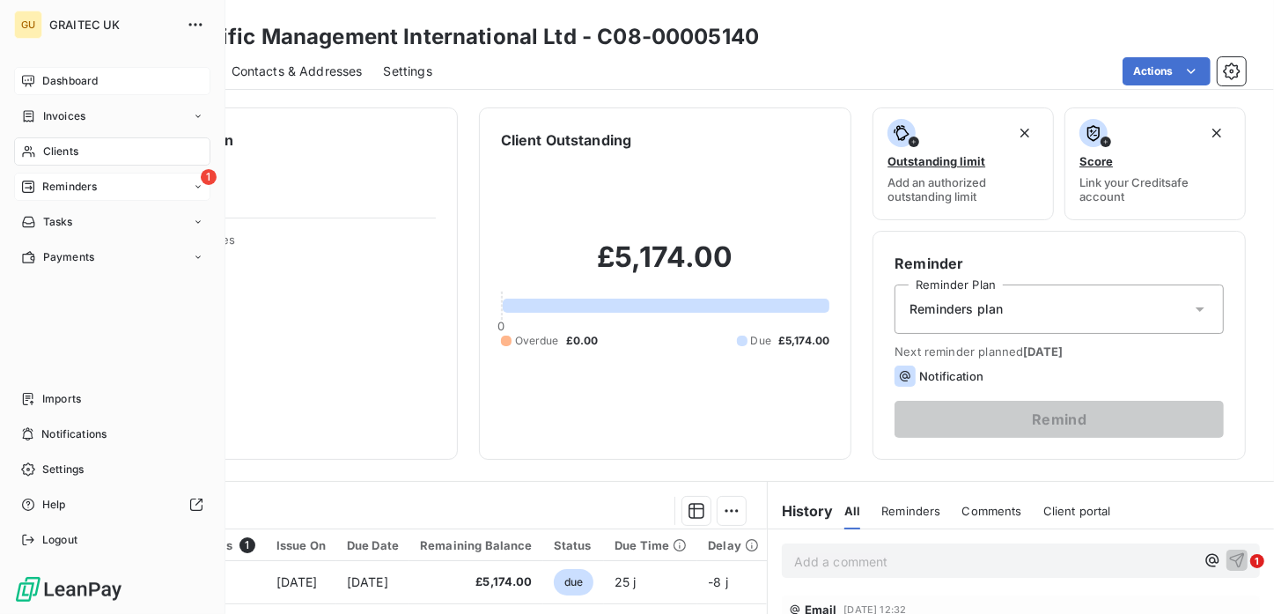
click at [64, 142] on div "Clients" at bounding box center [112, 151] width 196 height 28
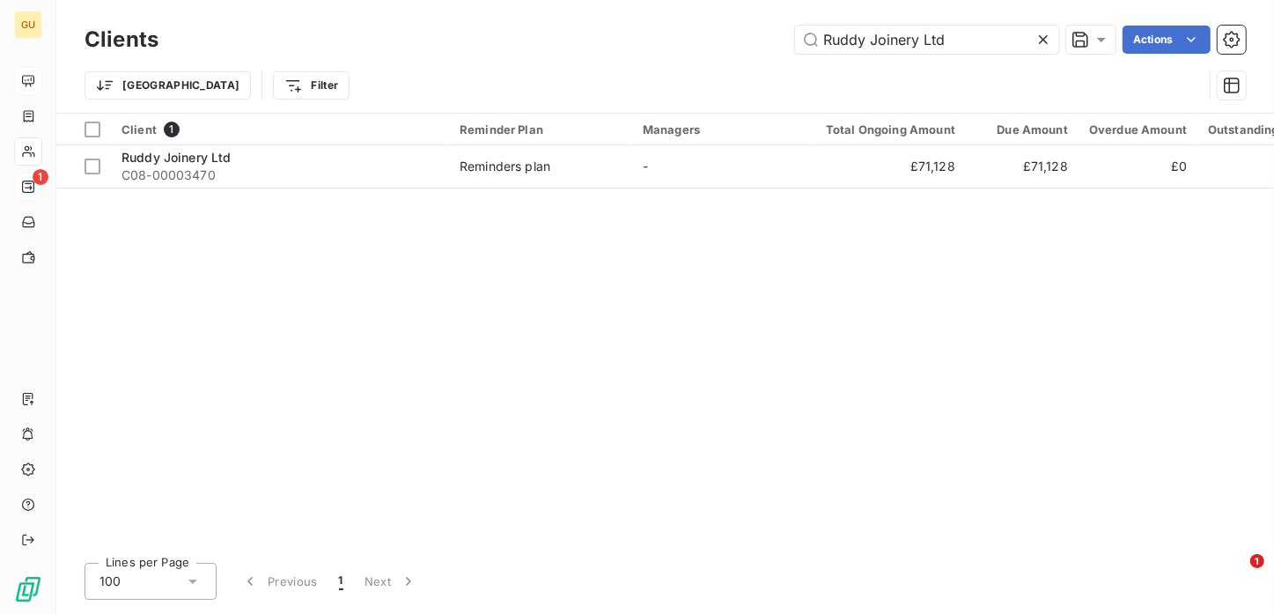
drag, startPoint x: 955, startPoint y: 39, endPoint x: 749, endPoint y: 33, distance: 206.1
click at [747, 30] on div "Ruddy Joinery Ltd Actions" at bounding box center [713, 40] width 1066 height 28
type input "The Manser Practice"
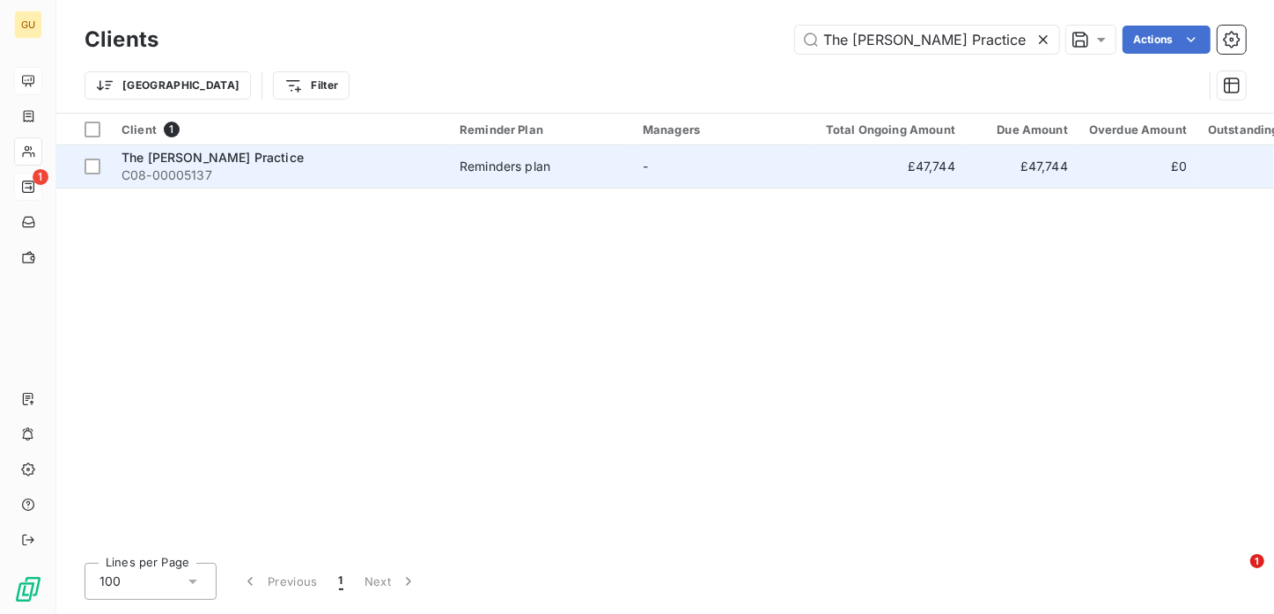
click at [175, 164] on div "The Manser Practice" at bounding box center [280, 158] width 317 height 18
